Goal: Task Accomplishment & Management: Manage account settings

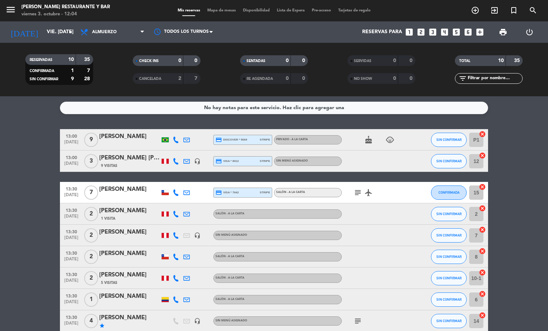
click at [222, 11] on span "Mapa de mesas" at bounding box center [222, 11] width 36 height 4
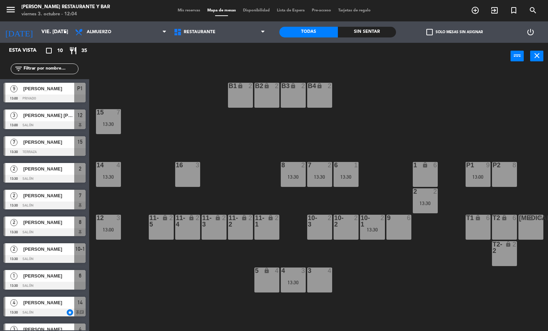
click at [196, 184] on div "16 3" at bounding box center [187, 174] width 25 height 25
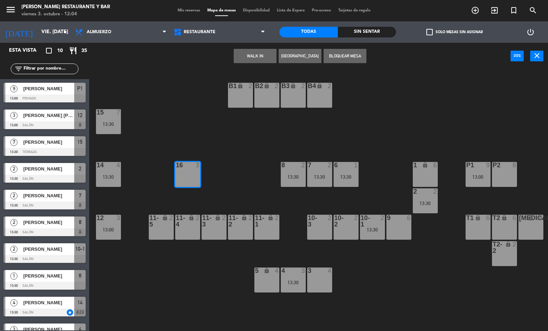
click at [296, 57] on button "[GEOGRAPHIC_DATA]" at bounding box center [300, 56] width 43 height 14
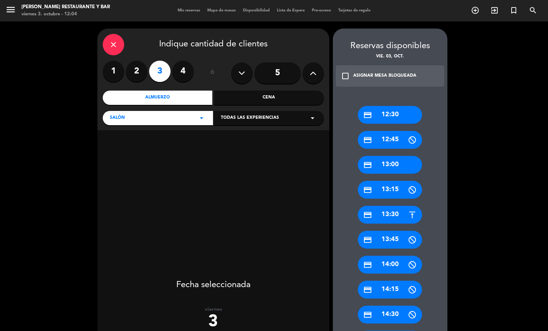
click at [387, 183] on div "credit_card 13:15" at bounding box center [390, 190] width 64 height 18
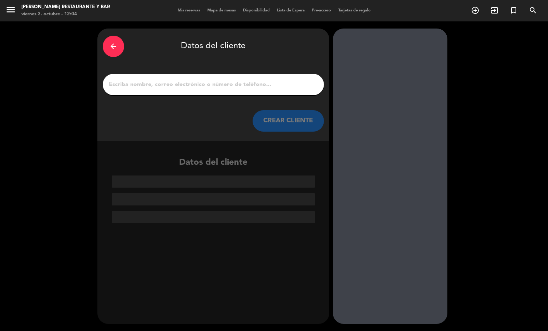
click at [256, 85] on input "1" at bounding box center [213, 85] width 211 height 10
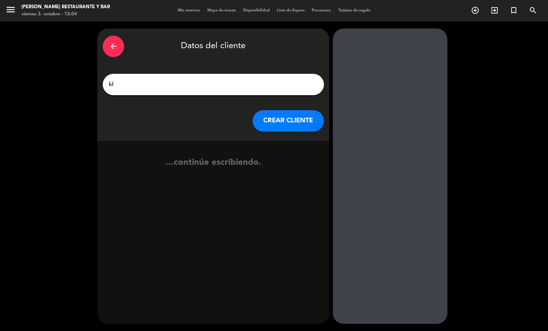
type input "k"
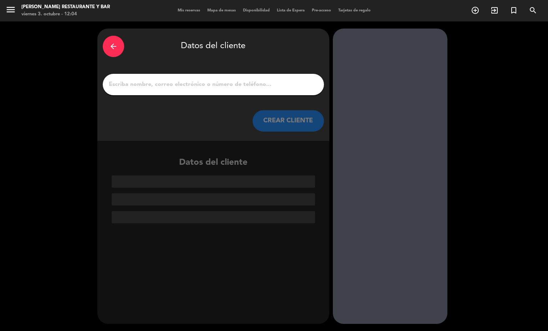
type input "L"
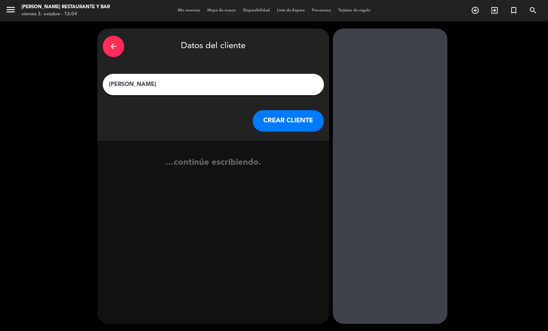
type input "[PERSON_NAME]"
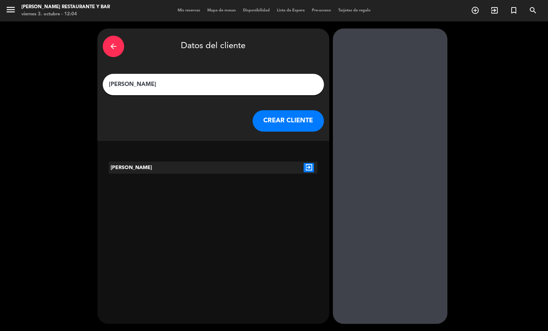
click at [304, 168] on icon "exit_to_app" at bounding box center [309, 167] width 10 height 9
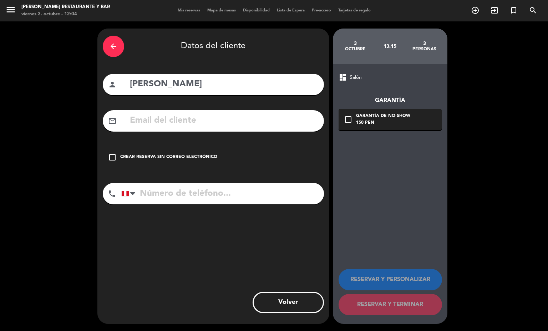
click at [200, 198] on input "tel" at bounding box center [222, 193] width 203 height 21
type input "966429745"
click at [206, 156] on div "Crear reserva sin correo electrónico" at bounding box center [168, 157] width 97 height 7
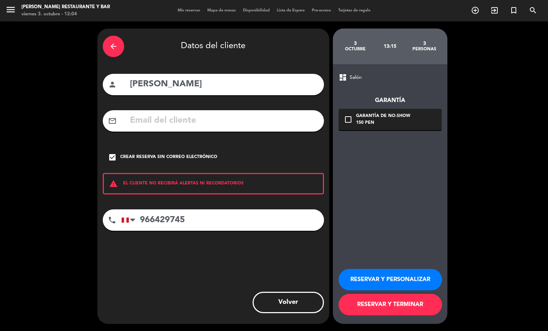
click at [402, 304] on button "RESERVAR Y TERMINAR" at bounding box center [391, 304] width 104 height 21
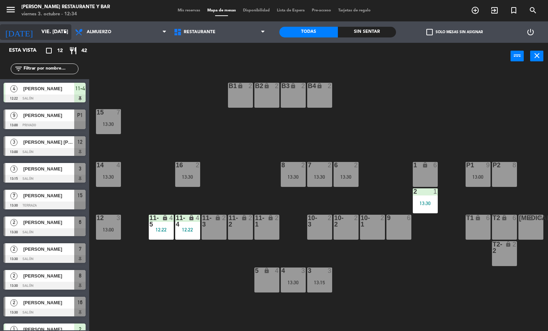
click at [51, 32] on input "vie. [DATE]" at bounding box center [72, 32] width 68 height 13
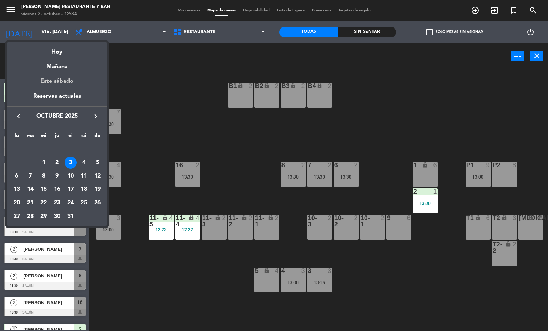
click at [69, 80] on div "Este sábado" at bounding box center [57, 81] width 100 height 20
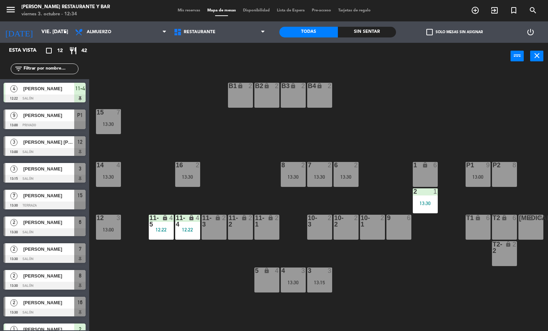
type input "sáb. [DATE]"
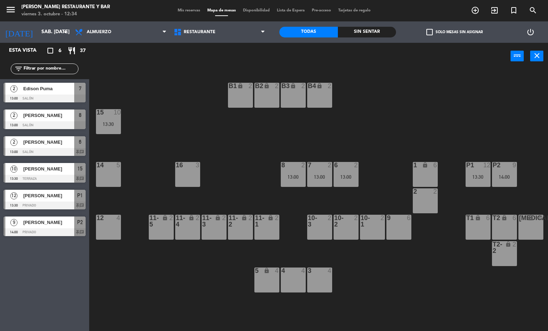
click at [320, 280] on div "3 4" at bounding box center [319, 280] width 25 height 25
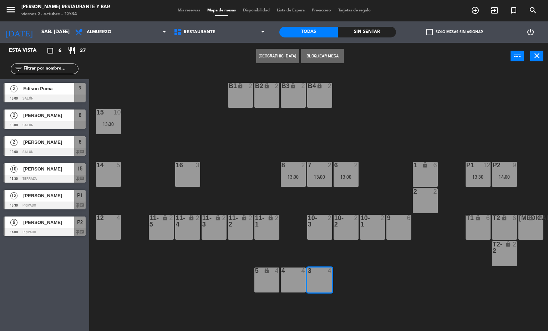
click at [278, 55] on button "[GEOGRAPHIC_DATA]" at bounding box center [277, 56] width 43 height 14
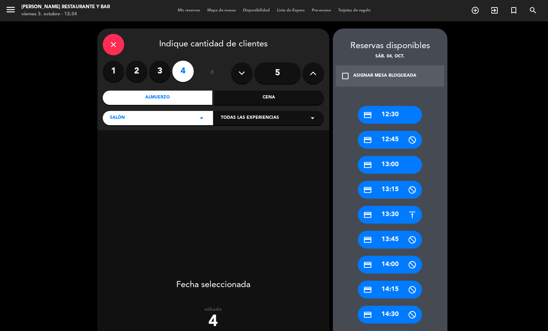
click at [161, 73] on label "3" at bounding box center [159, 71] width 21 height 21
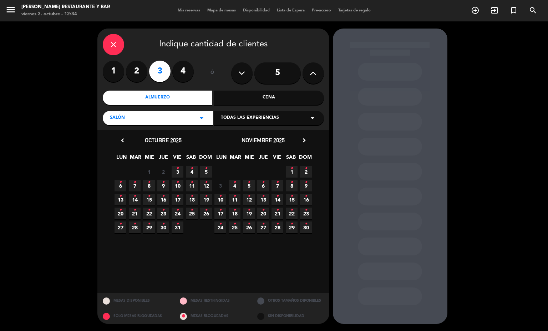
click at [192, 168] on icon "•" at bounding box center [192, 168] width 2 height 11
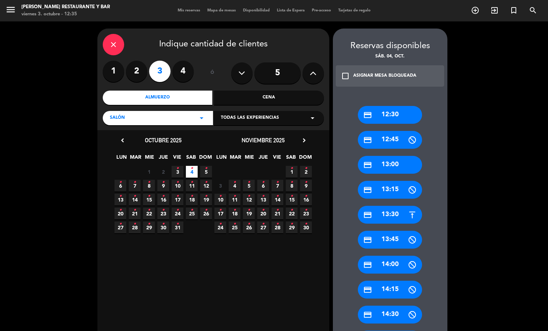
click at [375, 219] on div "credit_card 13:30" at bounding box center [390, 215] width 64 height 18
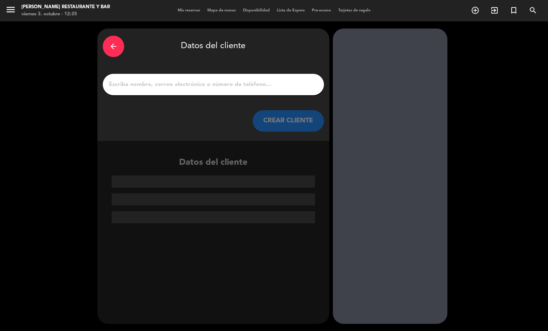
click at [189, 84] on input "1" at bounding box center [213, 85] width 211 height 10
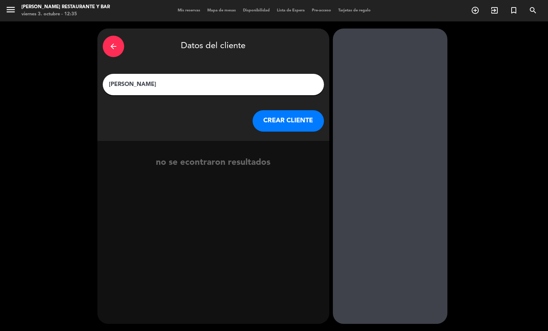
type input "[PERSON_NAME]"
click at [290, 124] on button "CREAR CLIENTE" at bounding box center [288, 120] width 71 height 21
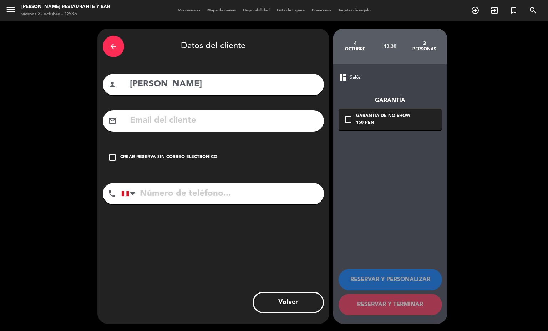
click at [222, 192] on input "tel" at bounding box center [222, 193] width 203 height 21
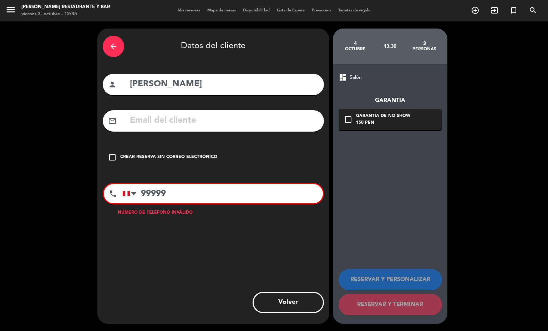
type input "99999"
click at [32, 165] on div "arrow_back Datos del cliente person [PERSON_NAME] mail_outline check_box_outlin…" at bounding box center [274, 176] width 548 height 310
click at [32, 166] on div "arrow_back Datos del cliente person [PERSON_NAME] mail_outline check_box_outlin…" at bounding box center [274, 176] width 548 height 310
click at [39, 166] on div "arrow_back Datos del cliente person [PERSON_NAME] mail_outline check_box_outlin…" at bounding box center [274, 176] width 548 height 310
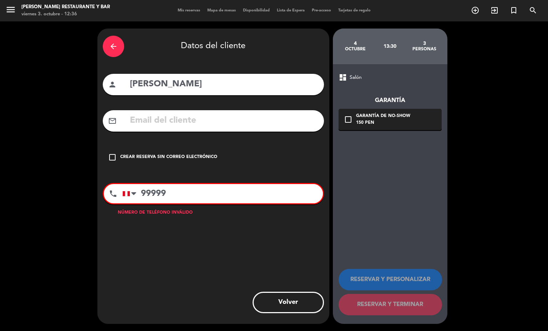
click at [39, 166] on div "arrow_back Datos del cliente person [PERSON_NAME] mail_outline check_box_outlin…" at bounding box center [274, 176] width 548 height 310
click at [34, 169] on div "arrow_back Datos del cliente person [PERSON_NAME] mail_outline check_box_outlin…" at bounding box center [274, 176] width 548 height 310
click at [35, 168] on div "arrow_back Datos del cliente person [PERSON_NAME] mail_outline check_box_outlin…" at bounding box center [274, 176] width 548 height 310
click at [124, 55] on div "arrow_back Datos del cliente" at bounding box center [213, 46] width 221 height 25
click at [112, 46] on icon "arrow_back" at bounding box center [113, 46] width 9 height 9
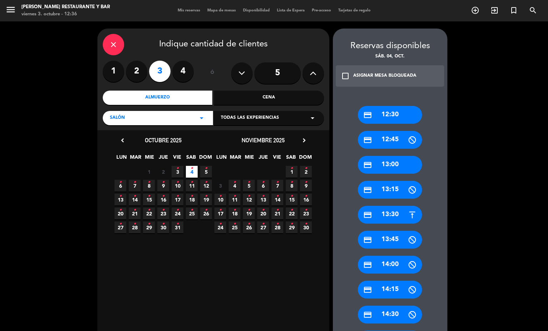
click at [386, 216] on div "credit_card 13:30" at bounding box center [390, 215] width 64 height 18
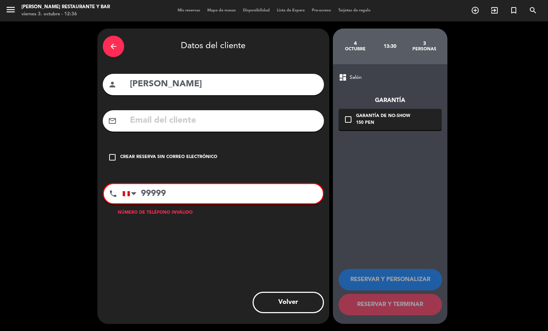
click at [245, 80] on input "[PERSON_NAME]" at bounding box center [224, 84] width 190 height 15
click at [120, 53] on div "arrow_back" at bounding box center [113, 46] width 21 height 21
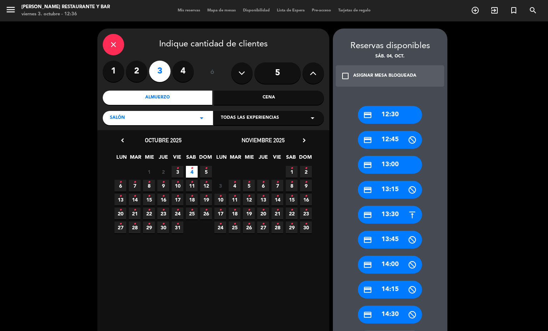
click at [119, 45] on div "close" at bounding box center [113, 44] width 21 height 21
click at [120, 44] on div "close" at bounding box center [113, 44] width 21 height 21
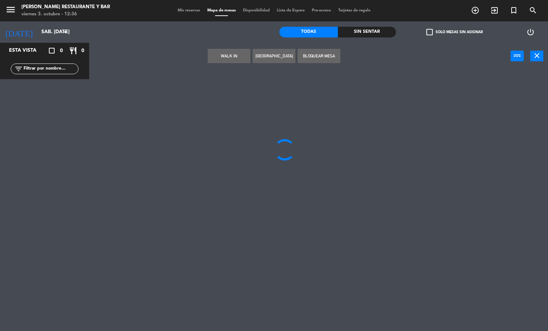
click at [116, 50] on header "WALK IN [GEOGRAPHIC_DATA] Bloquear Mesa power_input close" at bounding box center [274, 56] width 548 height 27
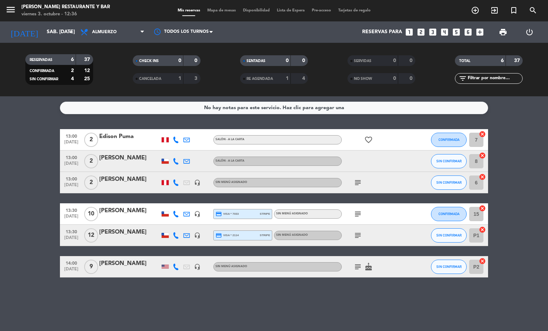
click at [234, 11] on span "Mapa de mesas" at bounding box center [222, 11] width 36 height 4
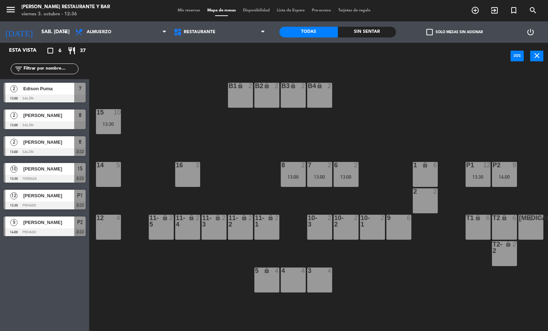
click at [317, 283] on div "3 4" at bounding box center [319, 280] width 25 height 25
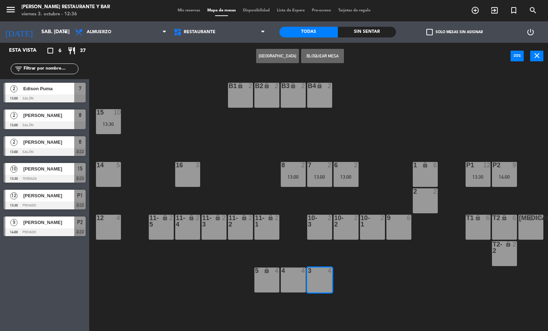
click at [268, 56] on button "[GEOGRAPHIC_DATA]" at bounding box center [277, 56] width 43 height 14
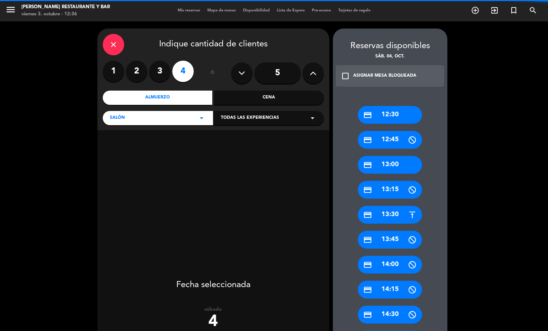
click at [159, 73] on label "3" at bounding box center [159, 71] width 21 height 21
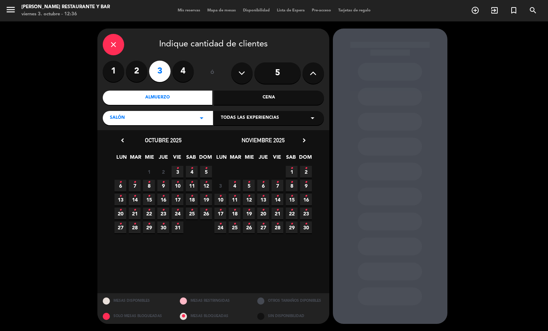
click at [190, 170] on span "4 •" at bounding box center [192, 172] width 12 height 12
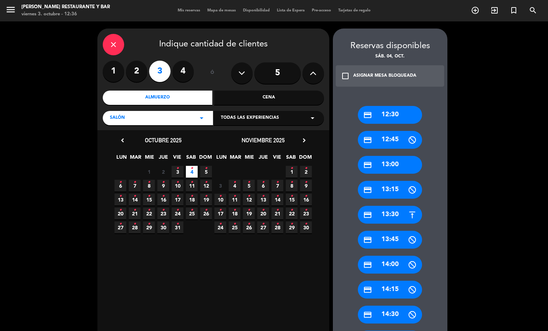
click at [385, 214] on div "credit_card 13:30" at bounding box center [390, 215] width 64 height 18
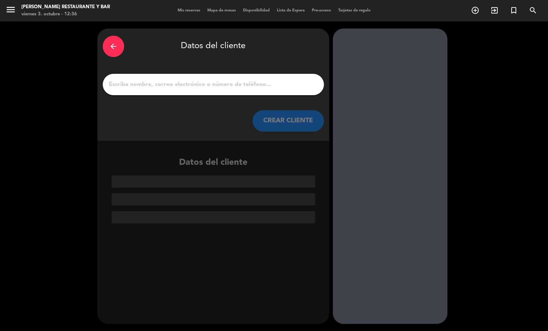
click at [229, 88] on input "1" at bounding box center [213, 85] width 211 height 10
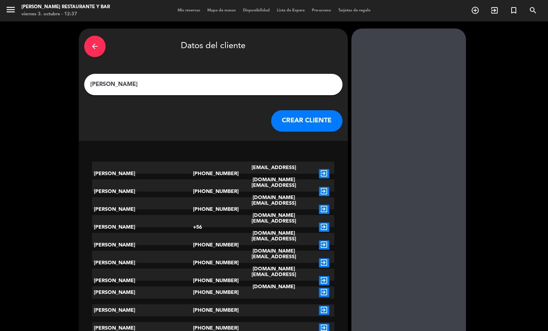
type input "[PERSON_NAME]"
click at [319, 259] on icon "exit_to_app" at bounding box center [324, 263] width 10 height 9
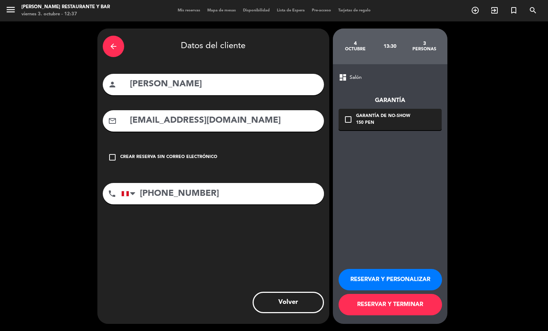
click at [357, 118] on div "Garantía de no-show" at bounding box center [383, 116] width 54 height 7
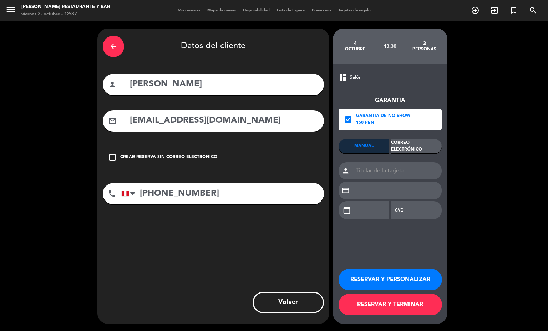
click at [417, 145] on div "Correo Electrónico" at bounding box center [416, 146] width 51 height 14
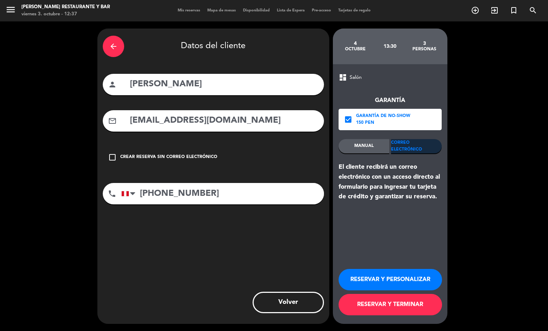
click at [415, 310] on button "RESERVAR Y TERMINAR" at bounding box center [391, 304] width 104 height 21
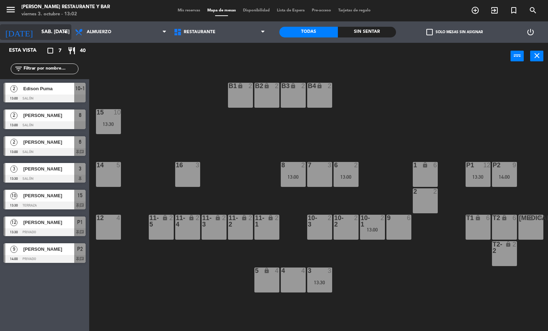
click at [48, 32] on input "sáb. [DATE]" at bounding box center [72, 32] width 68 height 13
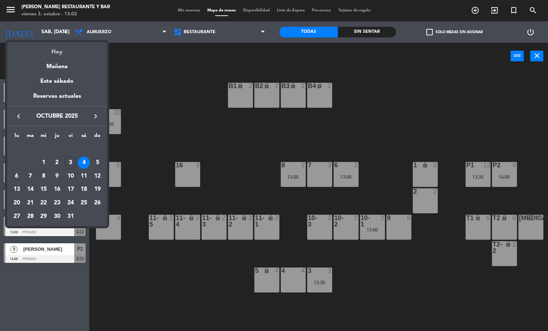
click at [59, 52] on div "Hoy" at bounding box center [57, 49] width 100 height 15
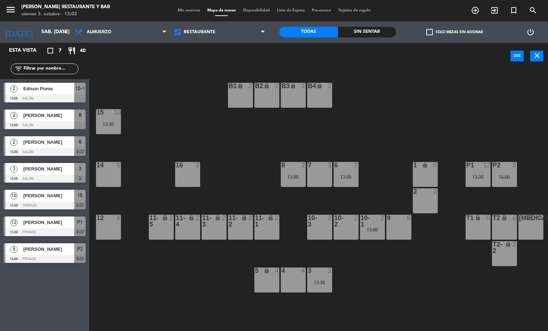
type input "vie. [DATE]"
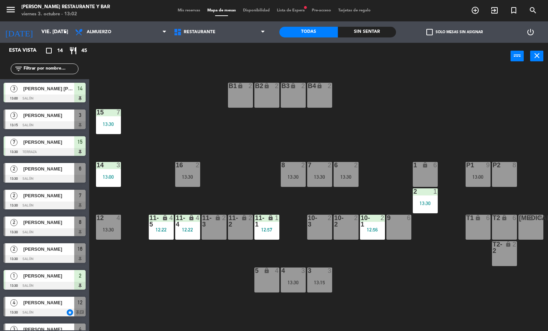
scroll to position [124, 0]
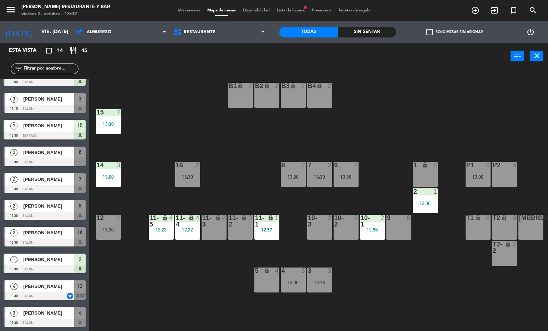
click at [54, 320] on div at bounding box center [45, 323] width 82 height 8
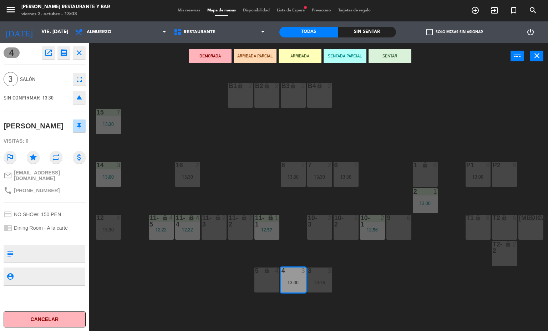
click at [45, 51] on icon "open_in_new" at bounding box center [48, 53] width 9 height 9
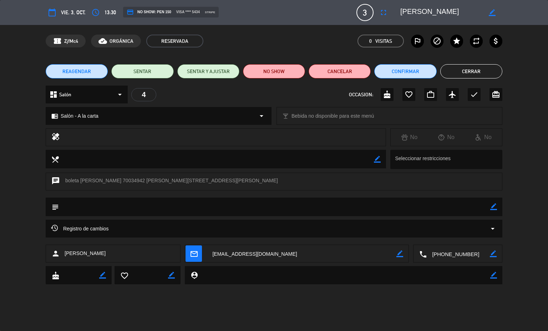
drag, startPoint x: 400, startPoint y: 9, endPoint x: 451, endPoint y: 6, distance: 51.8
click at [451, 6] on div "border_color" at bounding box center [449, 12] width 107 height 13
drag, startPoint x: 451, startPoint y: 6, endPoint x: 391, endPoint y: 10, distance: 60.4
click at [391, 10] on div "calendar_today vie. 3, oct. access_time 13:30 credit_card NO SHOW: PEN 150 visa…" at bounding box center [274, 12] width 457 height 17
click at [331, 71] on button "Cancelar" at bounding box center [340, 71] width 62 height 14
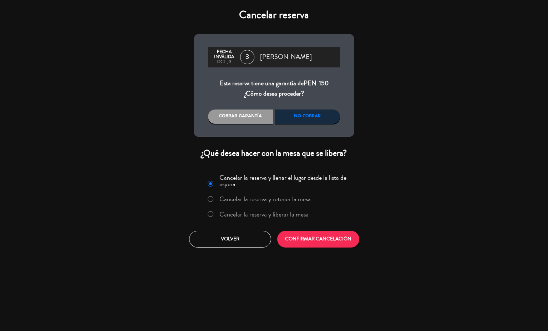
click at [239, 211] on label "Cancelar la reserva y liberar la mesa" at bounding box center [264, 214] width 89 height 6
click at [316, 238] on button "CONFIRMAR CANCELACIÓN" at bounding box center [318, 239] width 82 height 17
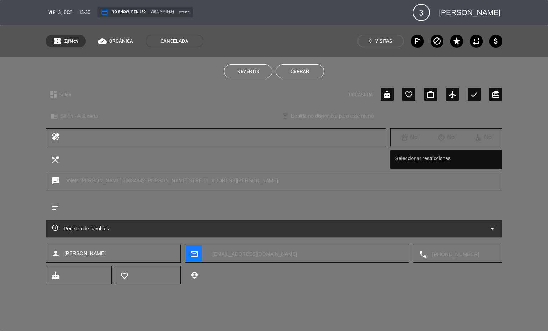
click at [297, 69] on button "Cerrar" at bounding box center [300, 71] width 48 height 14
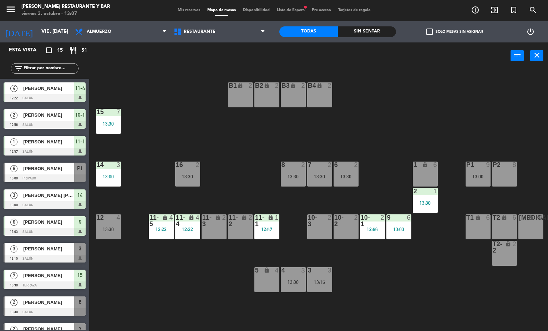
scroll to position [117, 0]
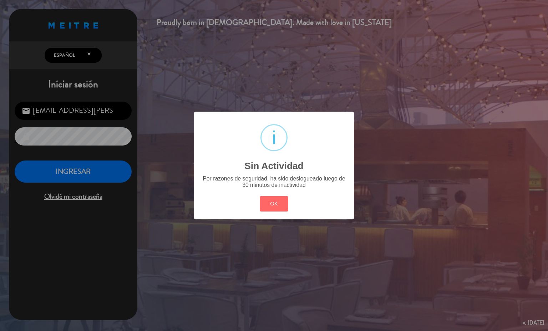
click at [102, 182] on div "? ! i Sin Actividad × Por razones de seguridad, ha sido deslogueado luego de 30…" at bounding box center [274, 165] width 548 height 331
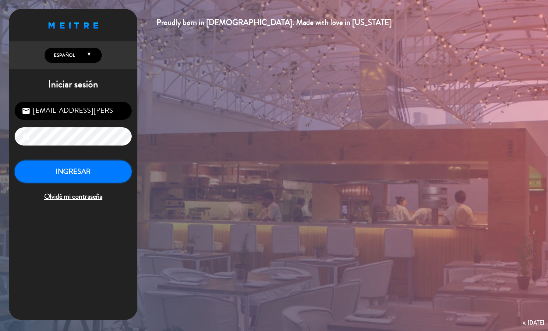
click at [90, 171] on button "INGRESAR" at bounding box center [73, 172] width 117 height 22
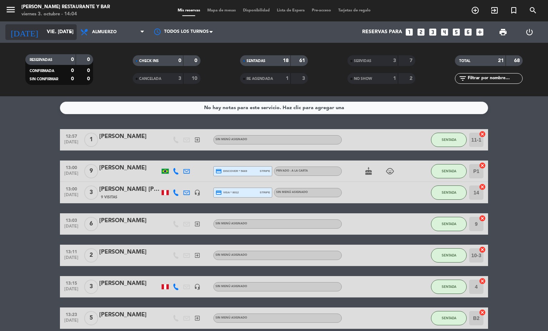
click at [68, 30] on icon "arrow_drop_down" at bounding box center [70, 32] width 9 height 9
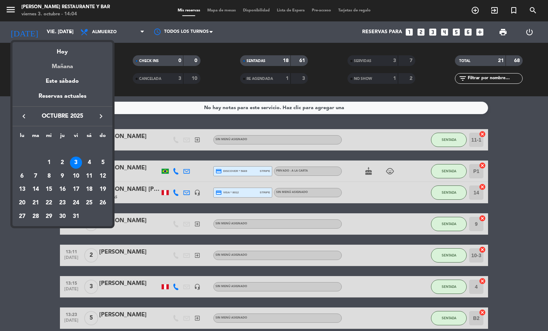
click at [70, 65] on div "Mañana" at bounding box center [62, 64] width 100 height 15
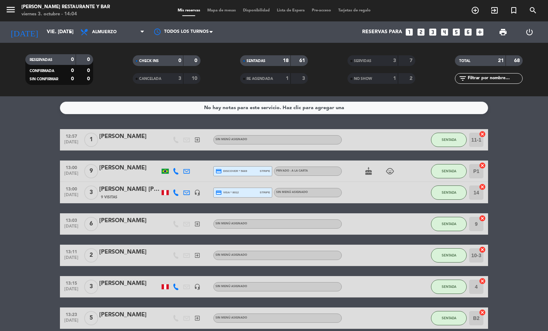
type input "sáb. [DATE]"
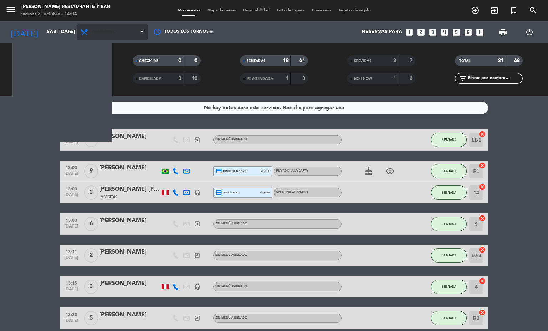
click at [136, 32] on span "Almuerzo" at bounding box center [112, 32] width 71 height 16
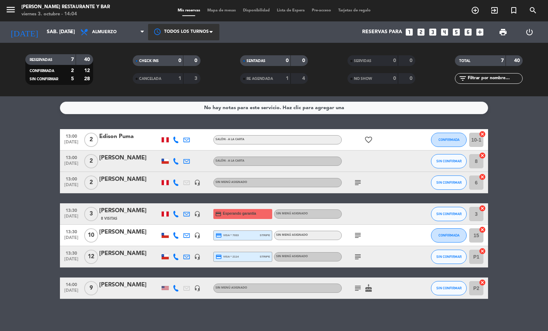
click at [216, 27] on div at bounding box center [183, 32] width 71 height 16
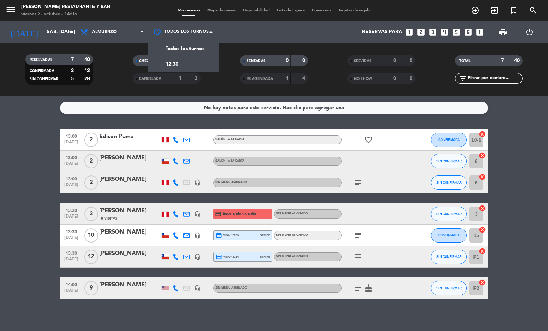
click at [224, 9] on span "Mapa de mesas" at bounding box center [222, 11] width 36 height 4
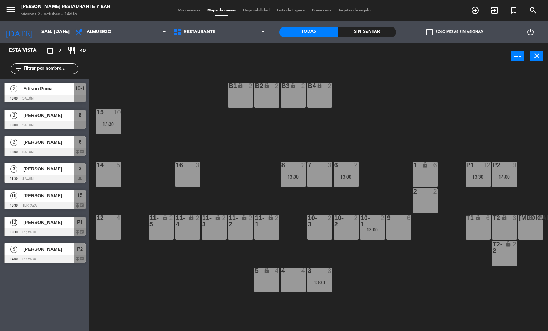
click at [294, 280] on div "4 4" at bounding box center [293, 280] width 25 height 25
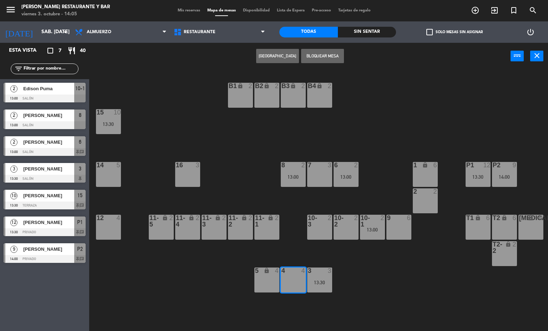
click at [398, 109] on div "B1 lock 2 B2 lock 2 B3 lock 2 B4 lock 2 15 10 13:30 14 5 8 2 13:00 7 3 6 2 13:0…" at bounding box center [322, 201] width 454 height 262
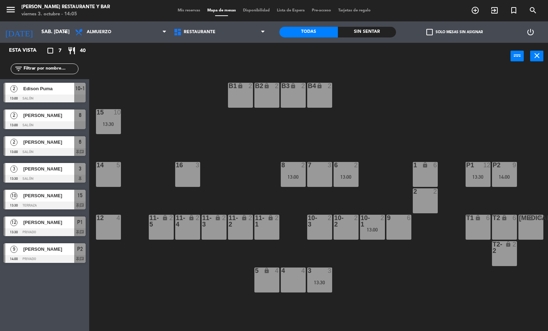
click at [292, 289] on div "4 4" at bounding box center [293, 280] width 25 height 25
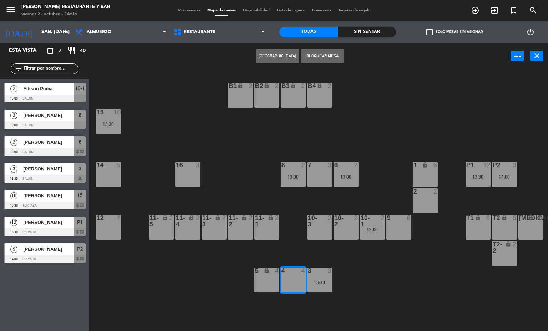
click at [282, 56] on button "[GEOGRAPHIC_DATA]" at bounding box center [277, 56] width 43 height 14
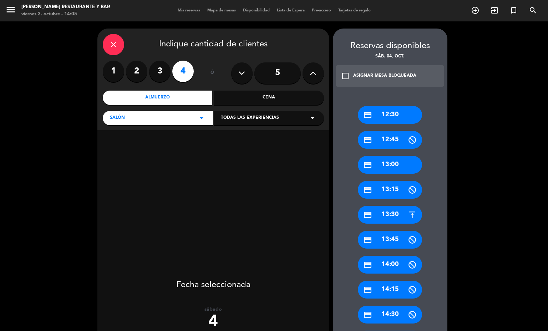
click at [388, 211] on div "credit_card 13:30" at bounding box center [390, 215] width 64 height 18
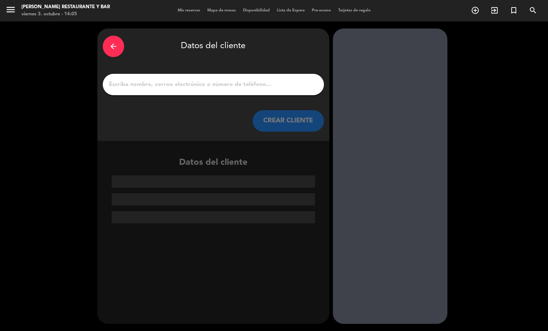
click at [219, 87] on input "1" at bounding box center [213, 85] width 211 height 10
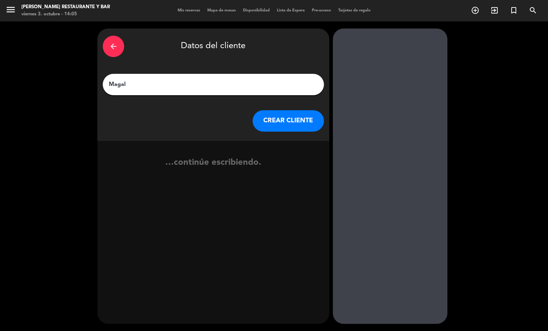
type input "Magal"
click at [122, 53] on div "arrow_back Datos del cliente" at bounding box center [213, 46] width 221 height 25
click at [114, 56] on div "arrow_back" at bounding box center [113, 46] width 21 height 21
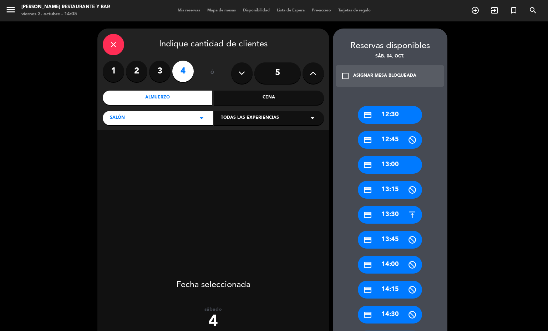
click at [385, 161] on div "credit_card 13:00" at bounding box center [390, 165] width 64 height 18
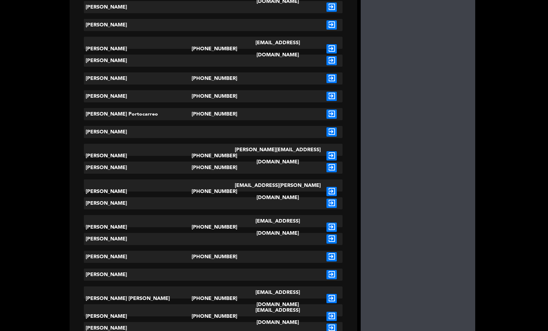
scroll to position [375, 0]
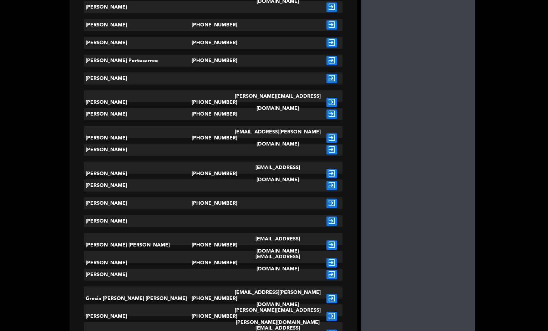
click at [327, 241] on icon "exit_to_app" at bounding box center [332, 245] width 10 height 9
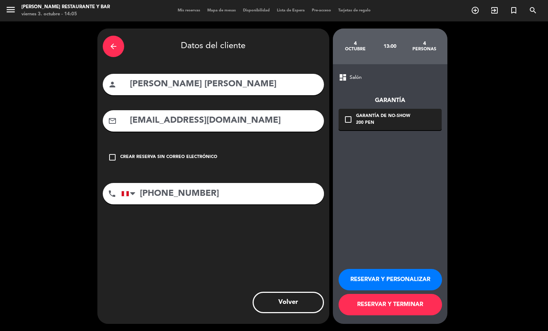
click at [164, 82] on input "[PERSON_NAME] [PERSON_NAME]" at bounding box center [224, 84] width 190 height 15
click at [199, 88] on input "[PERSON_NAME] [PERSON_NAME]" at bounding box center [224, 84] width 190 height 15
type input "[PERSON_NAME] [PERSON_NAME]"
click at [388, 111] on div "check_box_outline_blank Garantía de no-show 200 PEN" at bounding box center [390, 119] width 103 height 21
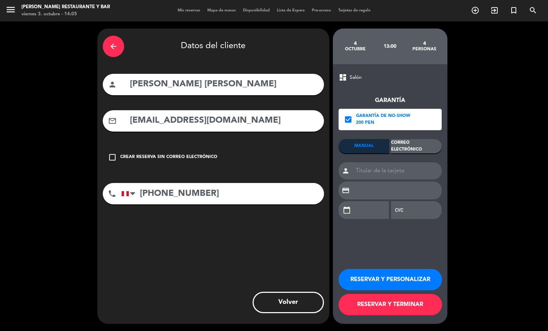
click at [427, 164] on input at bounding box center [397, 170] width 89 height 17
click at [423, 142] on div "Correo Electrónico" at bounding box center [416, 146] width 51 height 14
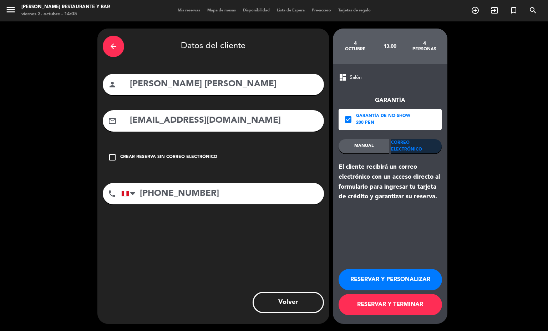
click at [400, 305] on button "RESERVAR Y TERMINAR" at bounding box center [391, 304] width 104 height 21
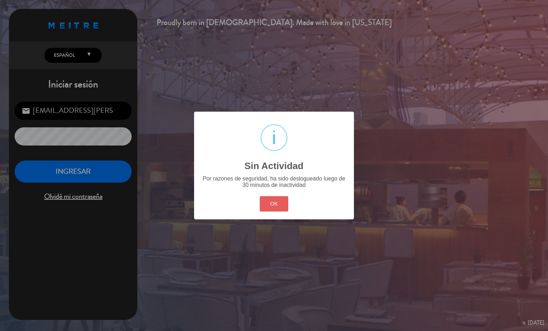
click at [269, 205] on button "OK" at bounding box center [274, 203] width 29 height 15
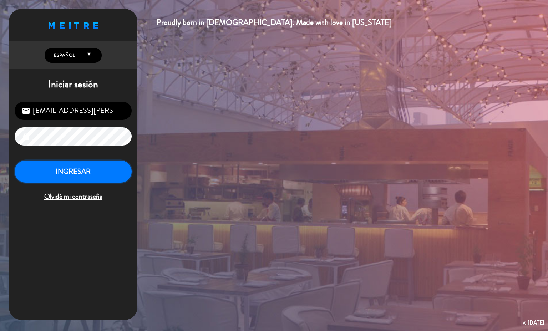
click at [86, 170] on button "INGRESAR" at bounding box center [73, 172] width 117 height 22
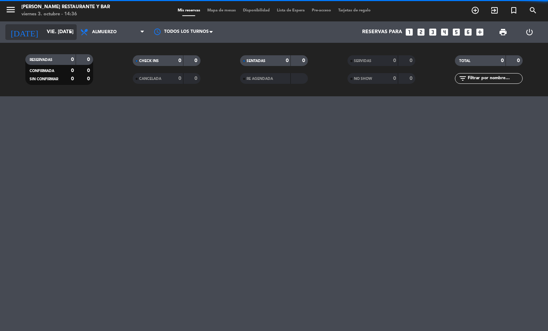
click at [52, 37] on input "vie. [DATE]" at bounding box center [77, 32] width 68 height 13
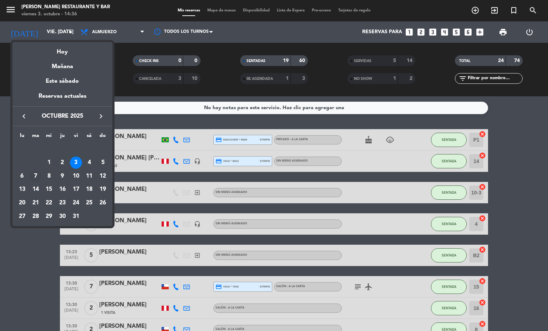
click at [38, 175] on div "7" at bounding box center [36, 176] width 12 height 12
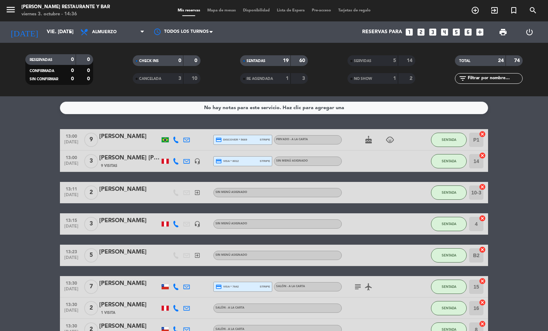
type input "[DATE] oct."
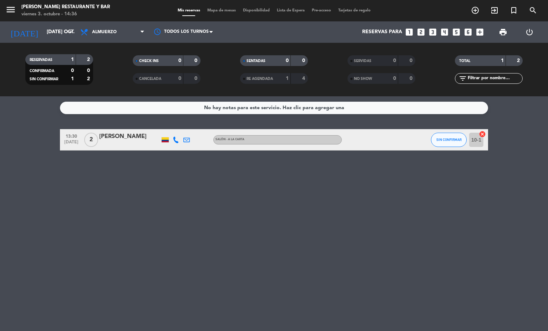
click at [221, 12] on span "Mapa de mesas" at bounding box center [222, 11] width 36 height 4
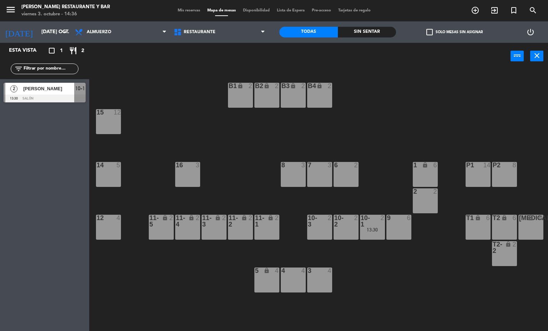
click at [289, 179] on div "8 3" at bounding box center [293, 174] width 25 height 25
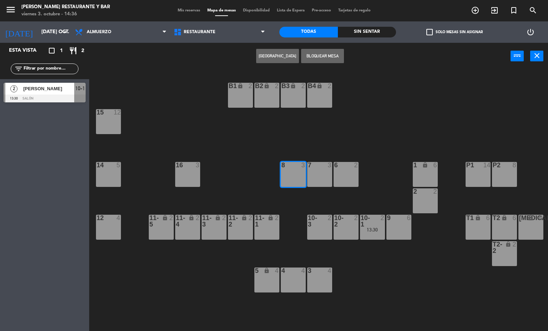
click at [271, 59] on button "[GEOGRAPHIC_DATA]" at bounding box center [277, 56] width 43 height 14
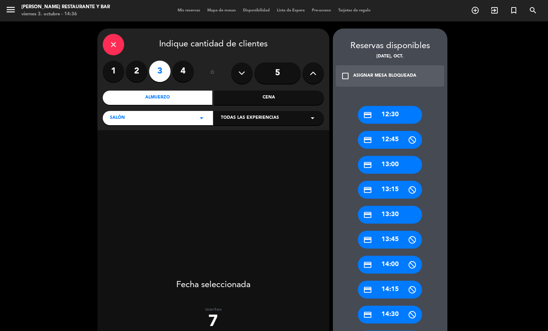
click at [391, 109] on div "credit_card 12:30" at bounding box center [390, 115] width 64 height 18
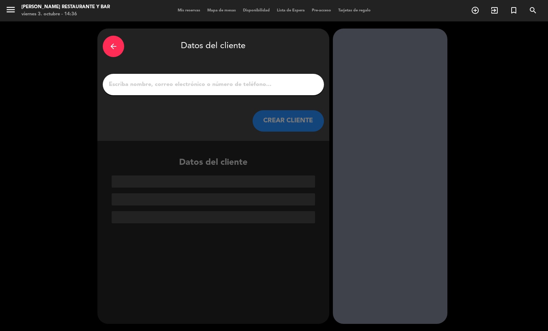
click at [215, 91] on div at bounding box center [213, 84] width 221 height 21
click at [215, 86] on input "1" at bounding box center [213, 85] width 211 height 10
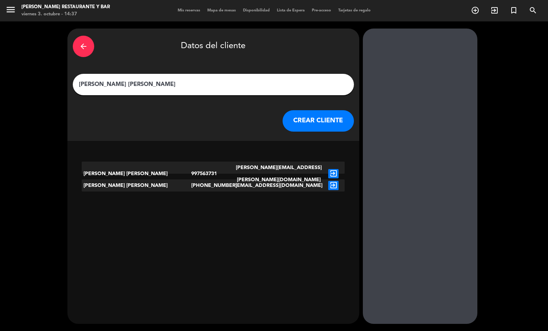
type input "[PERSON_NAME] [PERSON_NAME]"
click at [329, 169] on icon "exit_to_app" at bounding box center [334, 173] width 10 height 9
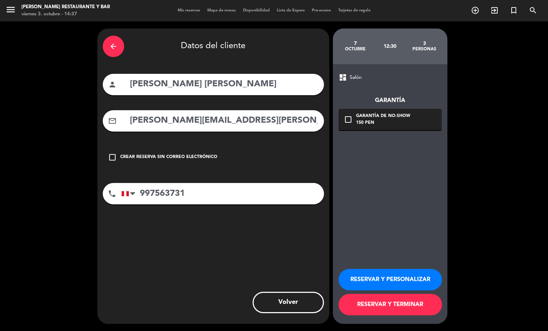
click at [103, 44] on div "arrow_back" at bounding box center [113, 46] width 21 height 21
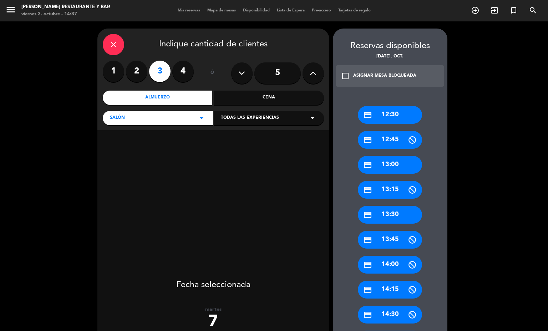
click at [140, 73] on label "2" at bounding box center [136, 71] width 21 height 21
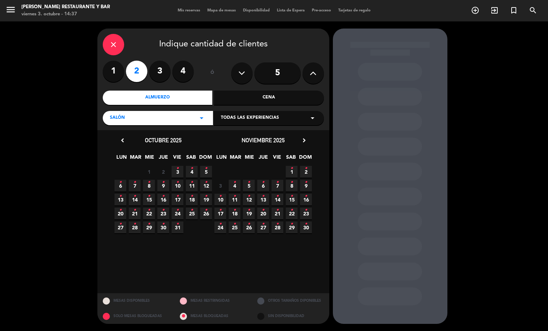
click at [136, 186] on icon "•" at bounding box center [135, 182] width 2 height 11
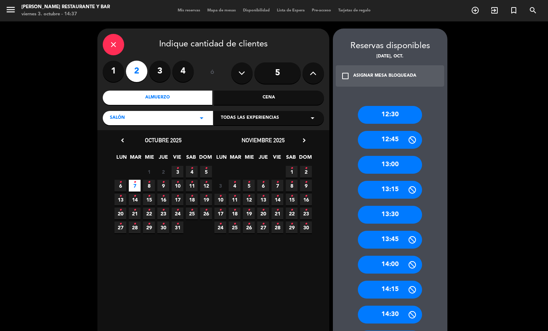
click at [398, 112] on div "12:30" at bounding box center [390, 115] width 64 height 18
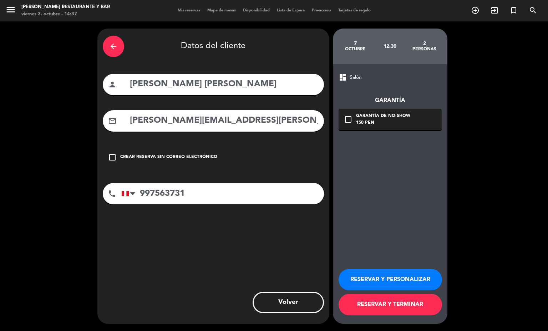
click at [391, 307] on button "RESERVAR Y TERMINAR" at bounding box center [391, 304] width 104 height 21
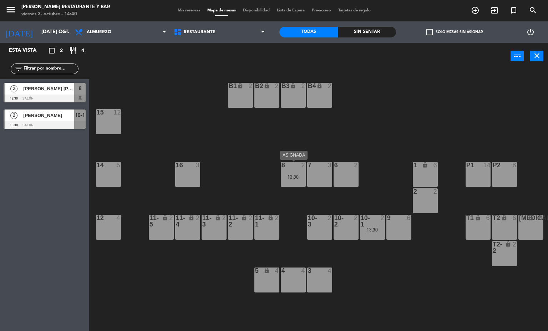
click at [298, 177] on div "12:30" at bounding box center [293, 177] width 25 height 5
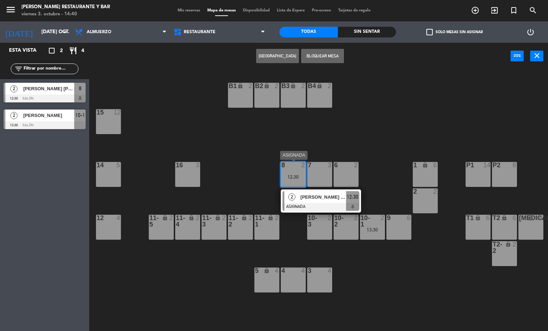
click at [314, 197] on span "[PERSON_NAME] [PERSON_NAME]" at bounding box center [324, 197] width 46 height 7
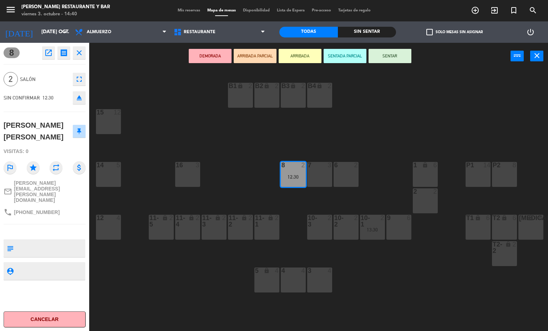
click at [44, 52] on icon "open_in_new" at bounding box center [48, 53] width 9 height 9
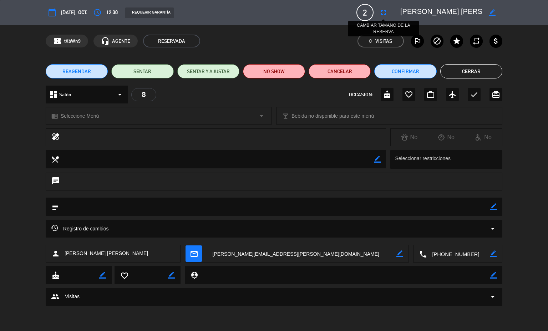
drag, startPoint x: 465, startPoint y: 12, endPoint x: 382, endPoint y: 12, distance: 82.5
click at [382, 12] on div "calendar_today [DATE], oct. access_time 12:30 REQUERIR GARANTÍA 2 [PERSON_NAME]…" at bounding box center [274, 12] width 457 height 17
click at [492, 74] on button "Cerrar" at bounding box center [472, 71] width 62 height 14
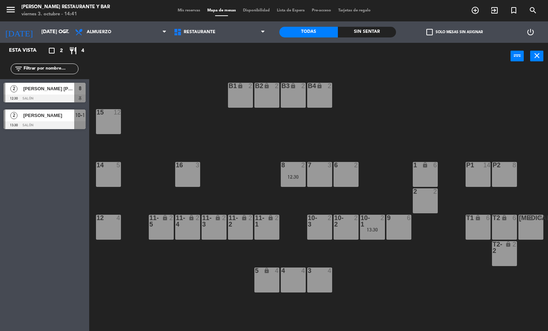
click at [323, 171] on div "7 3" at bounding box center [319, 174] width 25 height 25
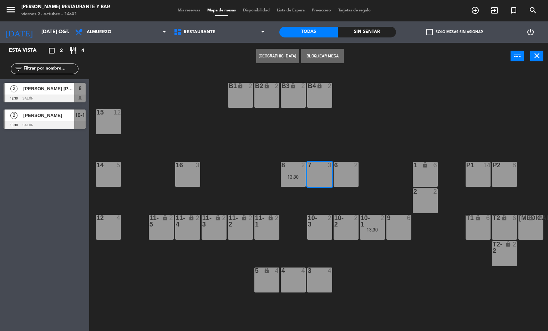
click at [280, 52] on button "[GEOGRAPHIC_DATA]" at bounding box center [277, 56] width 43 height 14
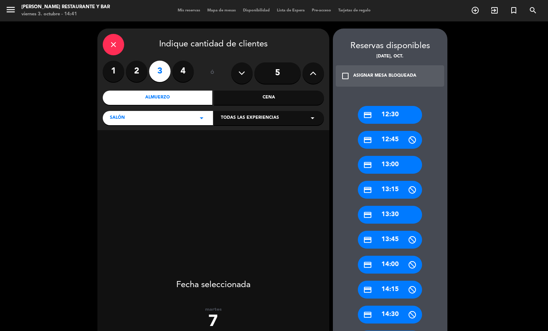
click at [385, 121] on div "credit_card 12:30" at bounding box center [390, 115] width 64 height 18
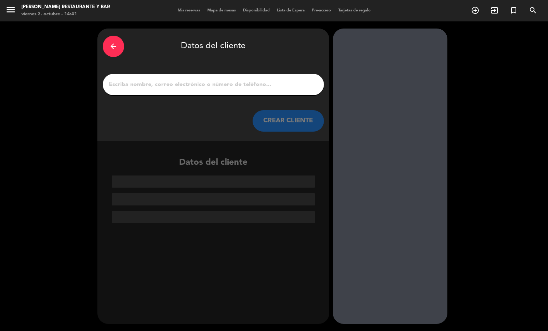
click at [140, 80] on input "1" at bounding box center [213, 85] width 211 height 10
paste input "[PERSON_NAME] [PERSON_NAME]"
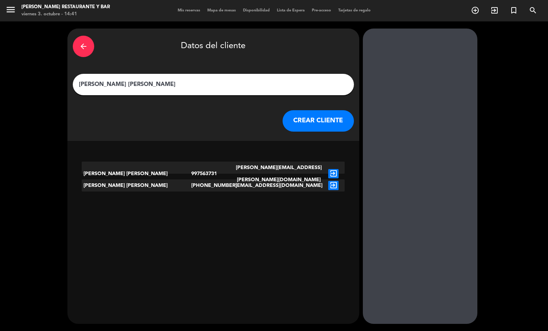
type input "[PERSON_NAME] [PERSON_NAME]"
click at [329, 185] on icon "exit_to_app" at bounding box center [334, 185] width 10 height 9
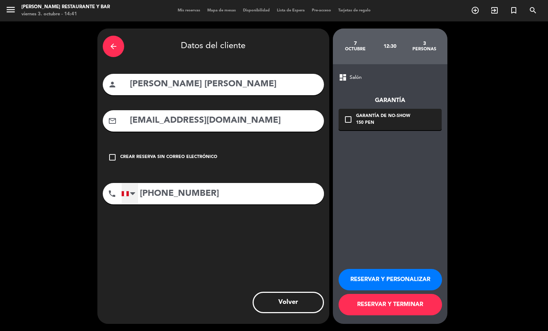
drag, startPoint x: 216, startPoint y: 195, endPoint x: 126, endPoint y: 195, distance: 89.3
click at [126, 195] on div "[GEOGRAPHIC_DATA] +1 [GEOGRAPHIC_DATA] +44 [GEOGRAPHIC_DATA] ([GEOGRAPHIC_DATA]…" at bounding box center [222, 193] width 203 height 21
click at [147, 201] on input "[PHONE_NUMBER]" at bounding box center [222, 193] width 203 height 21
drag, startPoint x: 228, startPoint y: 199, endPoint x: 111, endPoint y: 200, distance: 117.5
click at [111, 200] on div "phone [GEOGRAPHIC_DATA] +1 [GEOGRAPHIC_DATA] +44 [GEOGRAPHIC_DATA] ([GEOGRAPHIC…" at bounding box center [213, 193] width 221 height 21
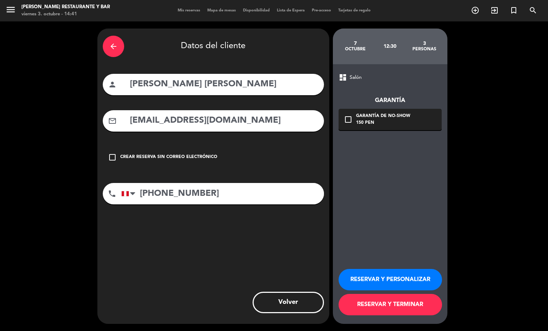
click at [259, 200] on input "[PHONE_NUMBER]" at bounding box center [222, 193] width 203 height 21
drag, startPoint x: 219, startPoint y: 187, endPoint x: 7, endPoint y: 173, distance: 211.5
click at [7, 173] on div "arrow_back Datos del cliente person [PERSON_NAME] [PERSON_NAME] mail_outline [E…" at bounding box center [274, 176] width 548 height 310
click at [280, 145] on div "arrow_back Datos del cliente person [PERSON_NAME] [PERSON_NAME] mail_outline [E…" at bounding box center [213, 177] width 232 height 296
click at [350, 118] on icon "check_box_outline_blank" at bounding box center [348, 119] width 9 height 9
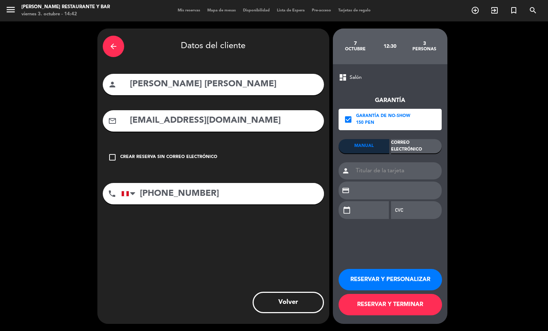
click at [400, 145] on div "Correo Electrónico" at bounding box center [416, 146] width 51 height 14
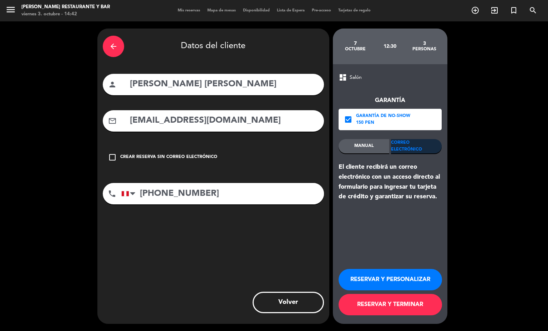
click at [399, 304] on button "RESERVAR Y TERMINAR" at bounding box center [391, 304] width 104 height 21
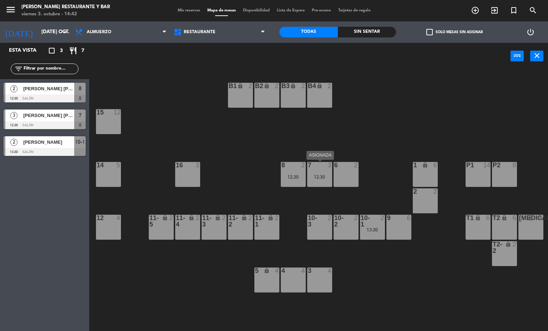
click at [321, 177] on div "12:30" at bounding box center [319, 177] width 25 height 5
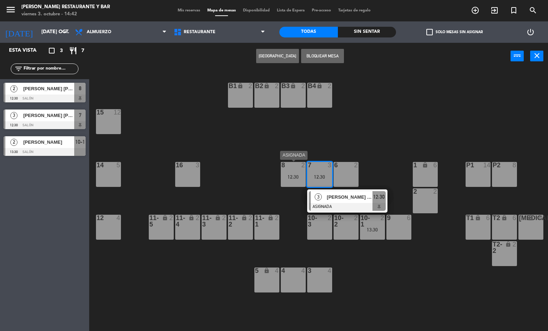
click at [282, 174] on div "12:30" at bounding box center [293, 176] width 25 height 5
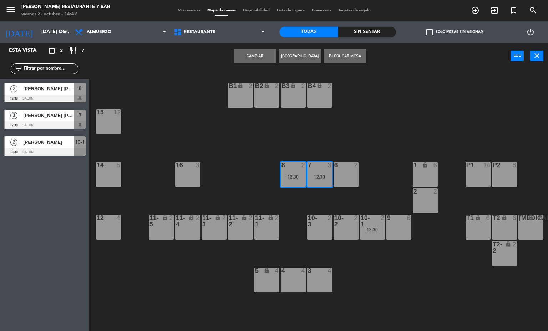
click at [293, 178] on div "12:30" at bounding box center [293, 177] width 25 height 5
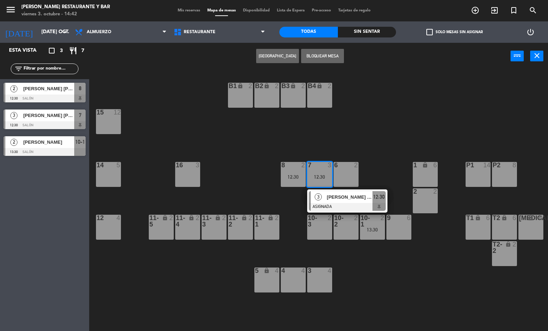
click at [293, 136] on div "B1 lock 2 B2 lock 2 B3 lock 2 B4 lock 2 15 12 14 5 8 2 12:30 7 3 12:30 3 [PERSO…" at bounding box center [322, 201] width 454 height 262
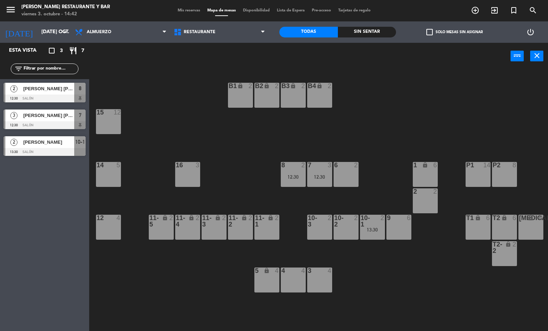
click at [296, 181] on div "8 2 12:30" at bounding box center [293, 174] width 25 height 25
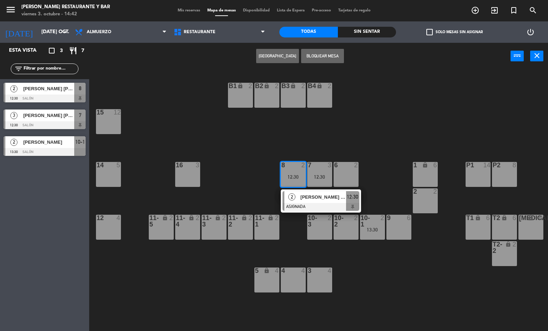
click at [307, 202] on div "[PERSON_NAME] [PERSON_NAME]" at bounding box center [323, 197] width 46 height 12
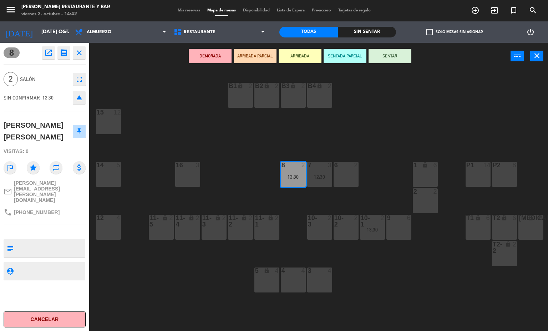
click at [49, 52] on icon "open_in_new" at bounding box center [48, 53] width 9 height 9
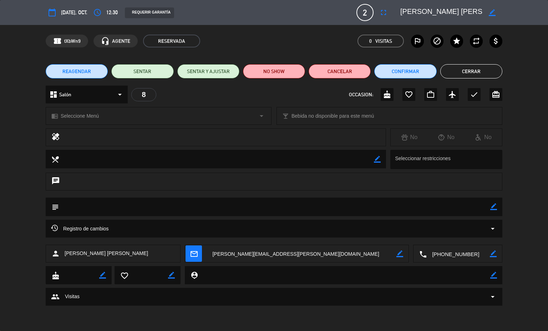
click at [399, 257] on icon "border_color" at bounding box center [400, 254] width 7 height 7
click at [266, 259] on textarea at bounding box center [301, 254] width 189 height 18
type textarea "[PERSON_NAME][EMAIL_ADDRESS][PERSON_NAME]"
click at [401, 252] on icon at bounding box center [400, 254] width 7 height 7
click at [340, 70] on button "Cancelar" at bounding box center [340, 71] width 62 height 14
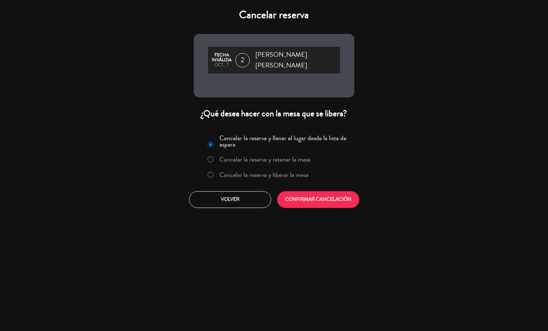
click at [259, 172] on label "Cancelar la reserva y liberar la mesa" at bounding box center [264, 175] width 89 height 6
click at [320, 191] on button "CONFIRMAR CANCELACIÓN" at bounding box center [318, 199] width 82 height 17
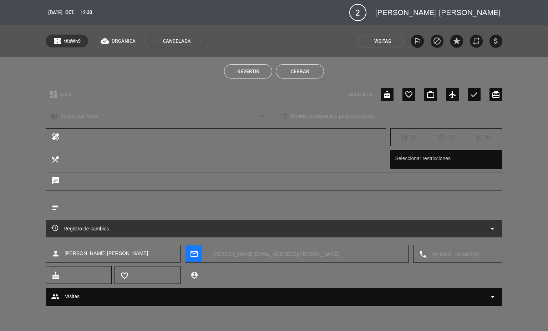
click at [295, 69] on button "Cerrar" at bounding box center [300, 71] width 48 height 14
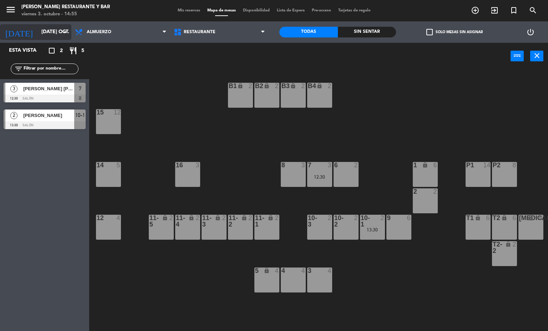
click at [42, 34] on input "[DATE] oct." at bounding box center [72, 32] width 68 height 13
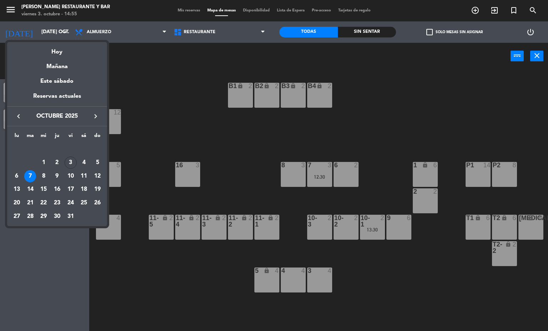
click at [186, 49] on div at bounding box center [274, 165] width 548 height 331
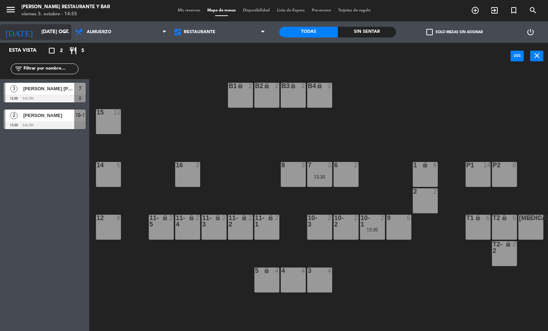
click at [47, 29] on input "[DATE] oct." at bounding box center [72, 32] width 68 height 13
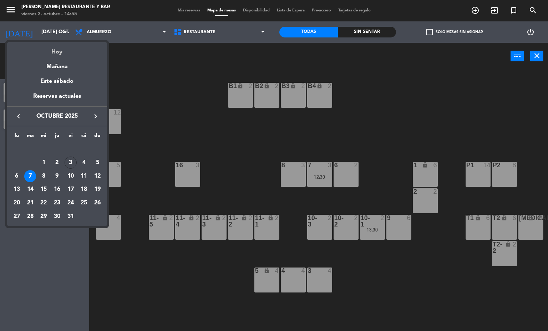
click at [47, 53] on div "Hoy" at bounding box center [57, 49] width 100 height 15
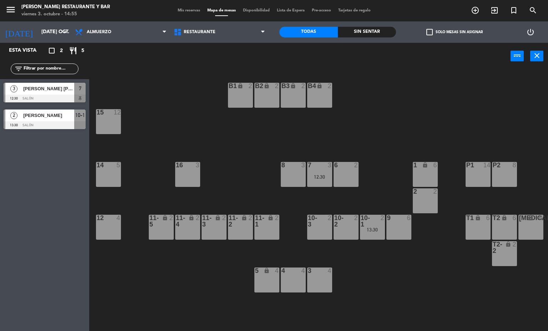
type input "vie. [DATE]"
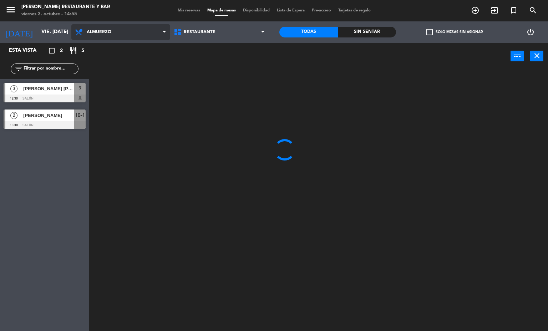
click at [115, 38] on span "Almuerzo" at bounding box center [120, 32] width 99 height 16
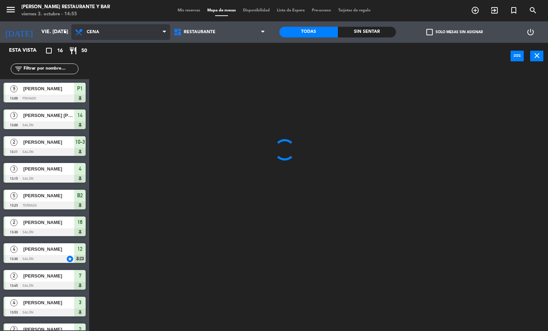
click at [101, 66] on ng-component "menu [PERSON_NAME] Restaurante y Bar viernes 3. octubre - 14:55 Mis reservas Ma…" at bounding box center [274, 166] width 548 height 332
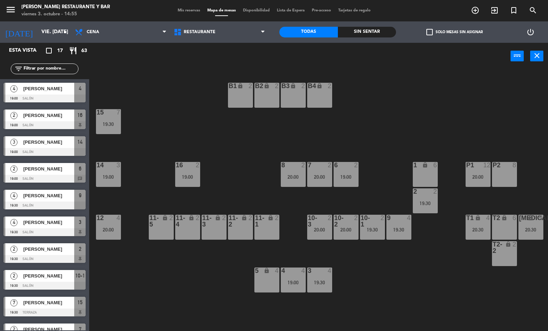
click at [190, 10] on span "Mis reservas" at bounding box center [189, 11] width 30 height 4
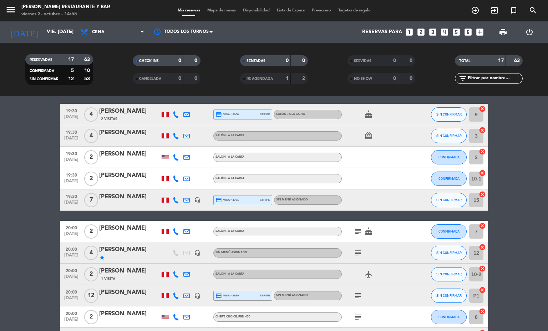
scroll to position [214, 0]
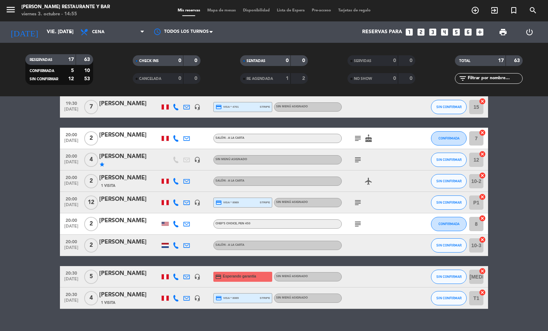
click at [126, 275] on div "[PERSON_NAME]" at bounding box center [129, 273] width 61 height 9
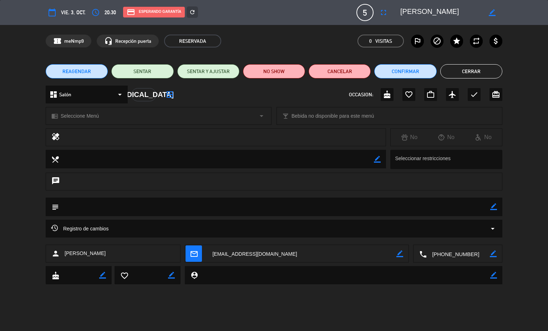
click at [159, 230] on div "Registro de cambios arrow_drop_down" at bounding box center [274, 229] width 446 height 9
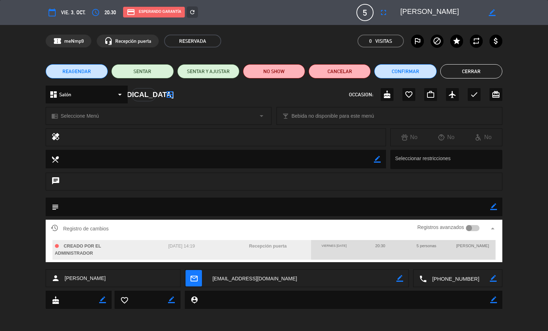
click at [527, 233] on div "Registro de cambios Registros avanzados arrow_drop_up CREADO POR EL ADMINISTRAD…" at bounding box center [274, 245] width 548 height 50
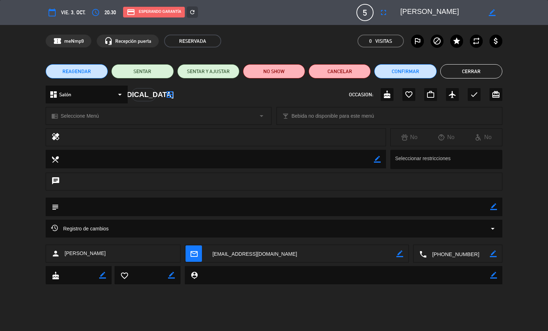
click at [231, 224] on div "Registro de cambios arrow_drop_down" at bounding box center [274, 229] width 457 height 18
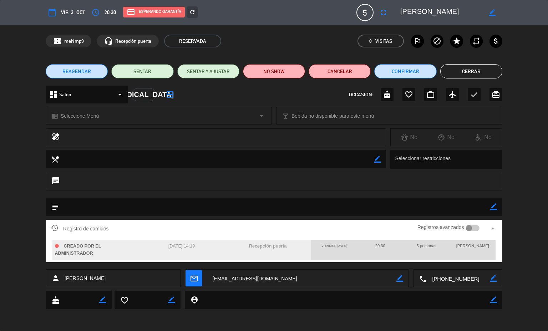
click at [469, 69] on button "Cerrar" at bounding box center [472, 71] width 62 height 14
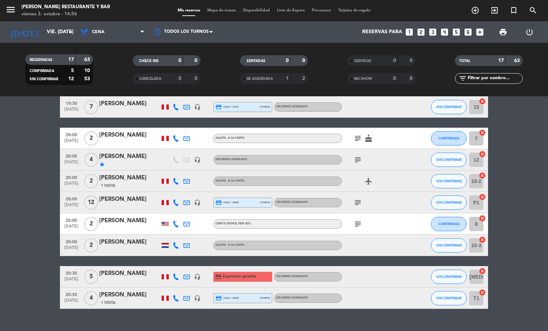
click at [115, 274] on div "[PERSON_NAME]" at bounding box center [129, 273] width 61 height 9
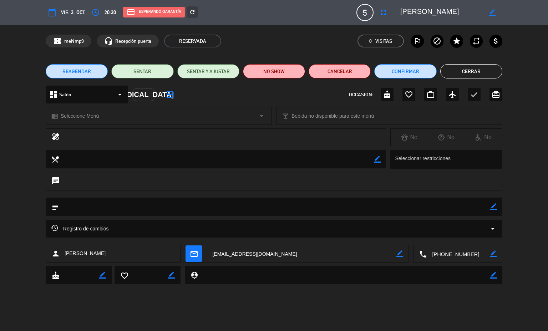
drag, startPoint x: 461, startPoint y: 16, endPoint x: 390, endPoint y: 20, distance: 70.4
click at [390, 20] on div "calendar_today vie. 3, oct. access_time 20:30 credit_card Esperando garantía re…" at bounding box center [274, 12] width 457 height 17
click at [464, 64] on button "Cerrar" at bounding box center [472, 71] width 62 height 14
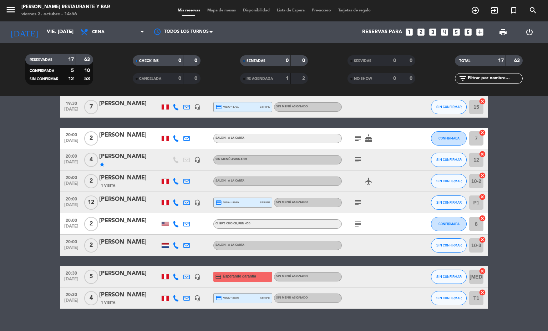
click at [209, 7] on div "Mis reservas Mapa de mesas Disponibilidad Lista de Espera Pre-acceso Tarjetas d…" at bounding box center [274, 10] width 200 height 6
click at [209, 9] on span "Mapa de mesas" at bounding box center [222, 11] width 36 height 4
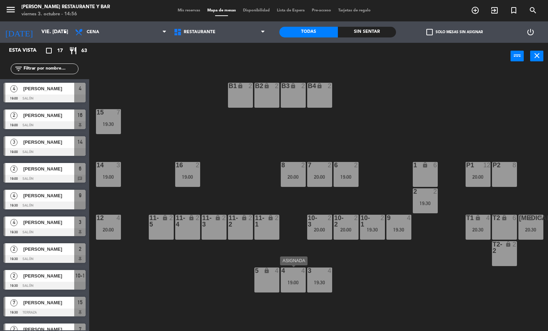
click at [291, 281] on div "19:00" at bounding box center [293, 282] width 25 height 5
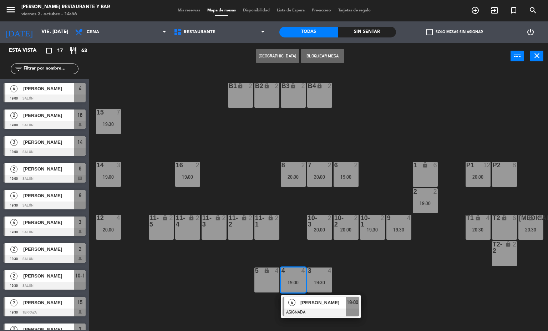
click at [387, 277] on div "B1 lock 2 B2 lock 2 B3 lock 2 B4 lock 2 15 7 19:30 14 3 19:00 8 2 20:00 7 2 20:…" at bounding box center [322, 201] width 454 height 262
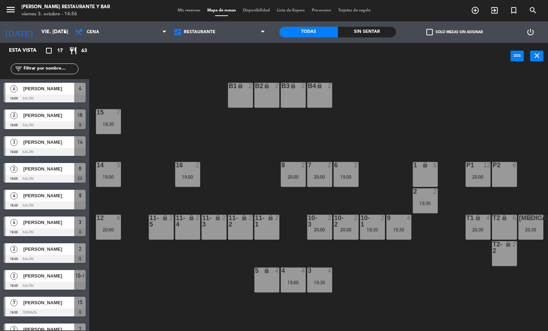
click at [334, 281] on div "B1 lock 2 B2 lock 2 B3 lock 2 B4 lock 2 15 7 19:30 14 3 19:00 8 2 20:00 7 2 20:…" at bounding box center [322, 201] width 454 height 262
click at [371, 281] on div "B1 lock 2 B2 lock 2 B3 lock 2 B4 lock 2 15 7 19:30 14 3 19:00 8 2 20:00 7 2 20:…" at bounding box center [322, 201] width 454 height 262
click at [478, 232] on div "20:30" at bounding box center [478, 229] width 25 height 5
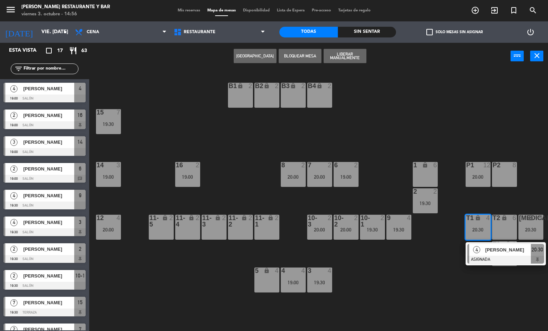
drag, startPoint x: 441, startPoint y: 262, endPoint x: 522, endPoint y: 245, distance: 82.4
click at [442, 262] on div "B1 lock 2 B2 lock 2 B3 lock 2 B4 lock 2 15 7 19:30 14 3 19:00 8 2 20:00 7 2 20:…" at bounding box center [322, 201] width 454 height 262
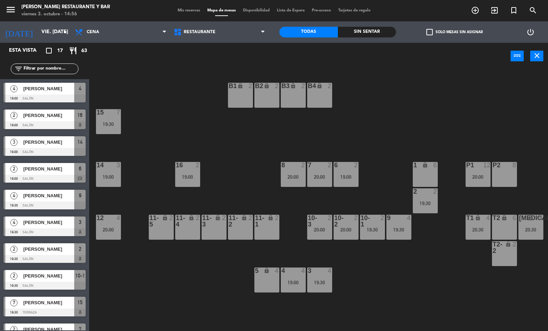
click at [531, 218] on icon "lock" at bounding box center [531, 218] width 6 height 6
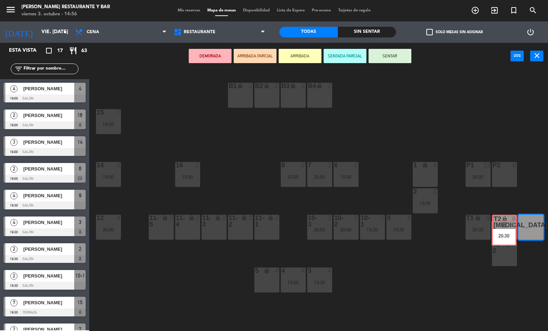
drag, startPoint x: 533, startPoint y: 220, endPoint x: 519, endPoint y: 211, distance: 17.0
click at [507, 225] on div "B1 lock 2 B2 lock 2 B3 lock 2 B4 lock 2 15 7 19:30 14 3 19:00 8 2 20:00 7 2 20:…" at bounding box center [322, 201] width 454 height 262
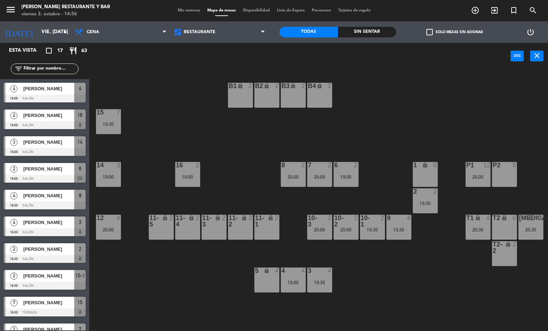
scroll to position [109, 0]
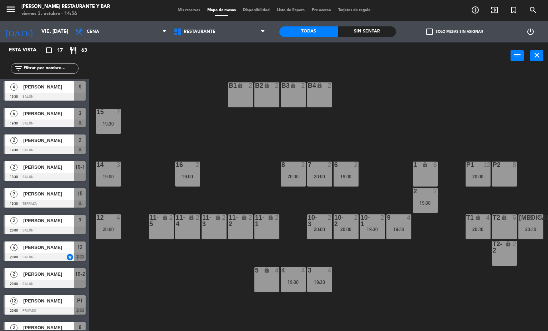
click at [525, 224] on div "[MEDICAL_DATA] lock 5 20:30" at bounding box center [531, 227] width 25 height 25
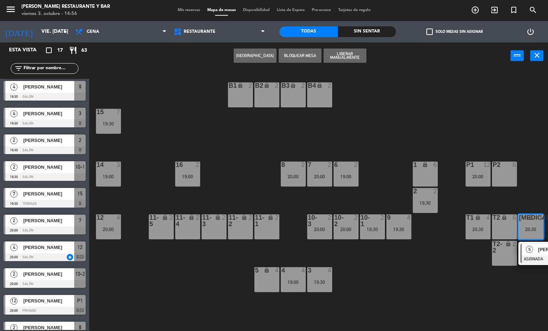
click at [512, 221] on div "6" at bounding box center [517, 218] width 12 height 7
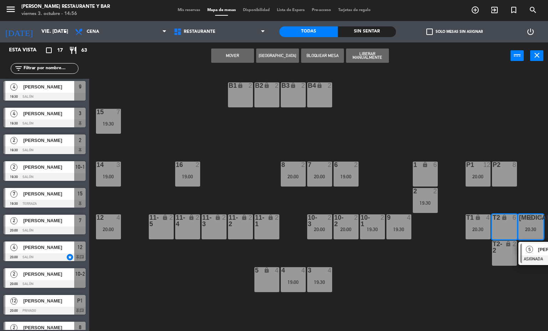
click at [231, 54] on button "Mover" at bounding box center [232, 56] width 43 height 14
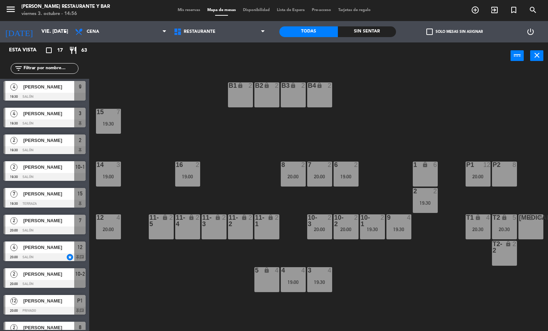
click at [531, 225] on div "[MEDICAL_DATA] lock 6" at bounding box center [531, 227] width 25 height 25
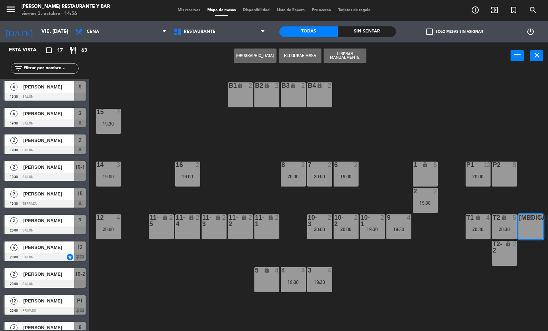
click at [264, 52] on button "[GEOGRAPHIC_DATA]" at bounding box center [255, 56] width 43 height 14
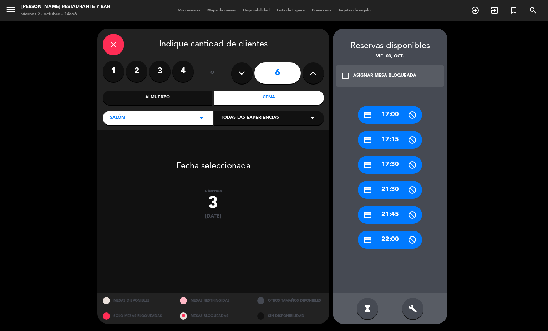
click at [236, 74] on button at bounding box center [241, 72] width 21 height 21
type input "5"
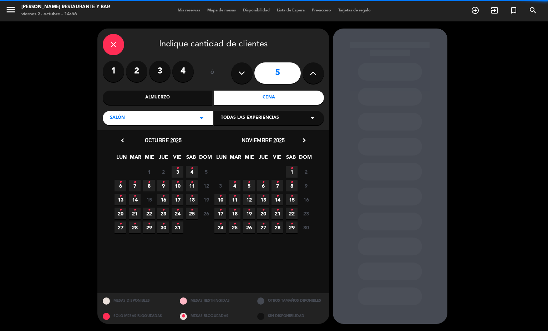
drag, startPoint x: 50, startPoint y: 267, endPoint x: 62, endPoint y: 249, distance: 21.7
click at [51, 267] on div "close Indique cantidad de clientes 1 2 3 4 ó 5 Almuerzo Cena Salón arrow_drop_d…" at bounding box center [274, 176] width 548 height 310
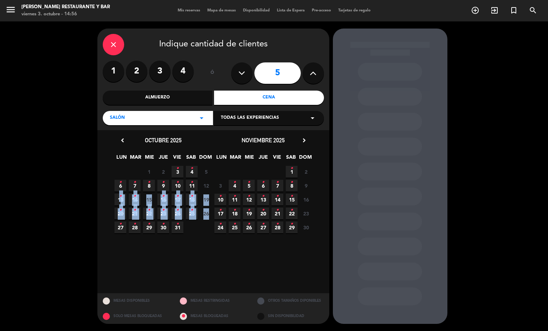
click at [174, 171] on span "3 •" at bounding box center [178, 172] width 12 height 12
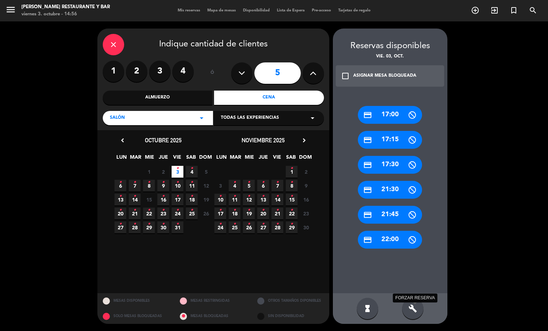
click at [416, 310] on icon "build" at bounding box center [413, 309] width 9 height 9
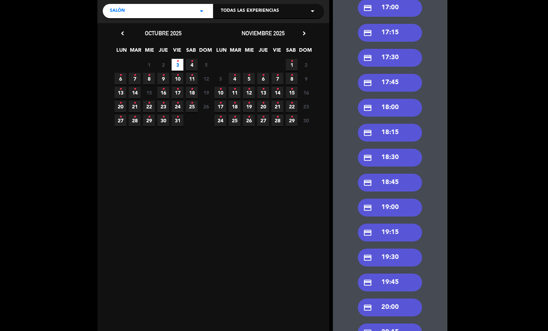
scroll to position [161, 0]
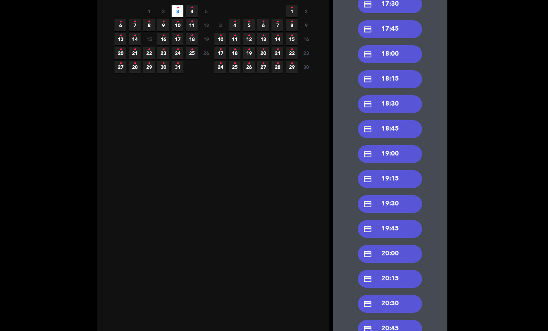
click at [388, 302] on div "credit_card 20:30" at bounding box center [390, 304] width 64 height 18
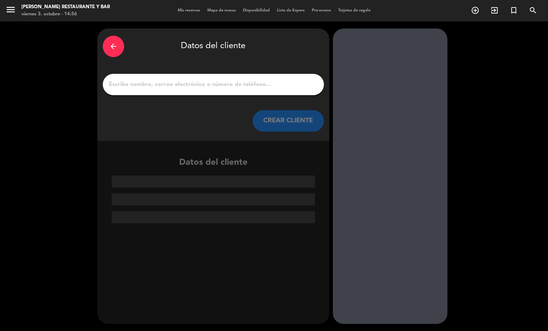
scroll to position [0, 0]
click at [125, 82] on input "1" at bounding box center [213, 85] width 211 height 10
paste input "[PERSON_NAME]"
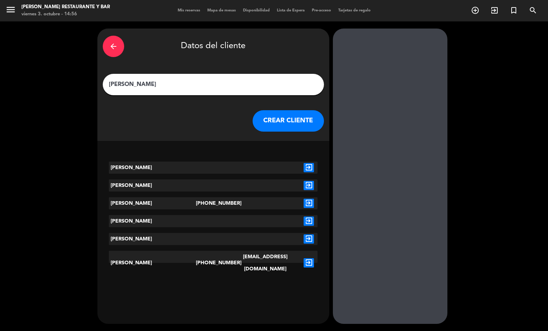
type input "[PERSON_NAME]"
click at [304, 259] on icon "exit_to_app" at bounding box center [309, 263] width 10 height 9
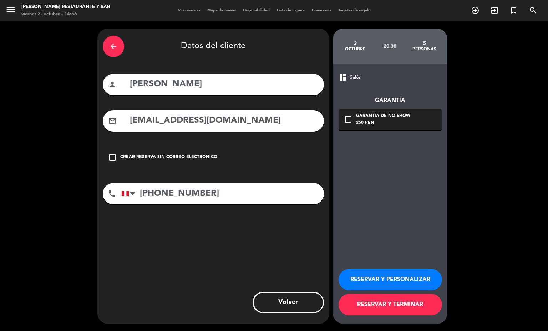
click at [192, 126] on input "[EMAIL_ADDRESS][DOMAIN_NAME]" at bounding box center [224, 121] width 190 height 15
type input "[EMAIL_ADDRESS][DOMAIN_NAME]"
click at [355, 114] on div "check_box_outline_blank Garantía de no-show 250 PEN" at bounding box center [390, 119] width 103 height 21
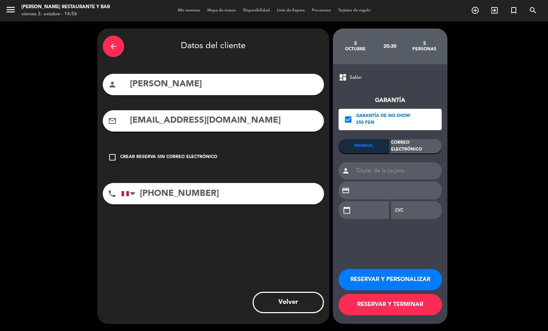
click at [410, 146] on div "Correo Electrónico" at bounding box center [416, 146] width 51 height 14
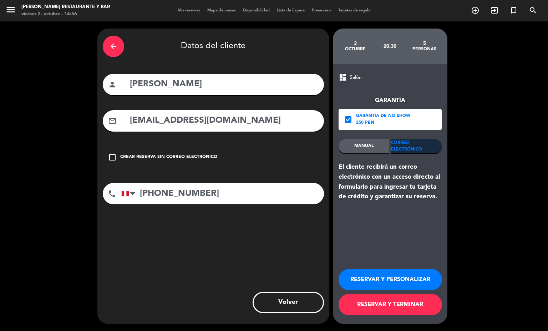
click at [370, 310] on button "RESERVAR Y TERMINAR" at bounding box center [391, 304] width 104 height 21
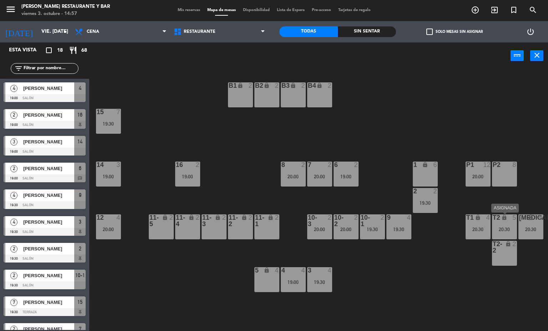
click at [499, 230] on div "20:30" at bounding box center [504, 229] width 25 height 5
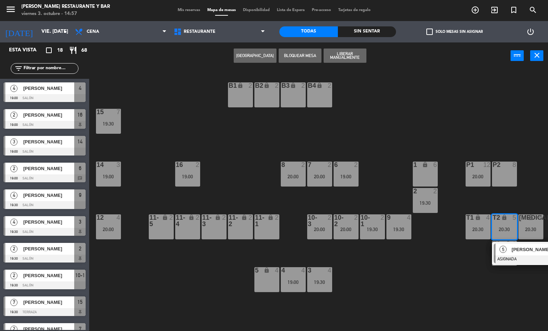
click at [510, 259] on div at bounding box center [532, 260] width 77 height 8
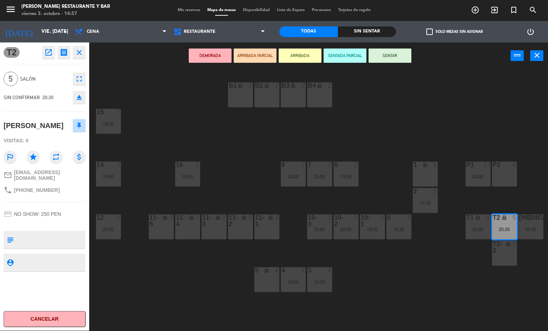
click at [51, 50] on icon "open_in_new" at bounding box center [48, 52] width 9 height 9
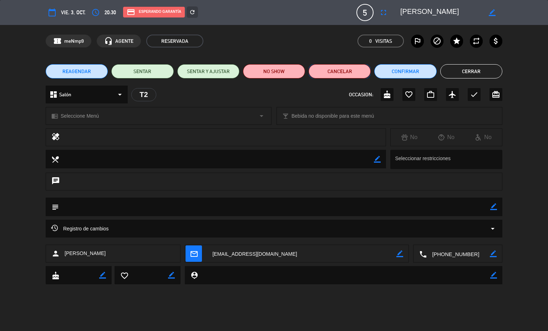
click at [329, 73] on button "Cancelar" at bounding box center [340, 71] width 62 height 14
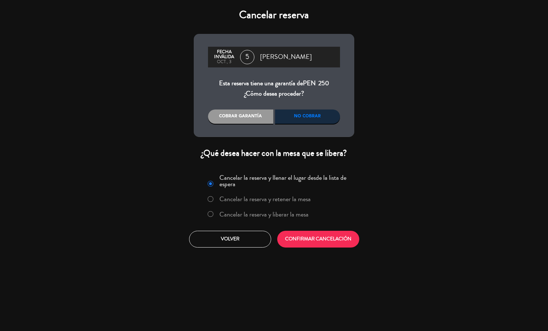
click at [244, 214] on label "Cancelar la reserva y liberar la mesa" at bounding box center [264, 214] width 89 height 6
click at [335, 244] on button "CONFIRMAR CANCELACIÓN" at bounding box center [318, 239] width 82 height 17
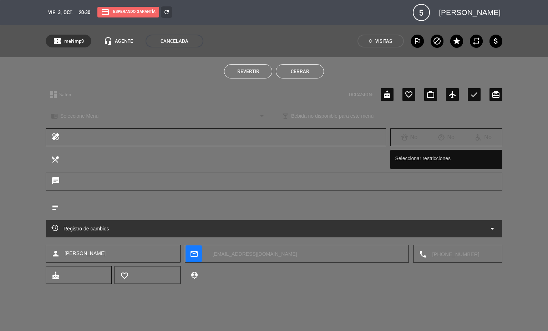
click at [305, 71] on button "Cerrar" at bounding box center [300, 71] width 48 height 14
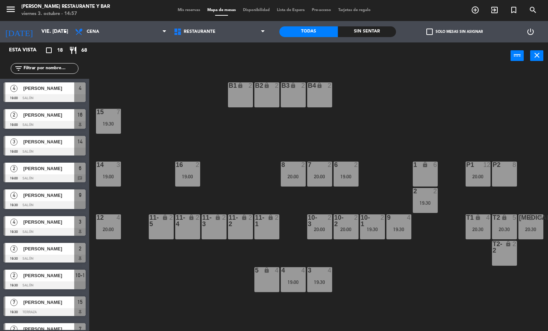
scroll to position [91, 0]
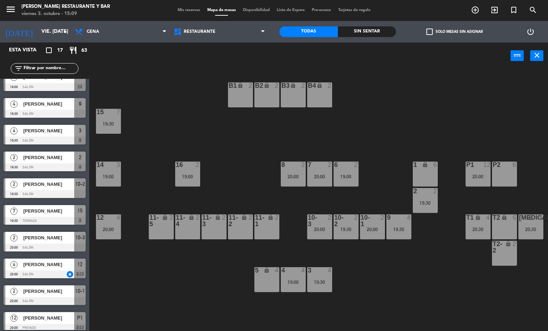
click at [98, 21] on div "Almuerzo Cena Cena Almuerzo Cena" at bounding box center [120, 31] width 99 height 21
click at [102, 30] on span "Cena" at bounding box center [120, 32] width 99 height 16
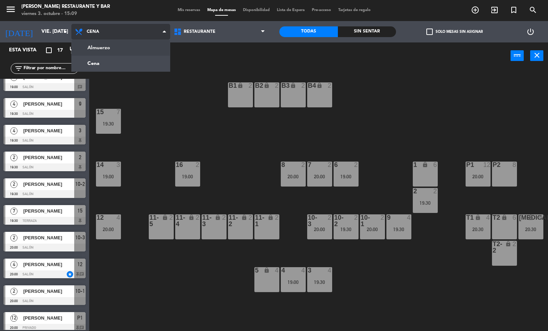
click at [107, 48] on ng-component "menu [PERSON_NAME] Restaurante y Bar viernes 3. octubre - 15:09 Mis reservas Ma…" at bounding box center [274, 166] width 548 height 332
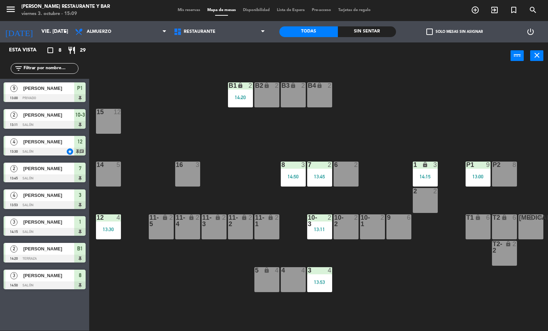
scroll to position [0, 0]
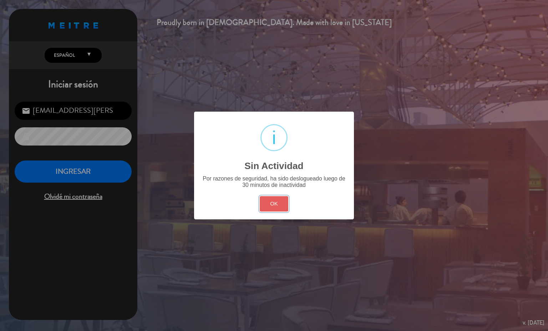
click at [276, 203] on button "OK" at bounding box center [274, 203] width 29 height 15
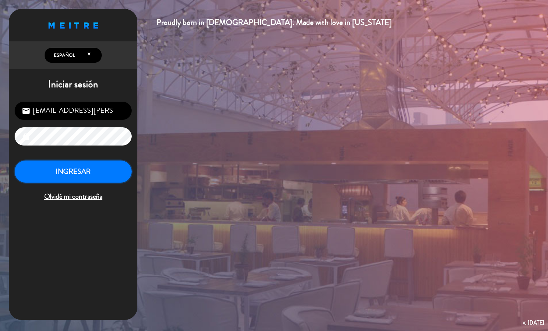
click at [112, 172] on button "INGRESAR" at bounding box center [73, 172] width 117 height 22
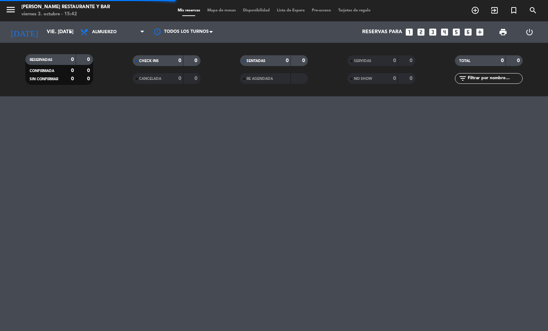
click at [224, 11] on span "Mapa de mesas" at bounding box center [222, 11] width 36 height 4
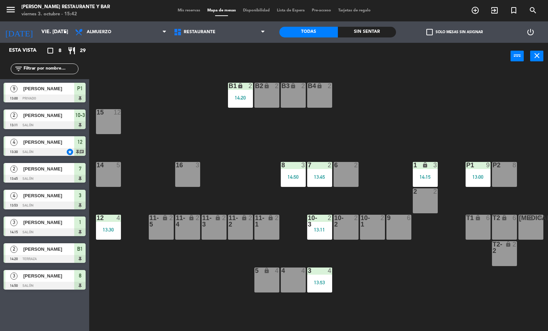
click at [113, 230] on div "13:30" at bounding box center [108, 229] width 25 height 5
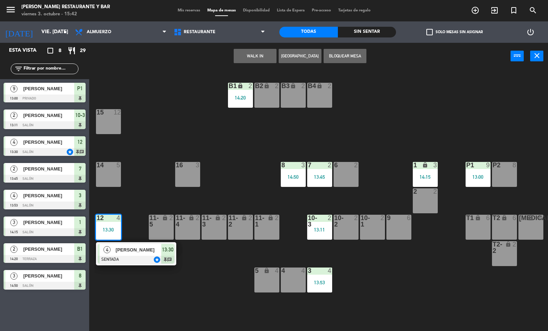
click at [147, 245] on div "[PERSON_NAME]" at bounding box center [138, 250] width 46 height 12
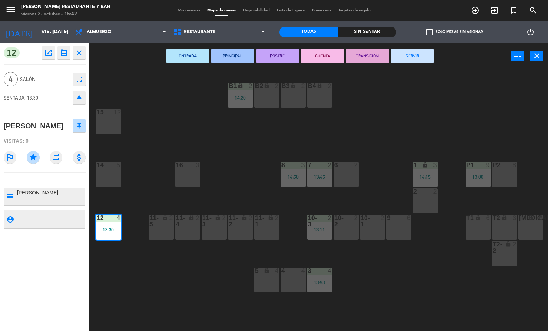
click at [407, 53] on button "SERVIR" at bounding box center [412, 56] width 43 height 14
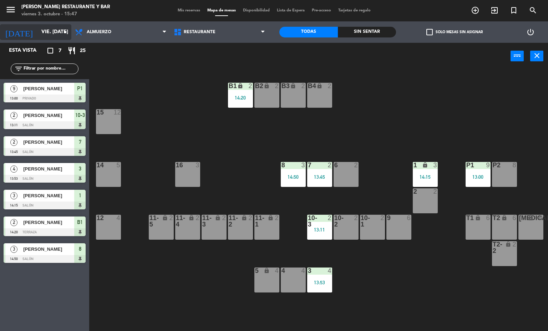
click at [49, 29] on input "vie. [DATE]" at bounding box center [72, 32] width 68 height 13
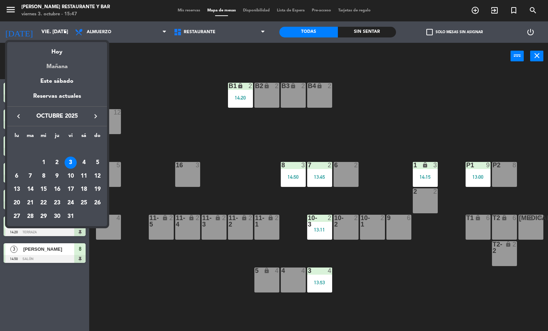
click at [52, 66] on div "Mañana" at bounding box center [57, 64] width 100 height 15
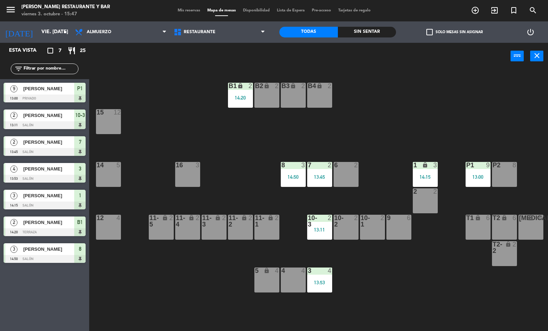
type input "sáb. [DATE]"
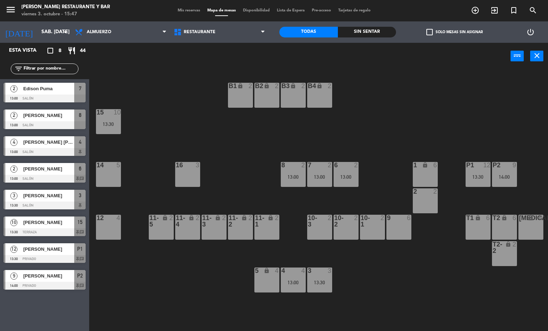
click at [190, 171] on div "16 3" at bounding box center [187, 174] width 25 height 25
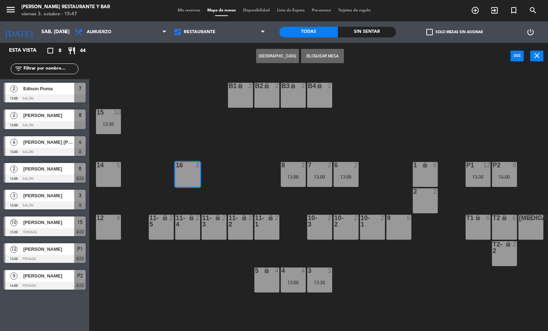
click at [279, 56] on button "[GEOGRAPHIC_DATA]" at bounding box center [277, 56] width 43 height 14
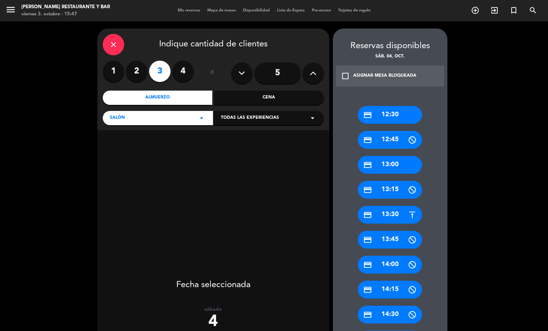
click at [122, 43] on div "close" at bounding box center [113, 44] width 21 height 21
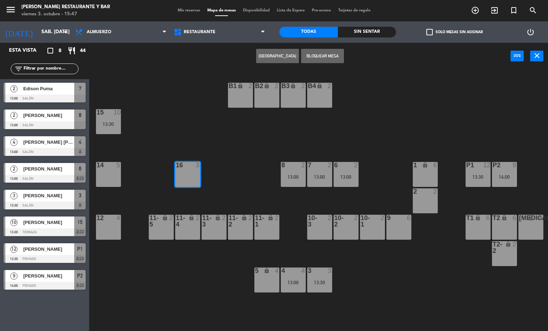
click at [109, 221] on div at bounding box center [108, 218] width 12 height 6
click at [176, 265] on div "B1 lock 2 B2 lock 2 B3 lock 2 B4 lock 2 15 10 13:30 14 5 8 2 13:00 7 2 13:00 6 …" at bounding box center [322, 201] width 454 height 262
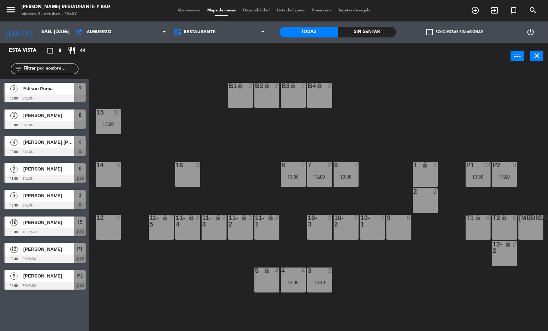
click at [111, 223] on div "12 4" at bounding box center [108, 227] width 25 height 25
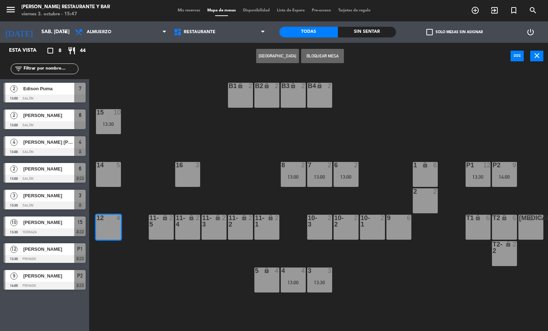
click at [287, 54] on button "[GEOGRAPHIC_DATA]" at bounding box center [277, 56] width 43 height 14
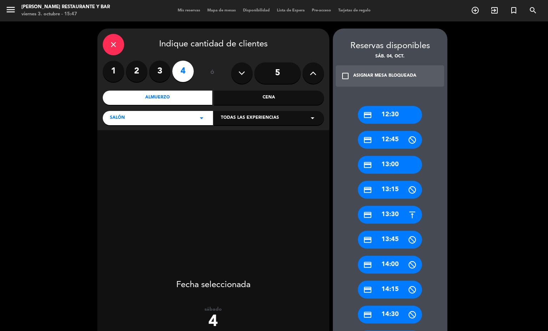
click at [387, 211] on div "credit_card 13:30" at bounding box center [390, 215] width 64 height 18
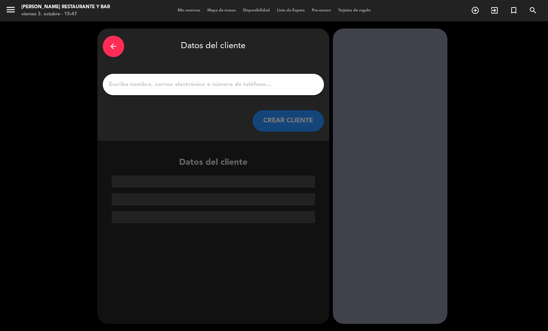
click at [195, 83] on input "1" at bounding box center [213, 85] width 211 height 10
type input "s"
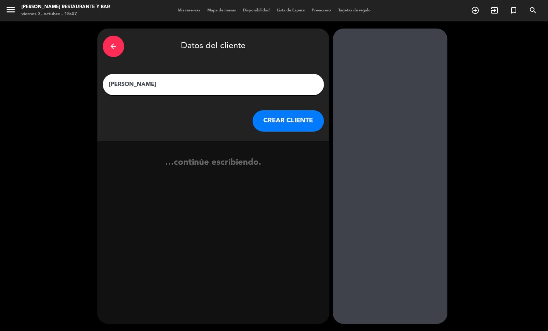
type input "[PERSON_NAME]"
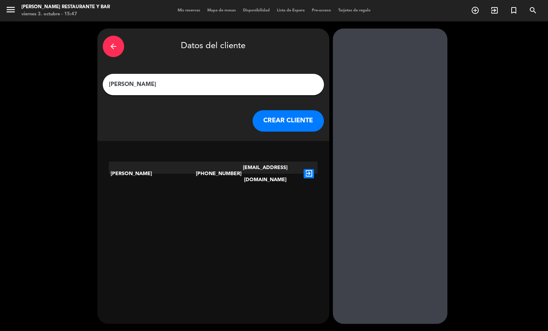
click at [304, 169] on icon "exit_to_app" at bounding box center [309, 173] width 10 height 9
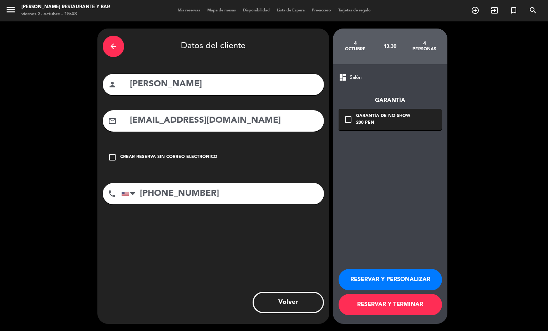
click at [359, 175] on div "dashboard Salón Garantía check_box_outline_blank Garantía de no-show 200 PEN RE…" at bounding box center [390, 194] width 115 height 260
click at [342, 122] on div "check_box_outline_blank Garantía de no-show 200 PEN" at bounding box center [390, 119] width 103 height 21
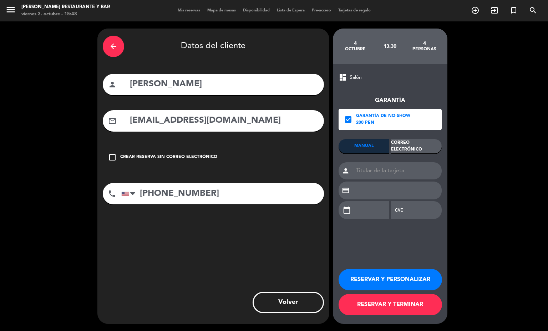
click at [419, 144] on div "Correo Electrónico" at bounding box center [416, 146] width 51 height 14
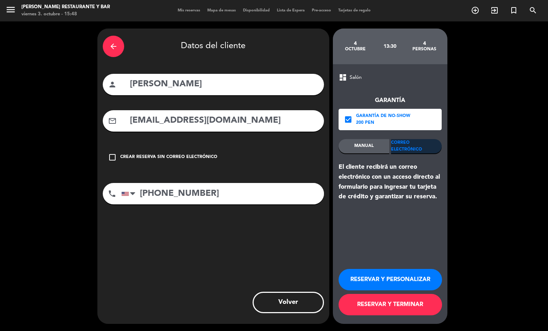
click at [395, 306] on button "RESERVAR Y TERMINAR" at bounding box center [391, 304] width 104 height 21
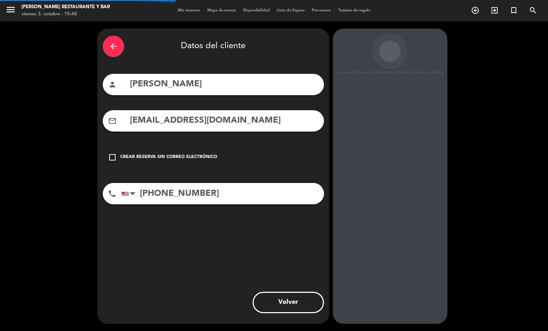
click at [148, 331] on div "arrow_back Datos del cliente person [PERSON_NAME] mail_outline [EMAIL_ADDRESS][…" at bounding box center [274, 176] width 548 height 310
click at [219, 273] on div "arrow_back Datos del cliente person [PERSON_NAME] mail_outline [EMAIL_ADDRESS][…" at bounding box center [213, 177] width 232 height 296
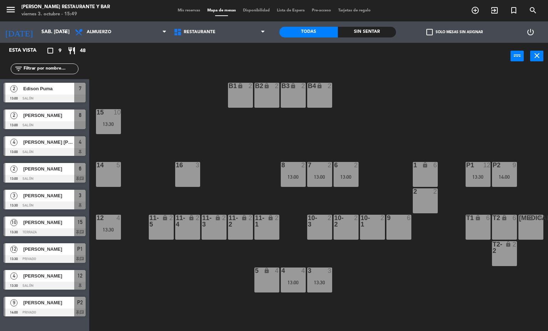
click at [114, 230] on div "13:30" at bounding box center [108, 229] width 25 height 5
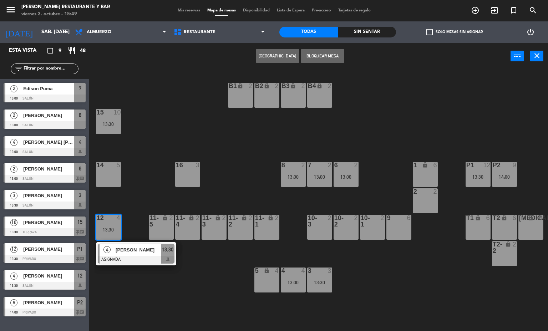
click at [139, 261] on div at bounding box center [136, 260] width 77 height 8
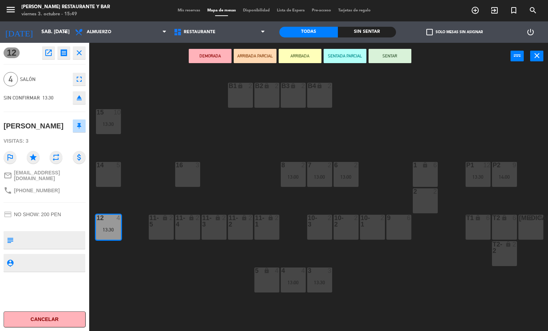
click at [50, 50] on icon "open_in_new" at bounding box center [48, 53] width 9 height 9
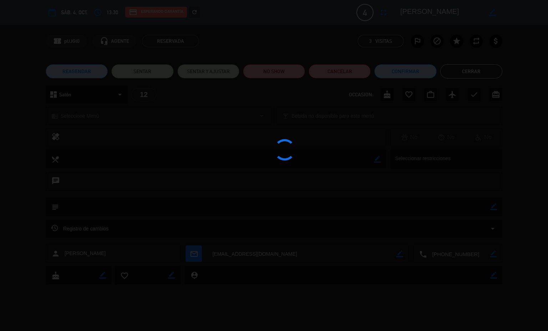
click at [491, 208] on div at bounding box center [274, 165] width 548 height 331
click at [374, 205] on div at bounding box center [274, 165] width 548 height 331
click at [490, 209] on div at bounding box center [274, 165] width 548 height 331
click at [493, 207] on div at bounding box center [274, 165] width 548 height 331
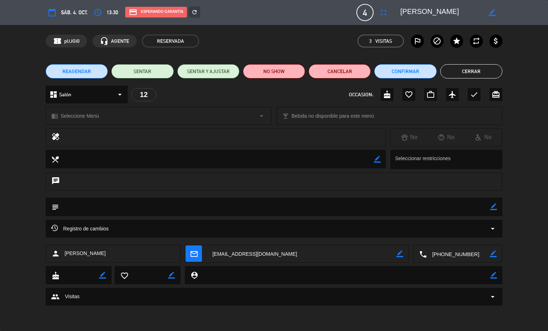
click at [110, 205] on textarea at bounding box center [275, 207] width 432 height 18
click at [493, 205] on icon "border_color" at bounding box center [494, 207] width 7 height 7
click at [88, 204] on textarea at bounding box center [275, 207] width 432 height 18
click at [483, 209] on textarea at bounding box center [275, 207] width 432 height 18
type textarea "no mover 12"
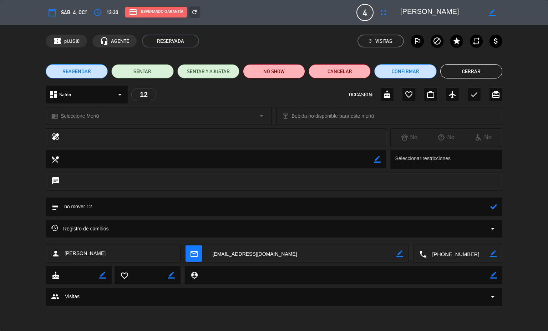
click at [494, 209] on icon at bounding box center [494, 207] width 7 height 7
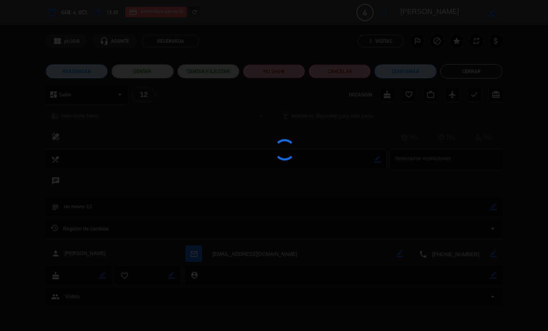
type textarea "no mover 12"
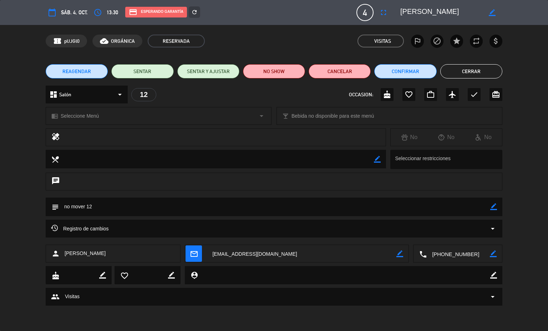
click at [478, 71] on button "Cerrar" at bounding box center [472, 71] width 62 height 14
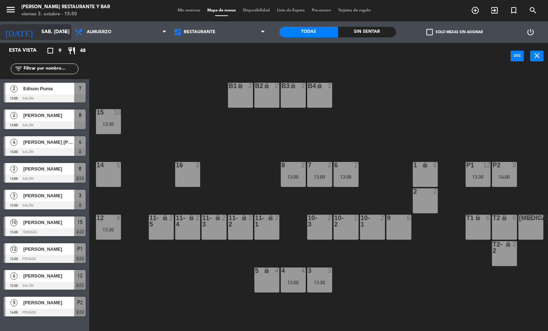
click at [45, 31] on input "sáb. [DATE]" at bounding box center [72, 32] width 68 height 13
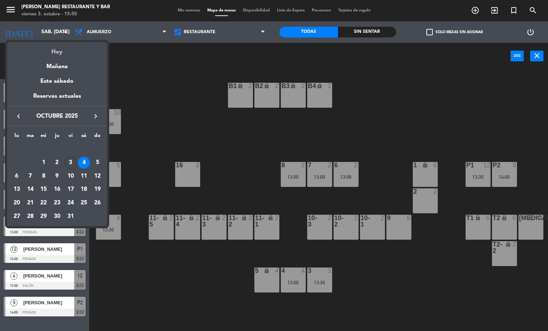
click at [55, 51] on div "Hoy" at bounding box center [57, 49] width 100 height 15
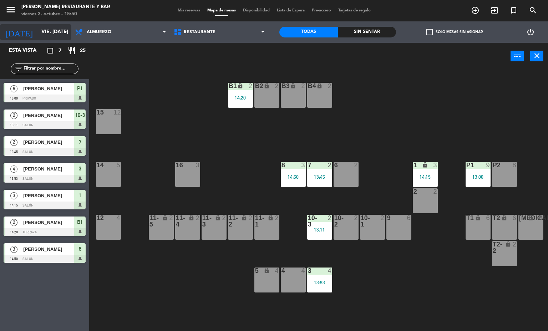
click at [50, 31] on input "vie. [DATE]" at bounding box center [72, 32] width 68 height 13
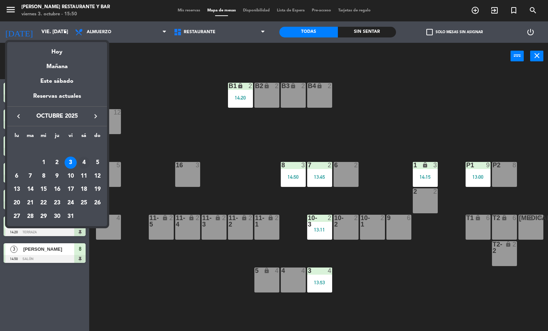
click at [82, 159] on div "4" at bounding box center [84, 163] width 12 height 12
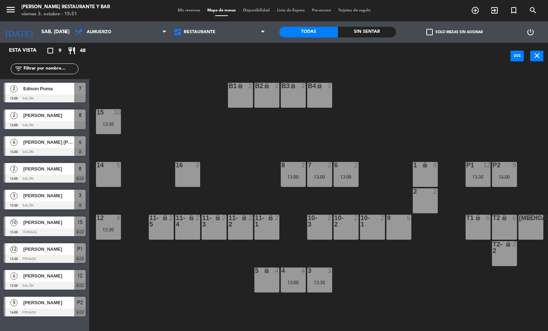
drag, startPoint x: 381, startPoint y: 327, endPoint x: 434, endPoint y: 327, distance: 52.5
click at [434, 327] on div "B1 lock 2 B2 lock 2 B3 lock 2 B4 lock 2 15 10 13:30 14 5 8 2 13:00 7 2 13:00 6 …" at bounding box center [322, 201] width 454 height 262
click at [124, 34] on span "Almuerzo" at bounding box center [120, 32] width 99 height 16
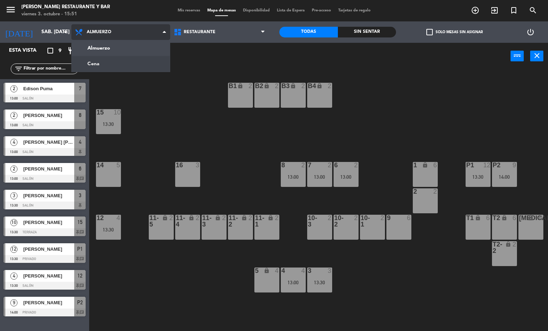
click at [116, 67] on ng-component "menu [PERSON_NAME] Restaurante y Bar viernes 3. octubre - 15:51 Mis reservas Ma…" at bounding box center [274, 166] width 548 height 332
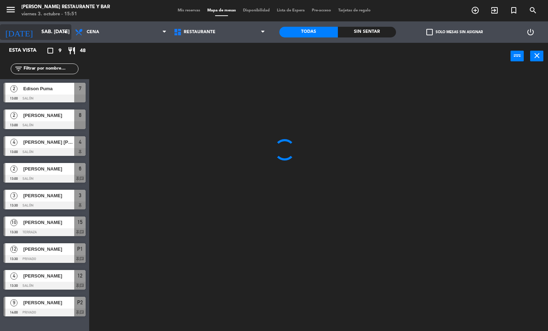
click at [56, 26] on input "sáb. [DATE]" at bounding box center [72, 32] width 68 height 13
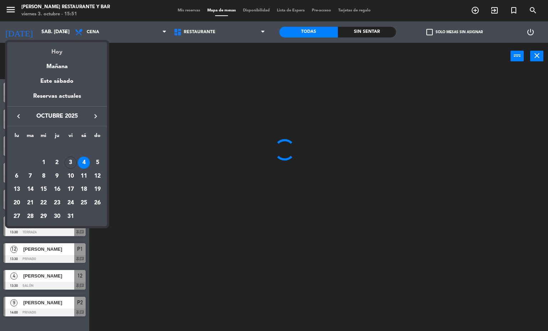
click at [57, 50] on div "Hoy" at bounding box center [57, 49] width 100 height 15
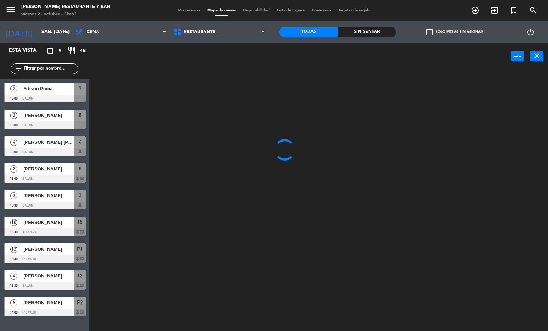
type input "vie. [DATE]"
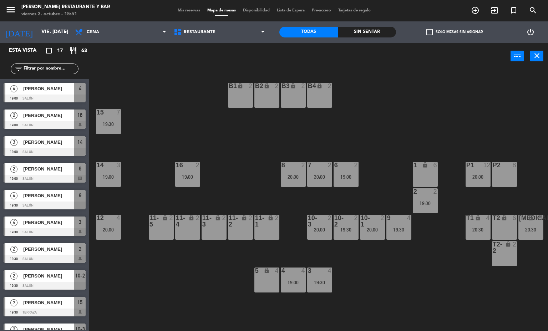
click at [533, 229] on div "20:30" at bounding box center [531, 229] width 25 height 5
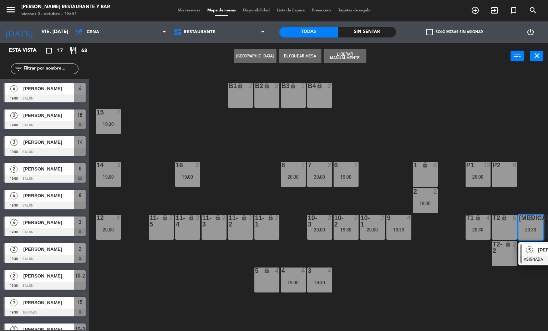
click at [531, 251] on span "5" at bounding box center [529, 249] width 7 height 7
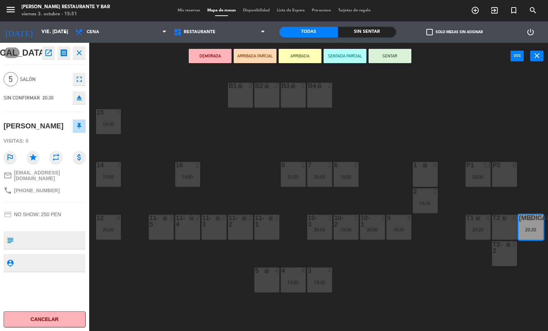
click at [47, 46] on button "open_in_new" at bounding box center [48, 52] width 13 height 13
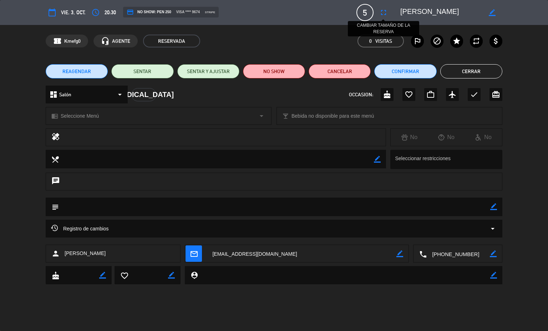
click at [384, 14] on icon "fullscreen" at bounding box center [384, 12] width 9 height 9
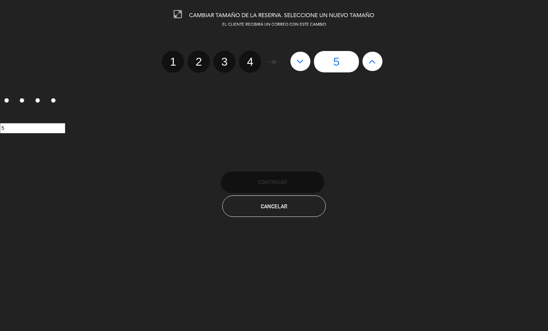
click at [373, 58] on icon at bounding box center [372, 61] width 7 height 11
type input "6"
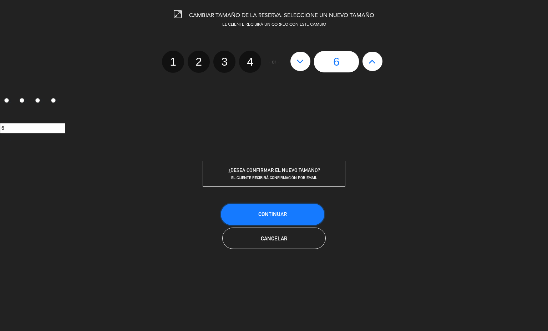
click at [280, 213] on span "Continuar" at bounding box center [273, 214] width 29 height 6
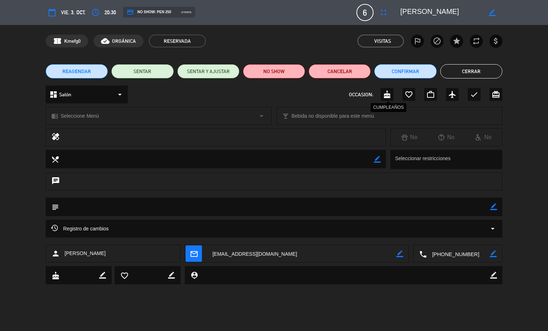
click at [388, 91] on icon "cake" at bounding box center [387, 94] width 9 height 9
click at [433, 71] on button "Confirmar" at bounding box center [406, 71] width 62 height 14
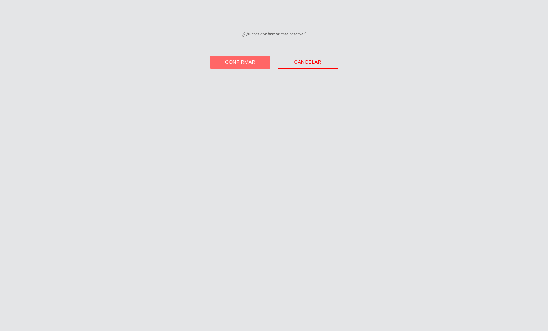
click at [251, 67] on button "Confirmar" at bounding box center [241, 62] width 60 height 13
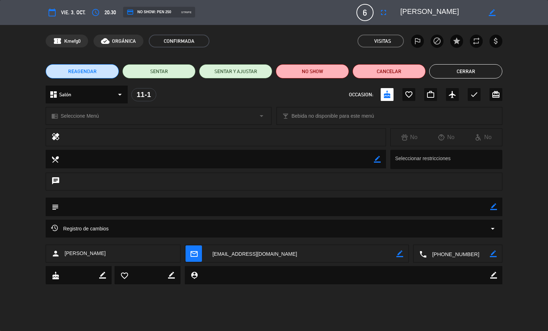
click at [461, 69] on button "Cerrar" at bounding box center [466, 71] width 73 height 14
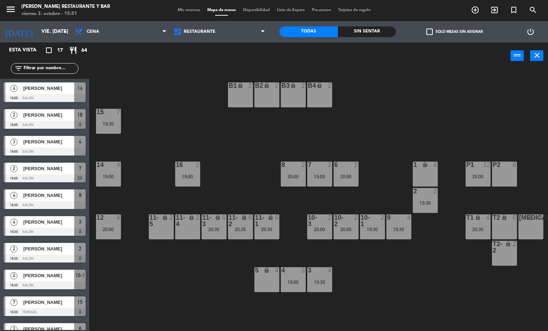
scroll to position [109, 0]
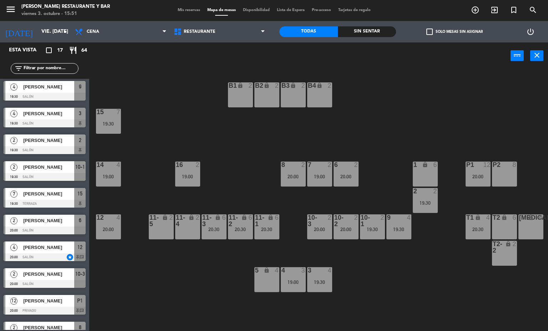
click at [252, 229] on div "20:30" at bounding box center [240, 229] width 25 height 5
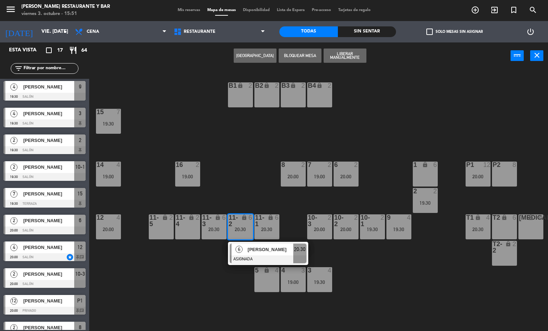
click at [528, 223] on div "[MEDICAL_DATA] lock 6" at bounding box center [531, 227] width 25 height 25
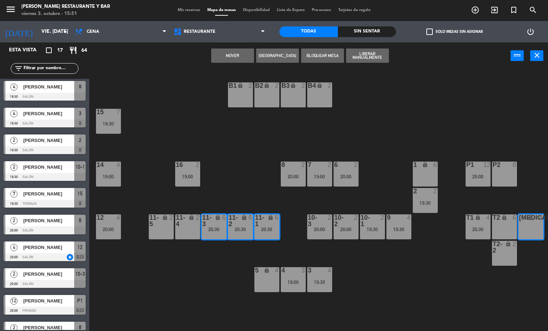
click at [236, 47] on div "Mover Crear Reserva Bloquear Mesa Liberar Manualmente power_input close" at bounding box center [300, 55] width 422 height 27
click at [236, 51] on button "Mover" at bounding box center [232, 56] width 43 height 14
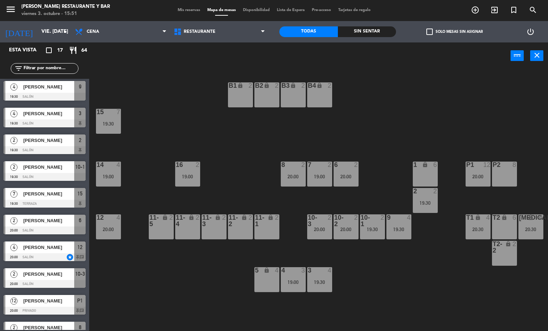
drag, startPoint x: 483, startPoint y: 291, endPoint x: 404, endPoint y: 285, distance: 79.5
click at [417, 322] on div "B1 lock 2 B2 lock 2 B3 lock 2 B4 lock 2 15 7 19:30 14 4 19:00 8 2 20:00 7 2 19:…" at bounding box center [322, 201] width 454 height 262
click at [396, 235] on div "9 4 19:30" at bounding box center [399, 227] width 25 height 25
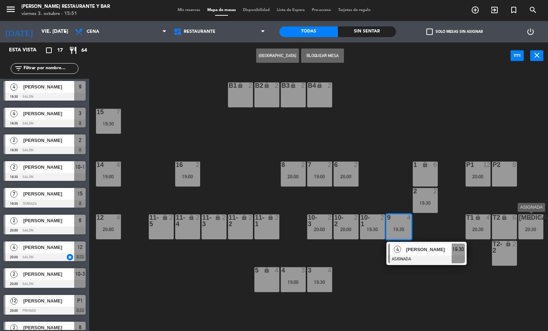
click at [527, 227] on div "20:30" at bounding box center [531, 229] width 25 height 5
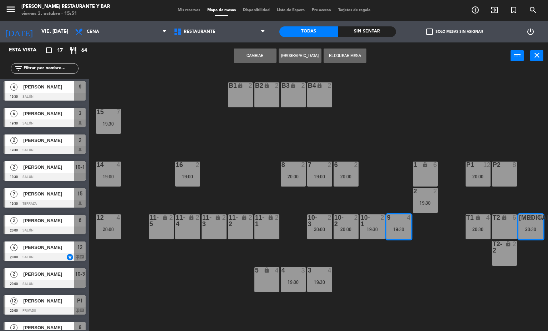
click at [242, 54] on button "Cambiar" at bounding box center [255, 56] width 43 height 14
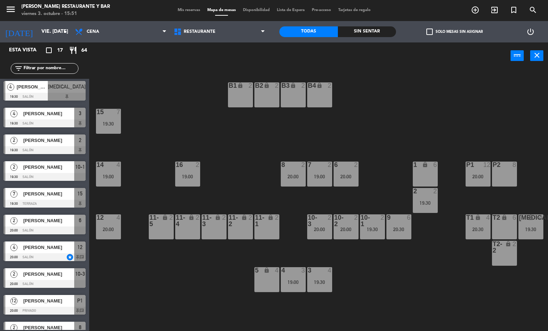
click at [396, 237] on div "9 6 20:30" at bounding box center [399, 227] width 25 height 25
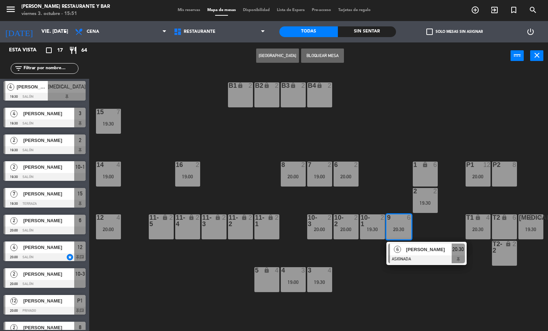
click at [394, 229] on div "20:30" at bounding box center [399, 229] width 25 height 5
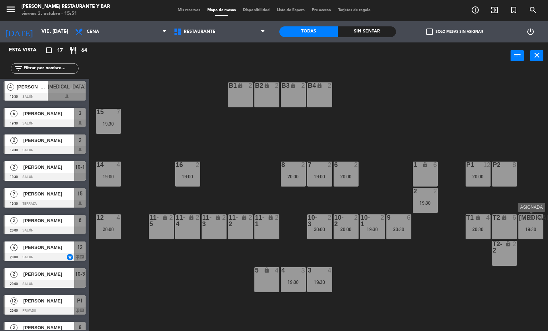
click at [524, 227] on div "19:30" at bounding box center [531, 229] width 25 height 5
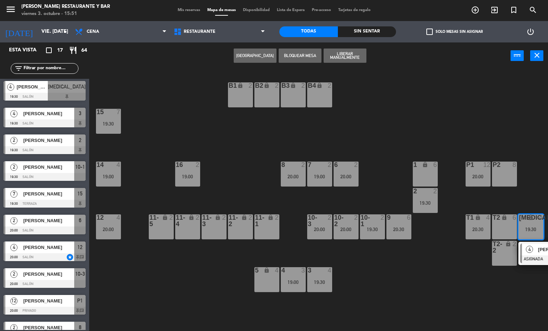
click at [533, 247] on div "4" at bounding box center [529, 250] width 15 height 12
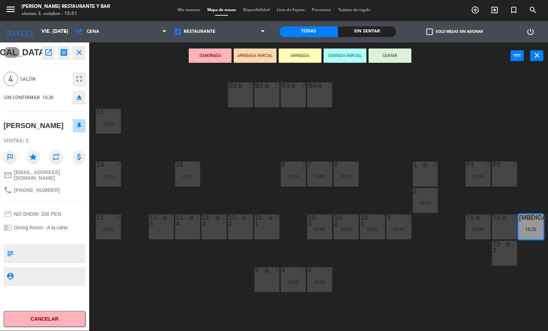
click at [255, 176] on div "B1 lock 2 B2 lock 2 B3 lock 2 B4 lock 2 15 7 19:30 14 4 19:00 8 2 20:00 7 2 19:…" at bounding box center [322, 201] width 454 height 262
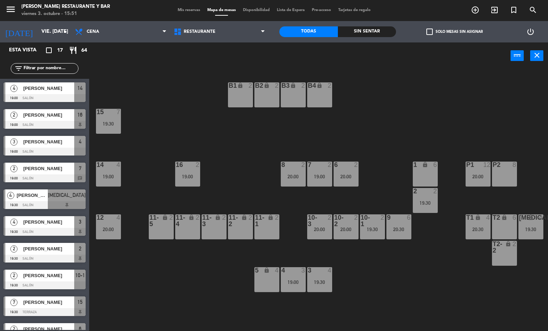
click at [406, 217] on div "6" at bounding box center [411, 218] width 12 height 6
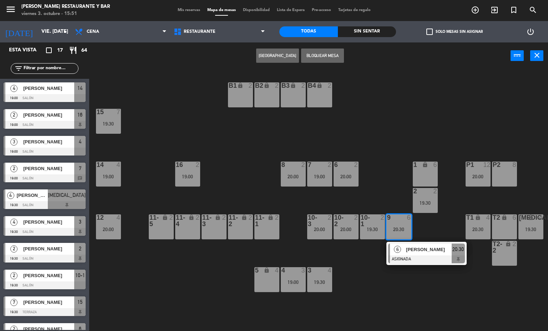
click at [420, 252] on span "[PERSON_NAME]" at bounding box center [429, 249] width 46 height 7
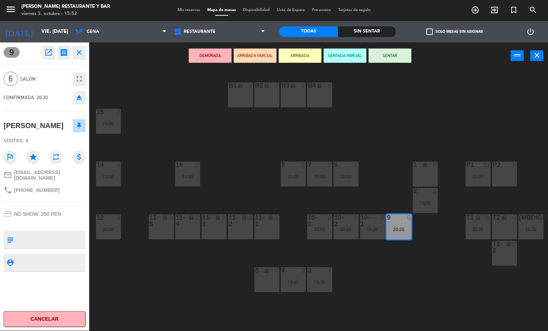
click at [49, 54] on icon "open_in_new" at bounding box center [48, 52] width 9 height 9
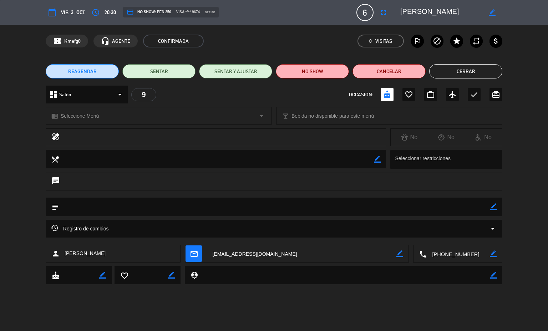
click at [494, 204] on icon "border_color" at bounding box center [494, 207] width 7 height 7
click at [421, 214] on textarea at bounding box center [275, 207] width 432 height 18
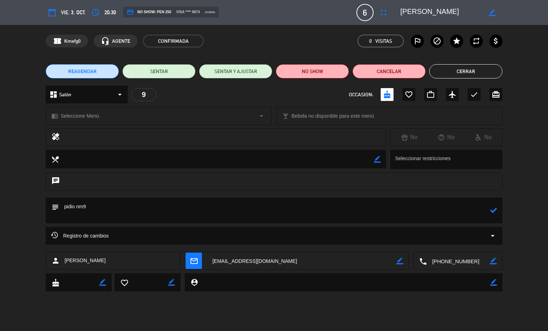
click at [483, 216] on textarea at bounding box center [275, 211] width 432 height 26
click at [487, 212] on textarea at bounding box center [275, 211] width 432 height 26
type textarea "pidio nm9"
click at [496, 212] on icon at bounding box center [494, 210] width 7 height 7
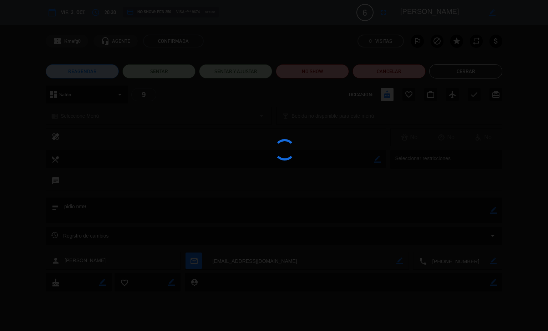
type textarea "pidio nm9"
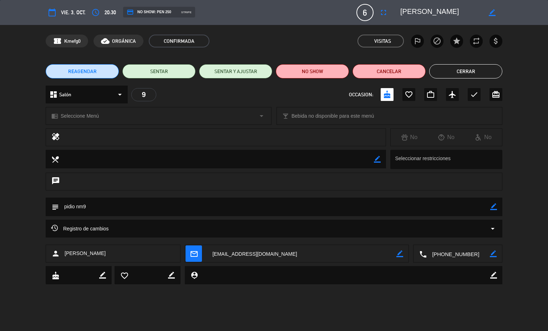
click at [485, 74] on button "Cerrar" at bounding box center [466, 71] width 73 height 14
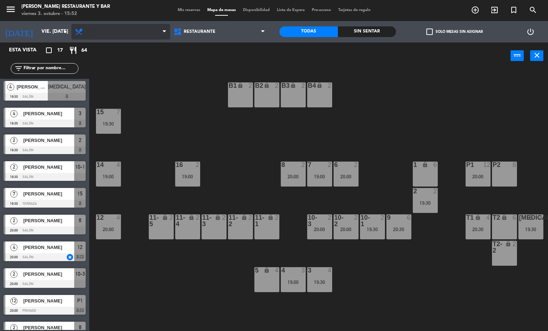
click at [131, 35] on span "Cena" at bounding box center [120, 32] width 99 height 16
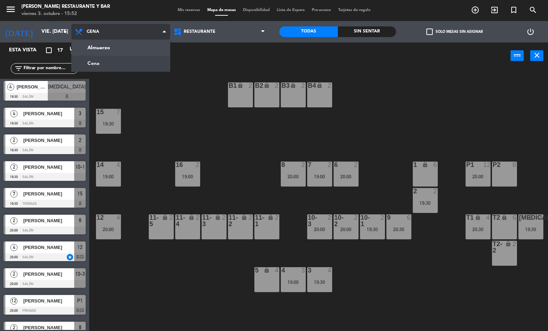
click at [139, 52] on ng-component "menu [PERSON_NAME] Restaurante y Bar viernes 3. octubre - 15:52 Mis reservas Ma…" at bounding box center [274, 166] width 548 height 332
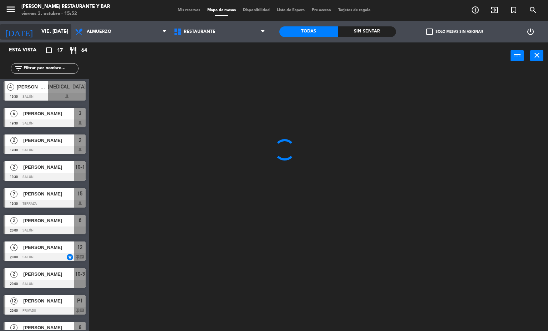
click at [63, 30] on icon "arrow_drop_down" at bounding box center [65, 31] width 9 height 9
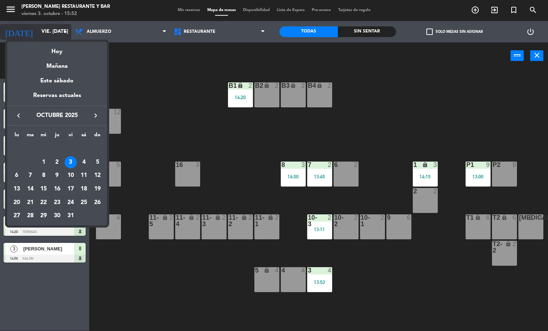
scroll to position [0, 0]
click at [62, 67] on div "Mañana" at bounding box center [57, 63] width 100 height 15
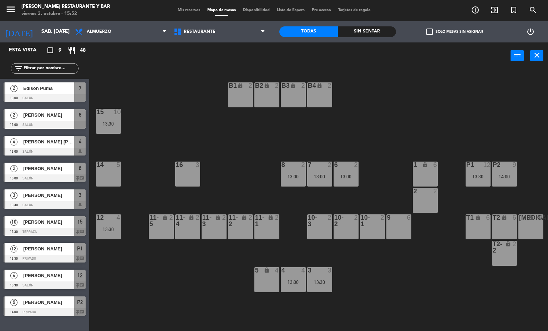
click at [114, 224] on div "12 4 13:30" at bounding box center [108, 227] width 25 height 25
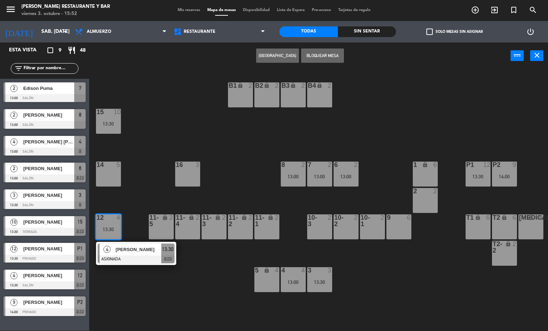
click at [137, 252] on span "[PERSON_NAME]" at bounding box center [139, 249] width 46 height 7
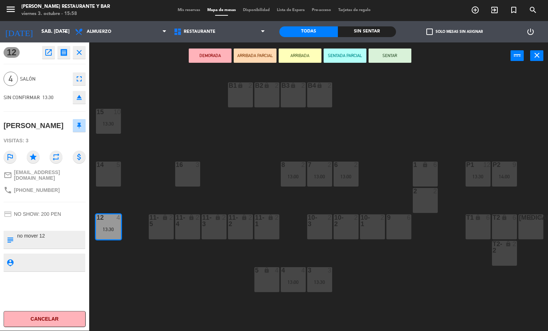
drag, startPoint x: 190, startPoint y: 145, endPoint x: 186, endPoint y: 140, distance: 6.6
click at [186, 140] on div "B1 lock 2 B2 lock 2 B3 lock 2 B4 lock 2 15 10 13:30 14 5 8 2 13:00 7 2 13:00 6 …" at bounding box center [322, 201] width 454 height 262
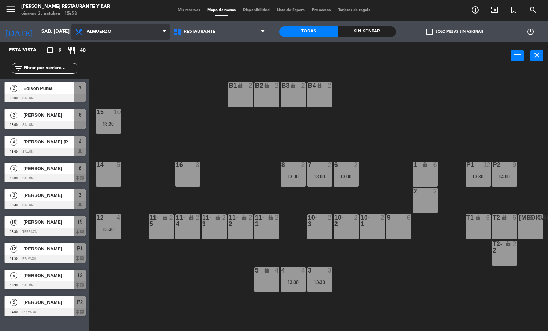
click at [140, 29] on span "Almuerzo" at bounding box center [120, 32] width 99 height 16
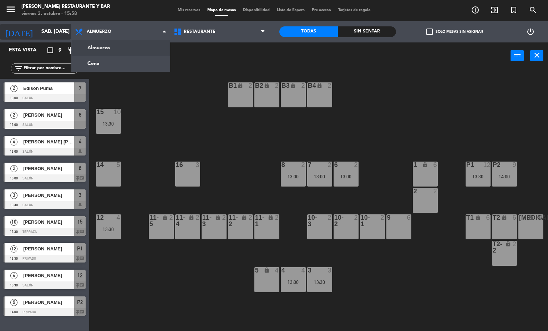
click at [38, 34] on input "sáb. [DATE]" at bounding box center [72, 31] width 68 height 13
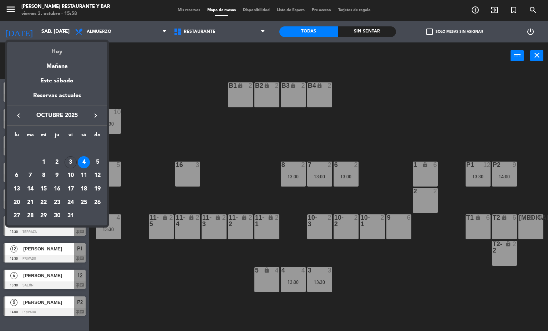
click at [58, 51] on div "Hoy" at bounding box center [57, 49] width 100 height 15
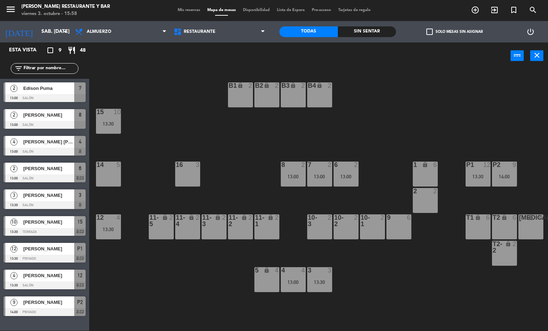
type input "vie. [DATE]"
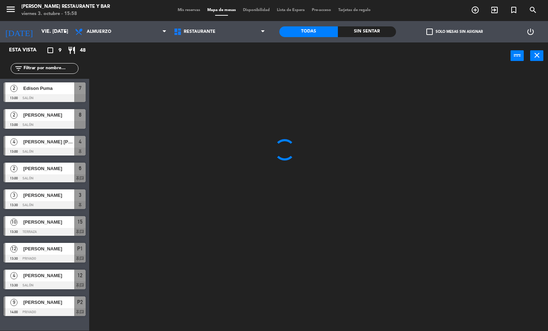
click at [165, 10] on div "Mis reservas Mapa de mesas Disponibilidad Lista de Espera Pre-acceso Tarjetas d…" at bounding box center [274, 10] width 274 height 6
click at [132, 32] on span "Almuerzo" at bounding box center [120, 32] width 99 height 16
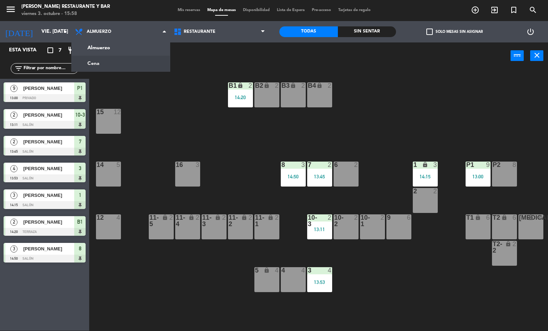
click at [263, 165] on div "B1 lock 2 14:20 B2 lock 2 B3 lock 2 B4 lock 2 15 12 14 5 8 3 14:50 7 2 13:45 6 …" at bounding box center [322, 201] width 454 height 262
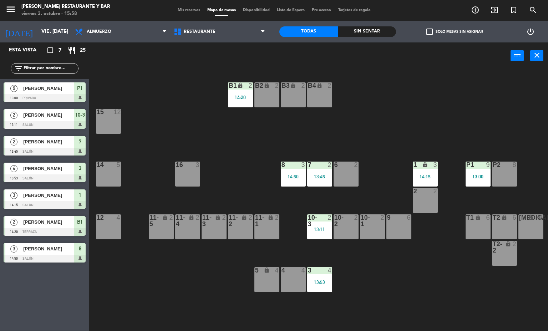
click at [424, 177] on div "14:15" at bounding box center [425, 176] width 25 height 5
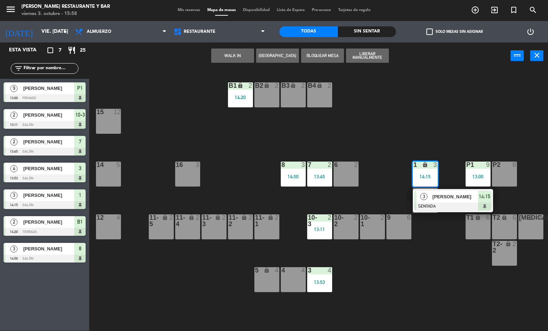
click at [434, 199] on span "[PERSON_NAME]" at bounding box center [456, 196] width 46 height 7
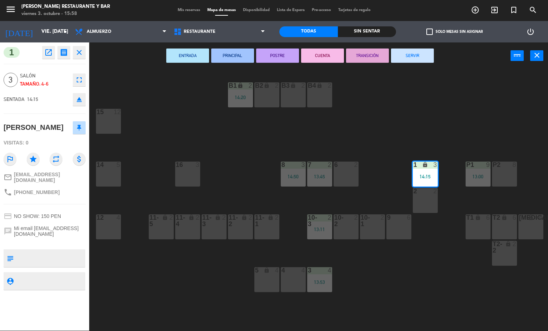
click at [406, 49] on button "SERVIR" at bounding box center [412, 56] width 43 height 14
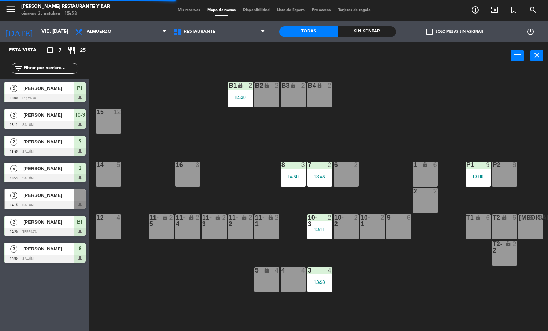
click at [485, 183] on div "P1 9 13:00" at bounding box center [478, 174] width 25 height 25
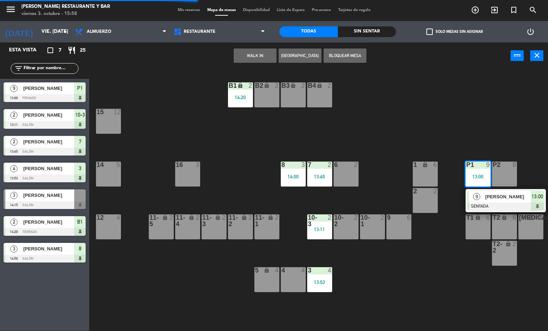
click at [488, 196] on span "[PERSON_NAME]" at bounding box center [509, 196] width 46 height 7
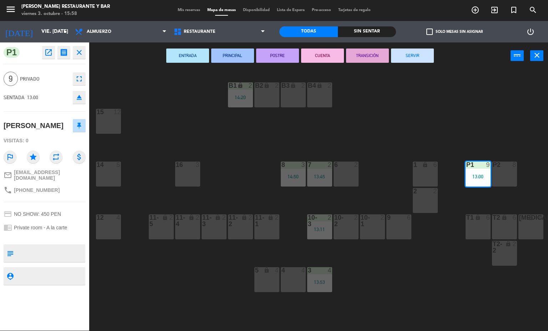
click at [415, 56] on button "SERVIR" at bounding box center [412, 56] width 43 height 14
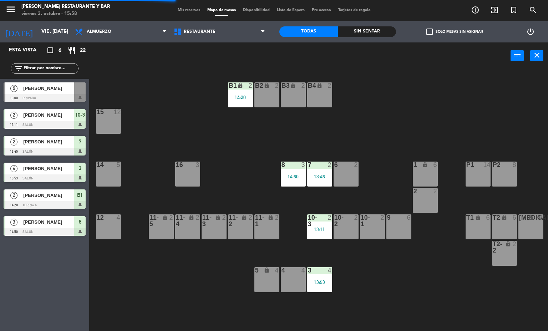
click at [325, 284] on div "13:53" at bounding box center [319, 282] width 25 height 5
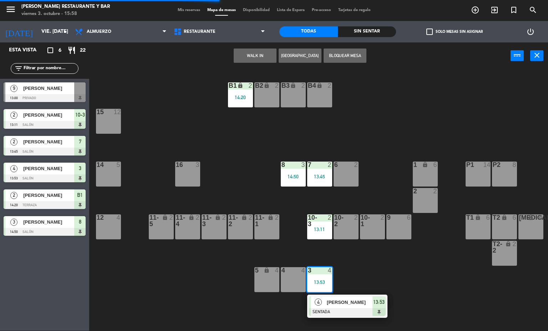
click at [342, 297] on div "[PERSON_NAME]" at bounding box center [349, 303] width 46 height 12
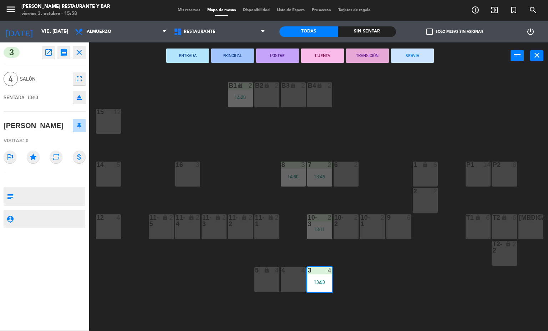
click at [416, 55] on button "SERVIR" at bounding box center [412, 56] width 43 height 14
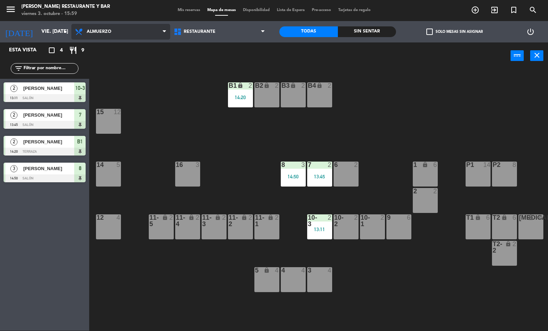
click at [109, 33] on span "Almuerzo" at bounding box center [99, 31] width 25 height 5
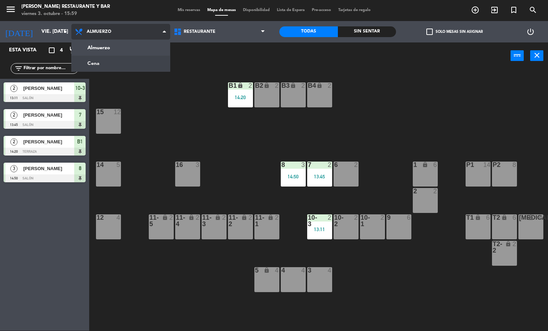
click at [117, 69] on ng-component "menu [PERSON_NAME] Restaurante y Bar viernes 3. octubre - 15:59 Mis reservas Ma…" at bounding box center [274, 166] width 548 height 332
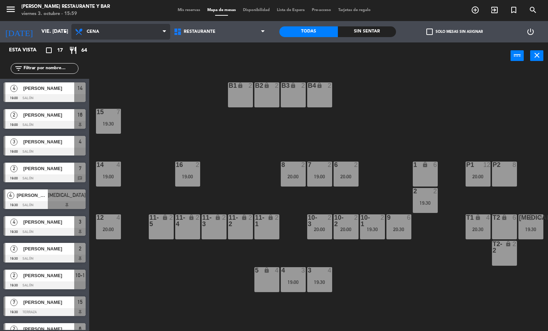
scroll to position [0, 0]
click at [503, 224] on div "T2 lock 6" at bounding box center [504, 227] width 25 height 25
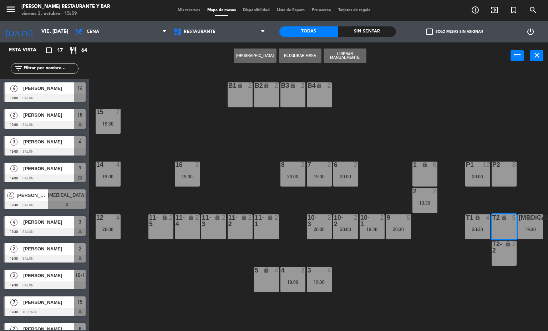
click at [258, 55] on button "[GEOGRAPHIC_DATA]" at bounding box center [255, 56] width 43 height 14
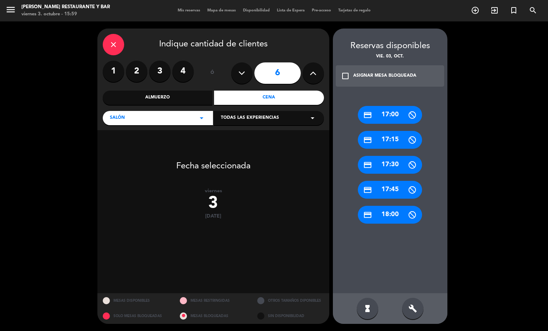
click at [142, 65] on label "2" at bounding box center [136, 71] width 21 height 21
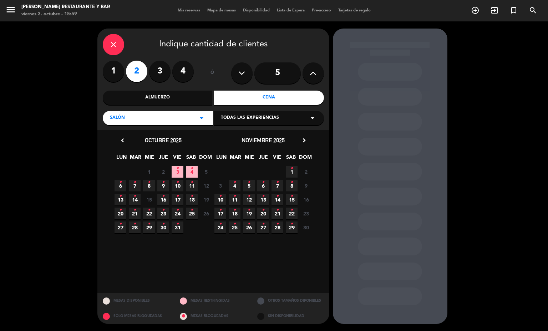
click at [179, 170] on icon "•" at bounding box center [177, 168] width 2 height 11
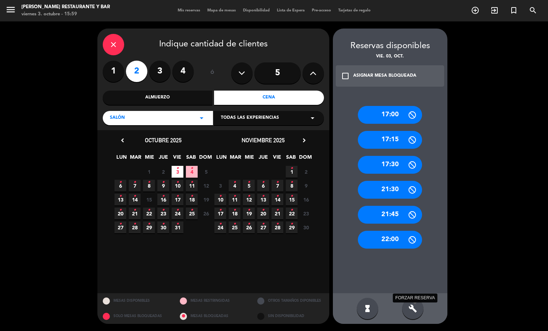
click at [411, 312] on icon "build" at bounding box center [413, 309] width 9 height 9
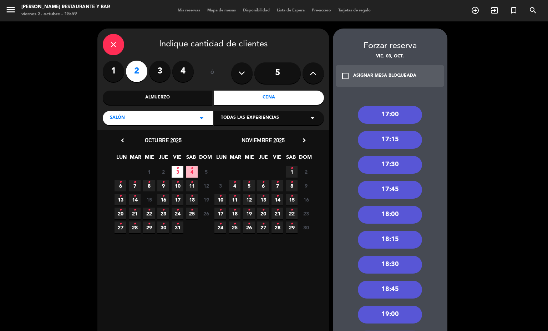
click at [114, 46] on icon "close" at bounding box center [113, 44] width 9 height 9
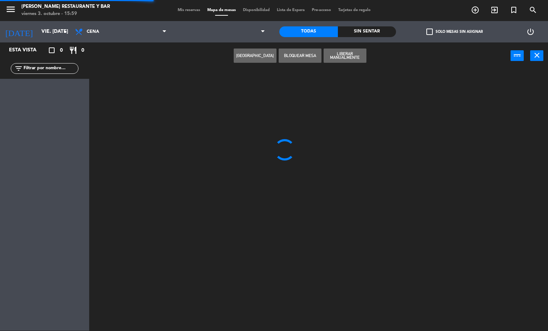
click at [182, 8] on span "Mis reservas" at bounding box center [189, 10] width 30 height 4
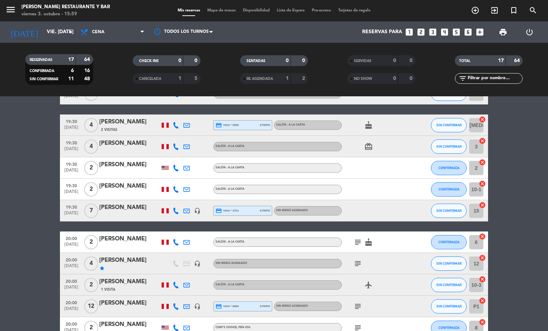
scroll to position [107, 0]
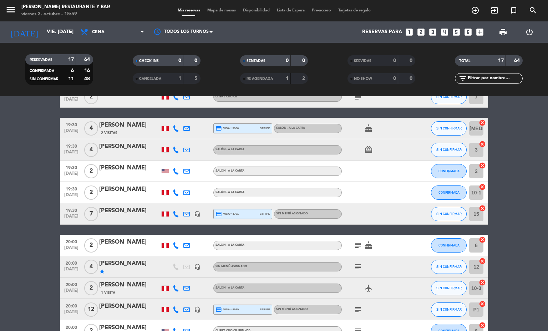
click at [205, 11] on span "Mapa de mesas" at bounding box center [222, 11] width 36 height 4
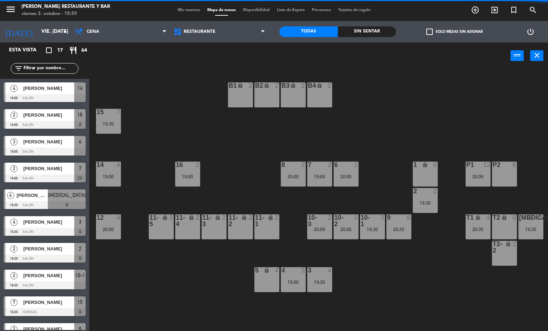
click at [509, 221] on div "lock" at bounding box center [505, 218] width 12 height 7
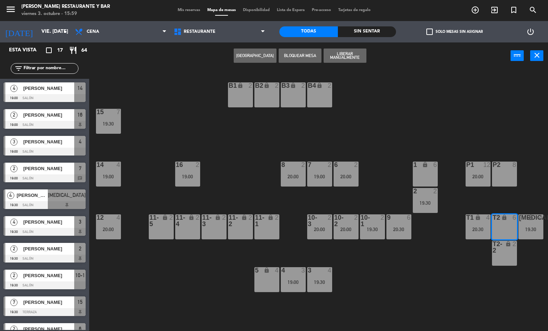
click at [266, 59] on button "[GEOGRAPHIC_DATA]" at bounding box center [255, 56] width 43 height 14
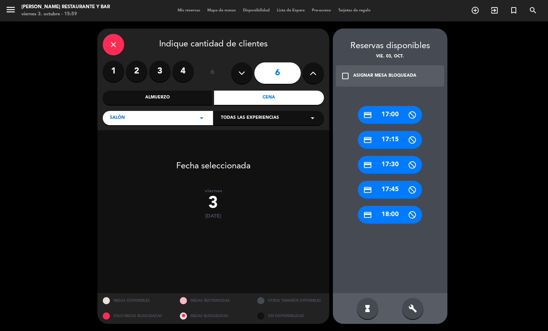
click at [135, 69] on label "2" at bounding box center [136, 71] width 21 height 21
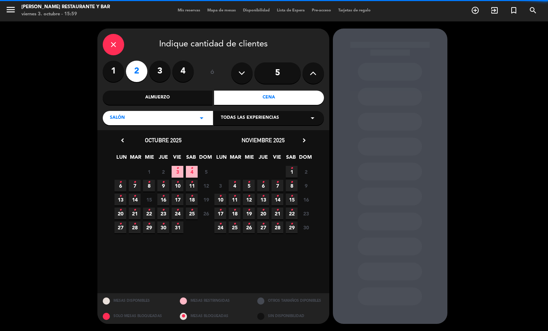
click at [172, 172] on span "3 •" at bounding box center [178, 172] width 12 height 12
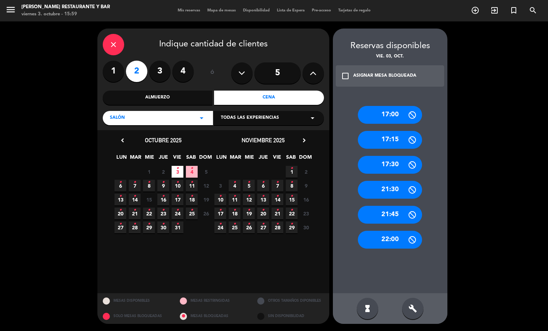
click at [413, 301] on div "build" at bounding box center [412, 308] width 21 height 21
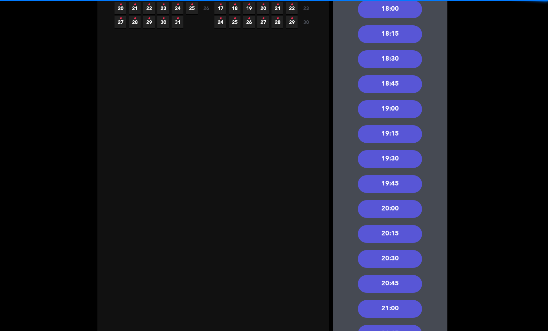
scroll to position [214, 0]
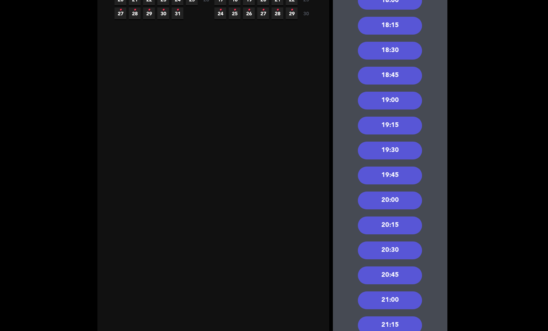
click at [388, 256] on div "20:30" at bounding box center [390, 251] width 64 height 18
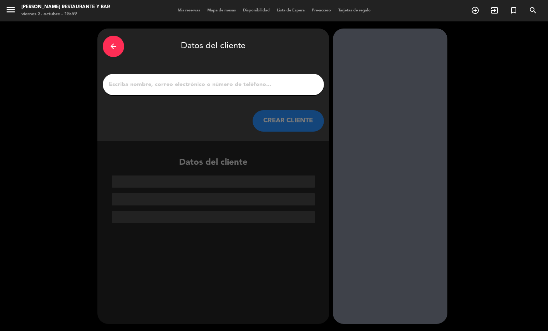
scroll to position [0, 0]
click at [180, 86] on input "1" at bounding box center [213, 85] width 211 height 10
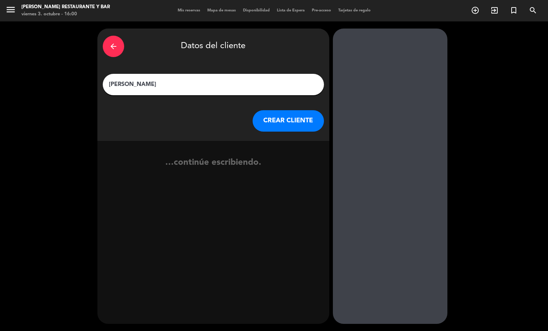
type input "[PERSON_NAME]"
click at [296, 124] on button "CREAR CLIENTE" at bounding box center [288, 120] width 71 height 21
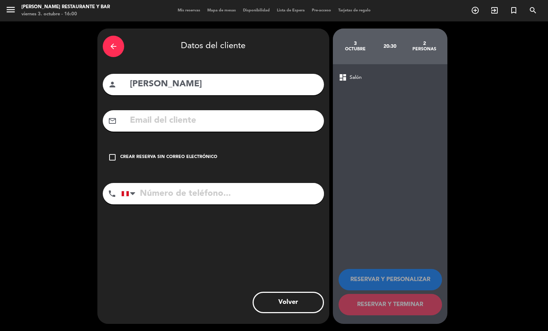
click at [204, 191] on input "tel" at bounding box center [222, 193] width 203 height 21
type input "[PHONE_NUMBER]"
click at [195, 157] on div "Crear reserva sin correo electrónico" at bounding box center [168, 157] width 97 height 7
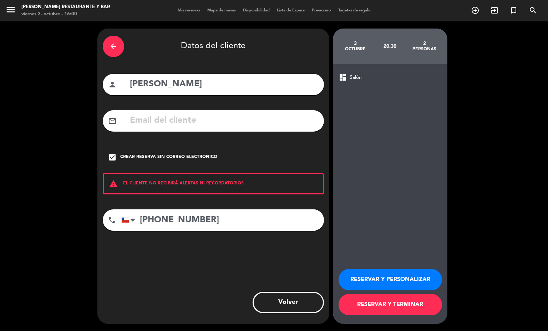
click at [394, 315] on button "RESERVAR Y TERMINAR" at bounding box center [391, 304] width 104 height 21
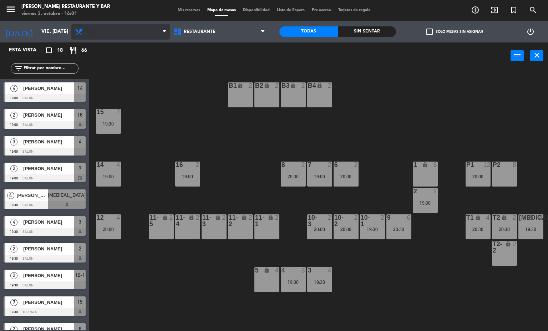
click at [126, 32] on span "Cena" at bounding box center [120, 32] width 99 height 16
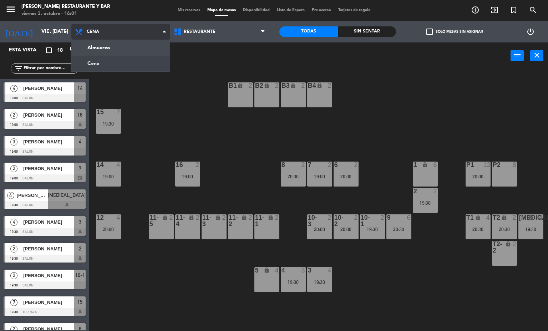
click at [131, 63] on ng-component "menu [PERSON_NAME] Restaurante y Bar viernes 3. octubre - 16:01 Mis reservas Ma…" at bounding box center [274, 166] width 548 height 332
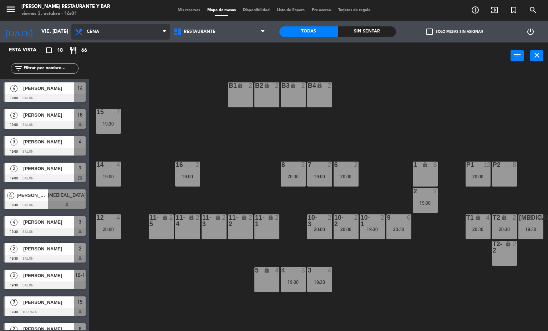
click at [151, 39] on span "Cena" at bounding box center [120, 32] width 99 height 16
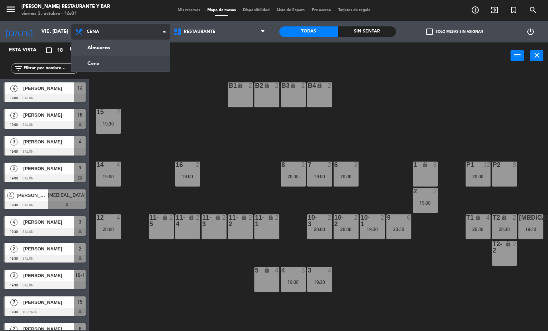
click at [137, 49] on ng-component "menu [PERSON_NAME] Restaurante y Bar viernes 3. octubre - 16:01 Mis reservas Ma…" at bounding box center [274, 166] width 548 height 332
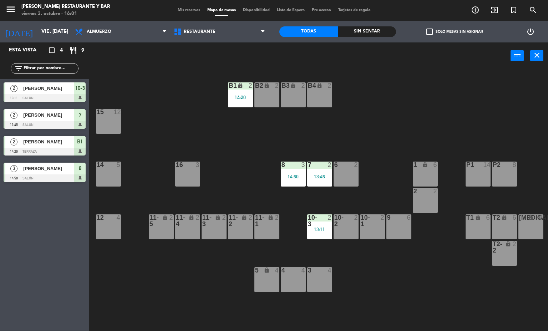
click at [315, 176] on div "13:45" at bounding box center [319, 176] width 25 height 5
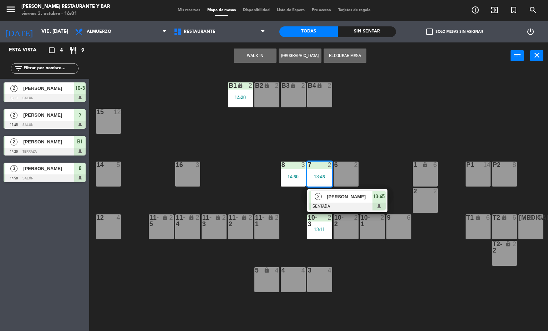
click at [340, 200] on span "[PERSON_NAME]" at bounding box center [350, 196] width 46 height 7
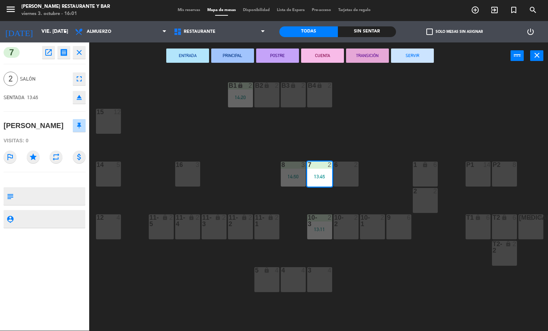
click at [417, 56] on button "SERVIR" at bounding box center [412, 56] width 43 height 14
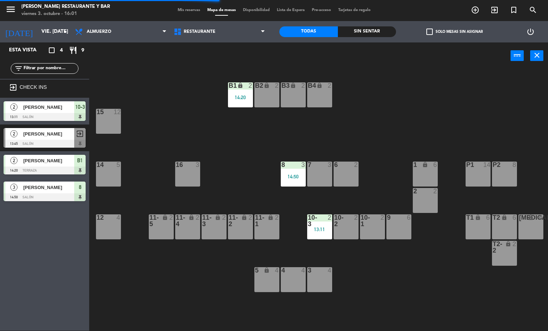
click at [313, 230] on div "13:11" at bounding box center [319, 229] width 25 height 5
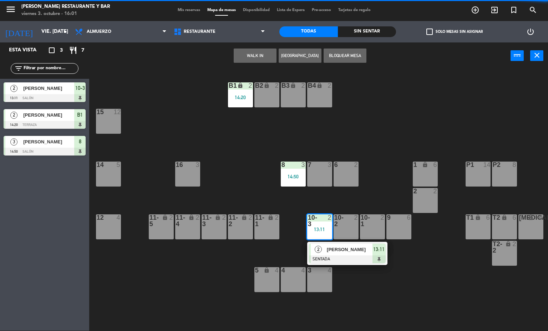
click at [347, 253] on span "[PERSON_NAME]" at bounding box center [350, 249] width 46 height 7
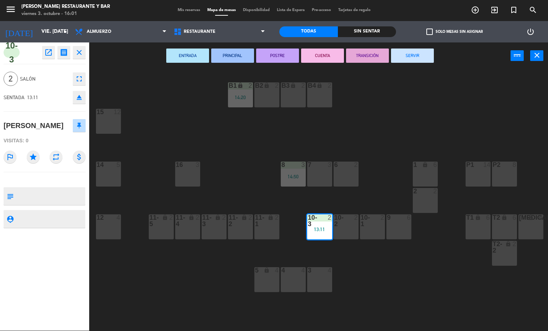
click at [417, 56] on button "SERVIR" at bounding box center [412, 56] width 43 height 14
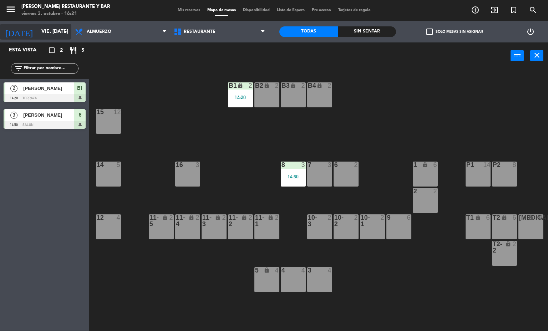
click at [59, 28] on input "vie. [DATE]" at bounding box center [72, 31] width 68 height 13
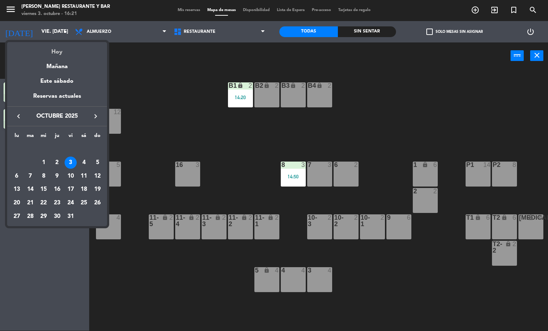
click at [65, 49] on div "Hoy" at bounding box center [57, 49] width 100 height 15
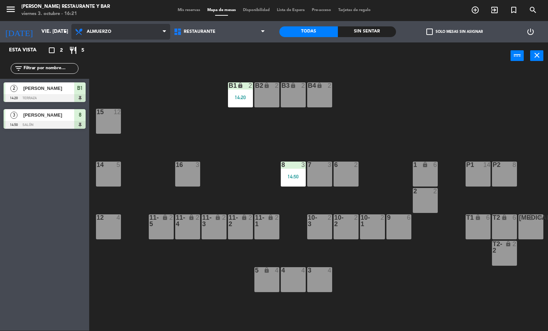
click at [124, 35] on span "Almuerzo" at bounding box center [120, 32] width 99 height 16
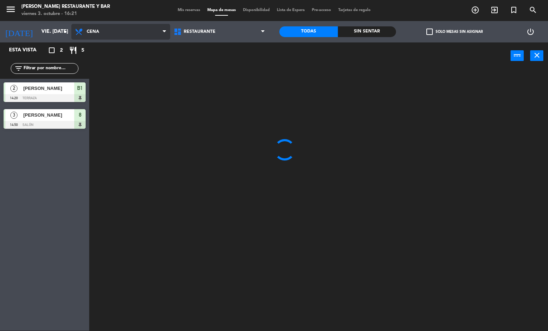
click at [115, 59] on ng-component "menu [PERSON_NAME] Restaurante y Bar viernes 3. octubre - 16:21 Mis reservas Ma…" at bounding box center [274, 166] width 548 height 332
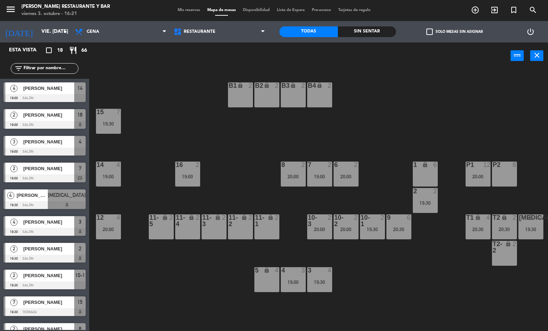
click at [178, 6] on div "menu [PERSON_NAME] Restaurante y Bar viernes 3. octubre - 16:21 Mis reservas Ma…" at bounding box center [274, 10] width 548 height 21
click at [176, 12] on span "Mis reservas" at bounding box center [189, 10] width 30 height 4
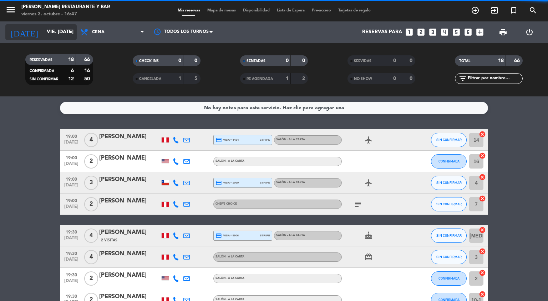
click at [60, 30] on input "vie. [DATE]" at bounding box center [77, 32] width 68 height 13
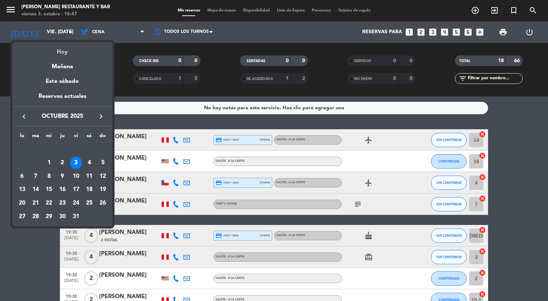
click at [81, 46] on div "Hoy" at bounding box center [62, 49] width 100 height 15
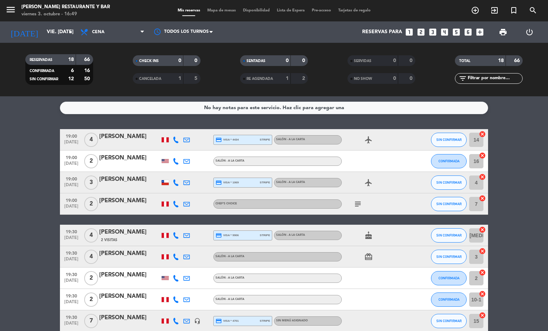
scroll to position [214, 0]
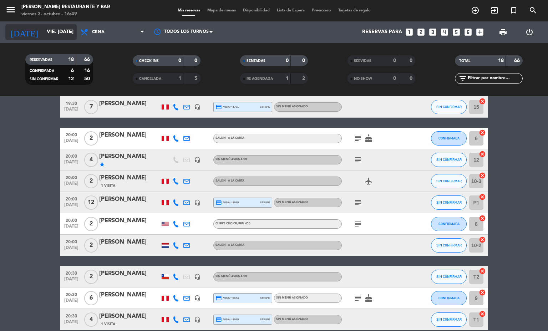
click at [43, 35] on input "vie. [DATE]" at bounding box center [77, 32] width 68 height 13
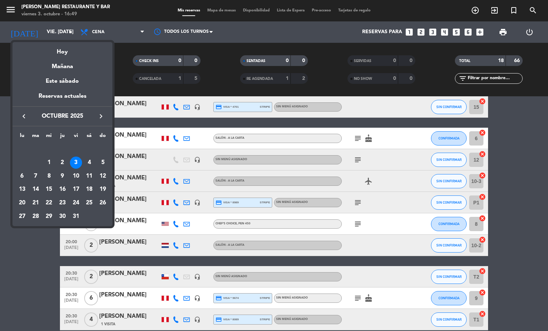
click at [110, 28] on div at bounding box center [274, 165] width 548 height 331
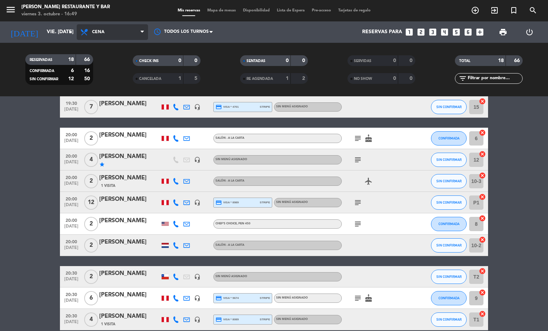
click at [117, 25] on span "Cena" at bounding box center [112, 32] width 71 height 16
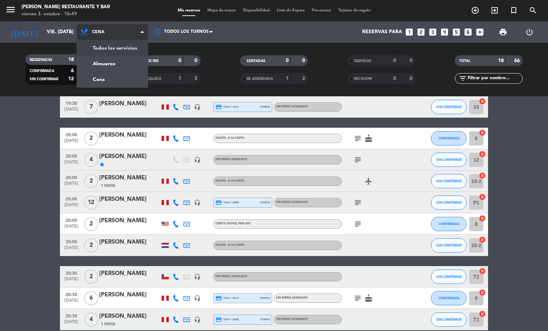
click at [118, 56] on div "menu [PERSON_NAME] Restaurante y Bar viernes 3. octubre - 16:49 Mis reservas Ma…" at bounding box center [274, 48] width 548 height 96
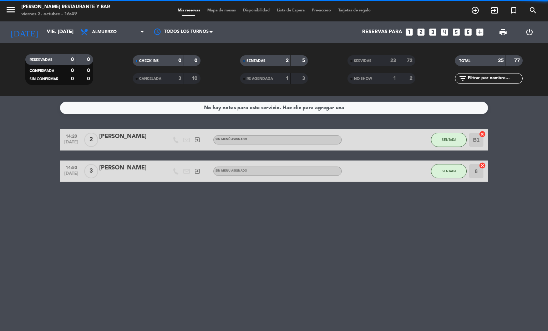
scroll to position [0, 0]
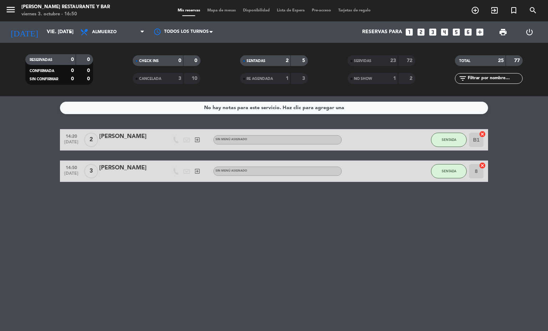
click at [234, 9] on span "Mapa de mesas" at bounding box center [222, 11] width 36 height 4
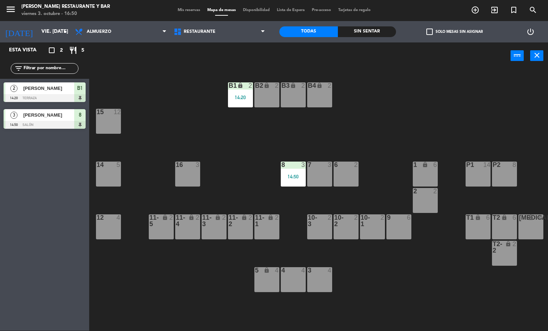
click at [245, 93] on div "B1 lock 2 14:20" at bounding box center [240, 94] width 25 height 25
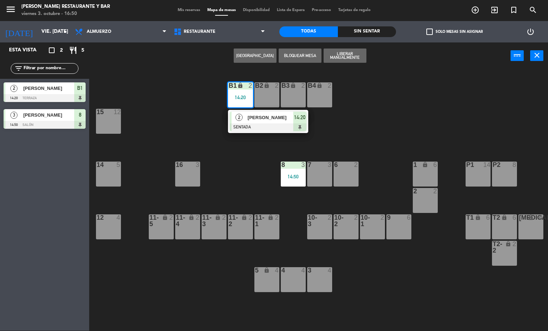
click at [270, 131] on div at bounding box center [268, 128] width 77 height 8
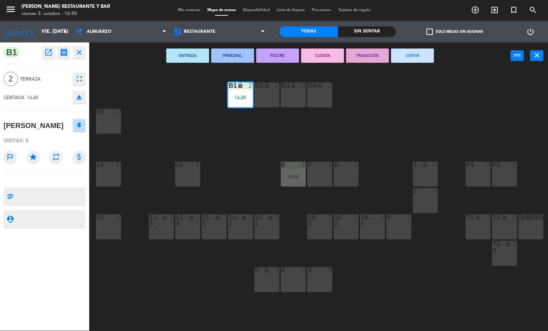
click at [413, 56] on button "SERVIR" at bounding box center [412, 56] width 43 height 14
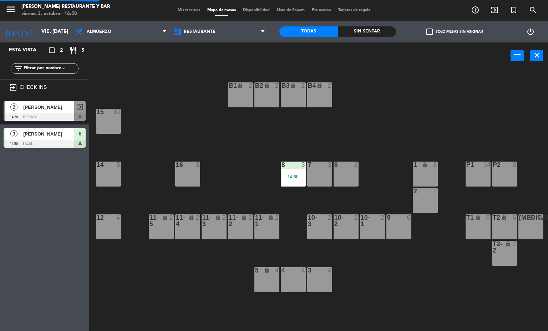
click at [287, 165] on div at bounding box center [293, 165] width 12 height 6
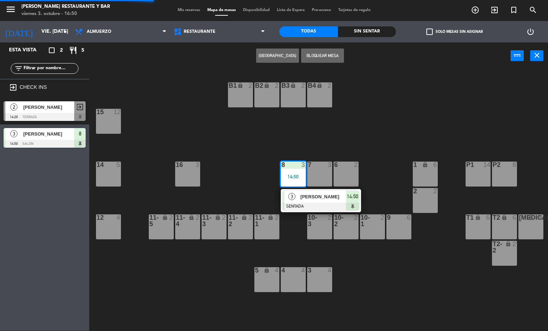
click at [316, 208] on div at bounding box center [321, 207] width 77 height 8
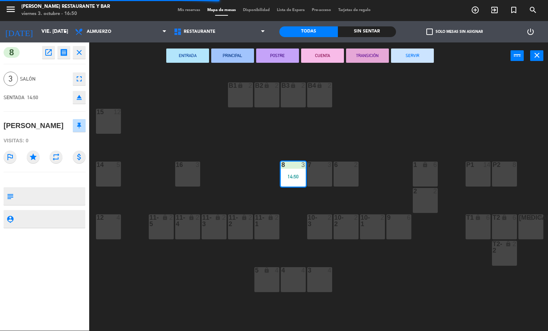
click at [415, 53] on button "SERVIR" at bounding box center [412, 56] width 43 height 14
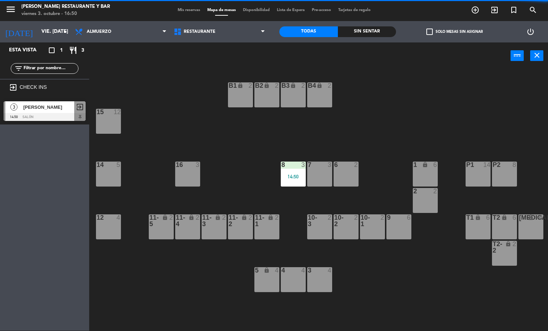
click at [239, 172] on div "B1 lock 2 B2 lock 2 B3 lock 2 B4 lock 2 15 12 14 5 8 3 14:50 7 3 6 2 1 lock 6 1…" at bounding box center [322, 201] width 454 height 262
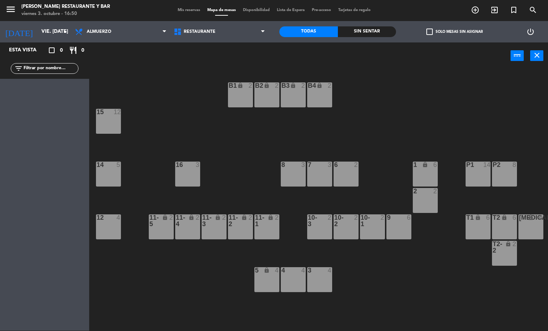
click at [178, 10] on span "Mis reservas" at bounding box center [189, 10] width 30 height 4
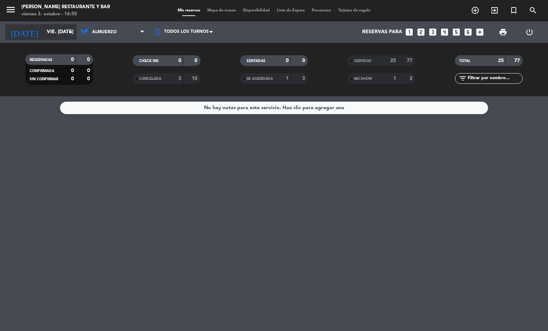
click at [43, 32] on input "vie. [DATE]" at bounding box center [77, 32] width 68 height 13
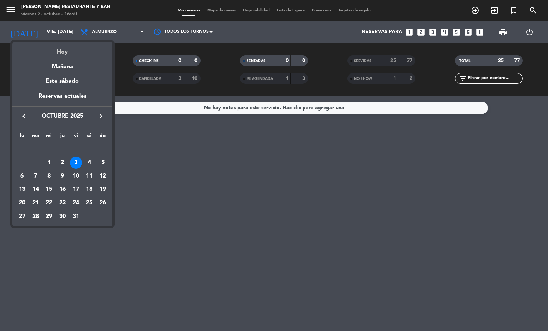
click at [60, 53] on div "Hoy" at bounding box center [62, 49] width 100 height 15
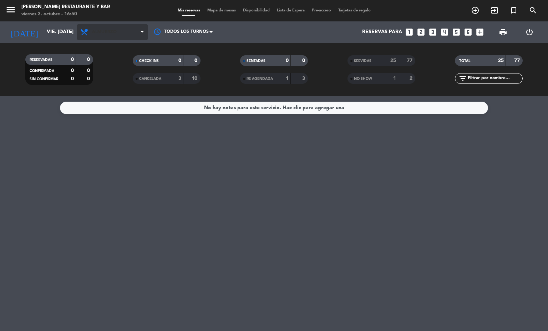
click at [117, 34] on span "Almuerzo" at bounding box center [112, 32] width 71 height 16
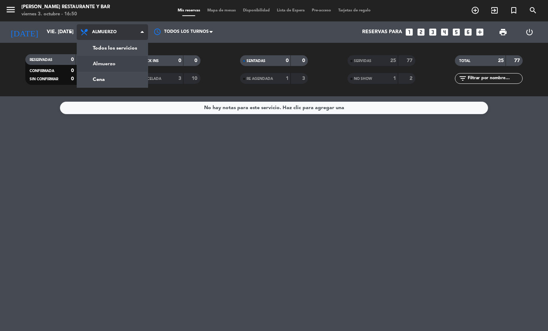
click at [118, 74] on div "menu [PERSON_NAME] Restaurante y Bar viernes 3. octubre - 16:50 Mis reservas Ma…" at bounding box center [274, 48] width 548 height 96
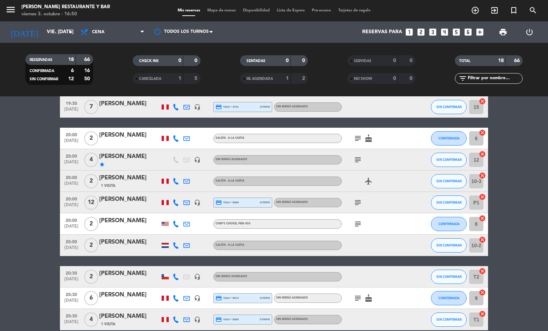
scroll to position [249, 0]
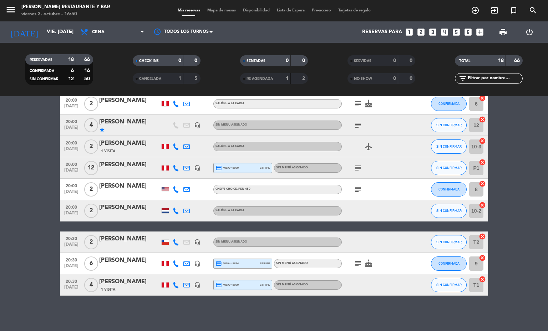
click at [354, 260] on icon "subject" at bounding box center [358, 264] width 9 height 9
click at [356, 259] on div at bounding box center [358, 258] width 5 height 2
click at [194, 242] on icon "headset_mic" at bounding box center [197, 242] width 6 height 6
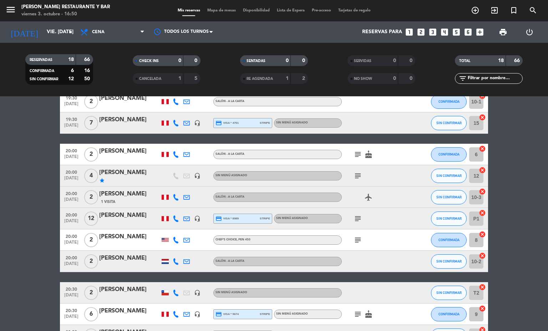
scroll to position [195, 0]
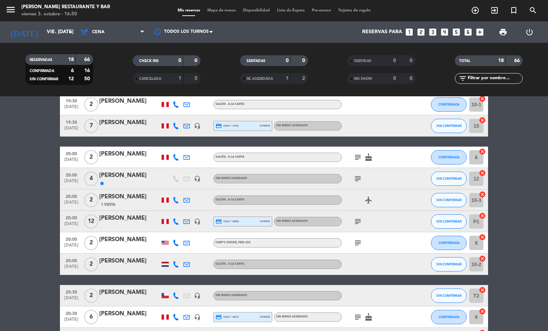
click at [356, 175] on icon "subject" at bounding box center [358, 179] width 9 height 9
click at [355, 218] on icon "subject" at bounding box center [358, 221] width 9 height 9
click at [355, 242] on icon "subject" at bounding box center [358, 243] width 9 height 9
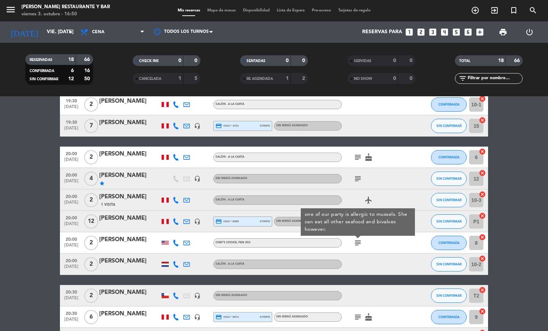
click at [355, 242] on icon "subject" at bounding box center [358, 243] width 9 height 9
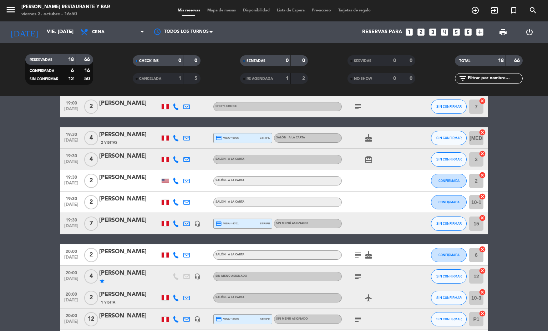
scroll to position [88, 0]
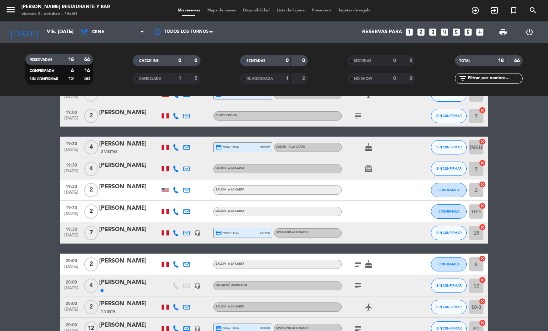
click at [194, 233] on icon "headset_mic" at bounding box center [197, 233] width 6 height 6
click at [186, 233] on div at bounding box center [186, 232] width 11 height 21
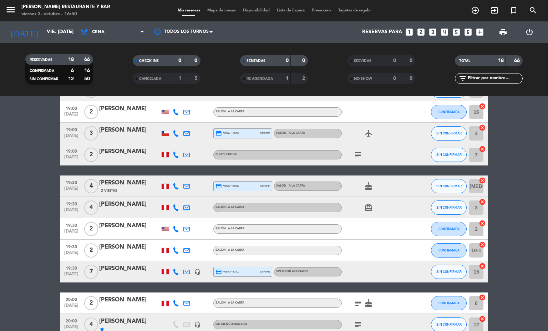
scroll to position [0, 0]
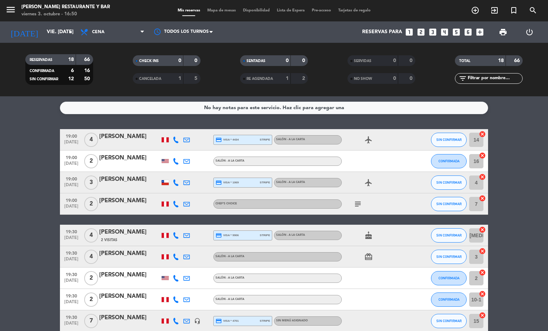
click at [355, 206] on icon "subject" at bounding box center [358, 204] width 9 height 9
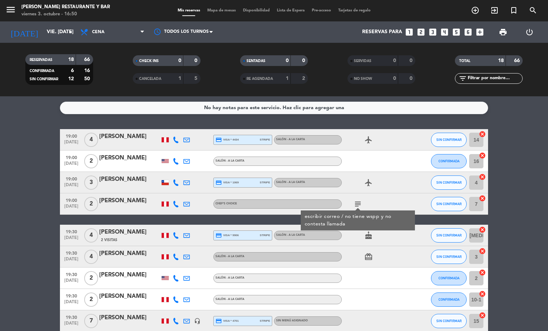
click at [354, 206] on icon "subject" at bounding box center [358, 204] width 9 height 9
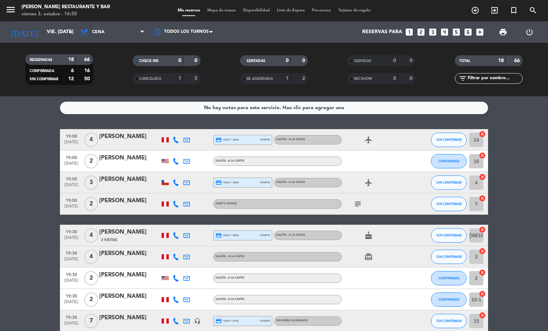
click at [354, 206] on icon "subject" at bounding box center [358, 204] width 9 height 9
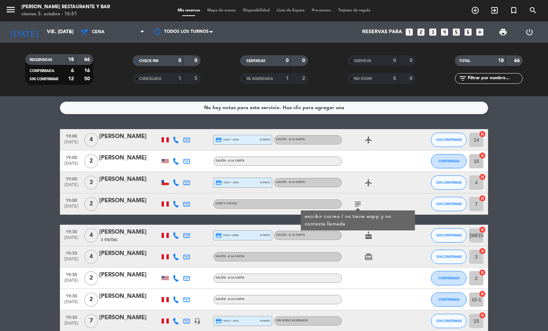
click at [215, 9] on span "Mapa de mesas" at bounding box center [222, 11] width 36 height 4
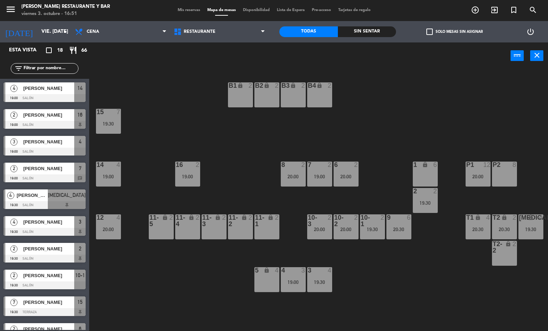
click at [211, 280] on div "B1 lock 2 B2 lock 2 B3 lock 2 B4 lock 2 15 7 19:30 14 4 19:00 8 2 20:00 7 2 19:…" at bounding box center [322, 201] width 454 height 262
click at [412, 272] on div "B1 lock 2 B2 lock 2 B3 lock 2 B4 lock 2 15 7 19:30 14 4 19:00 8 2 20:00 7 2 19:…" at bounding box center [322, 201] width 454 height 262
click at [180, 9] on span "Mis reservas" at bounding box center [189, 10] width 30 height 4
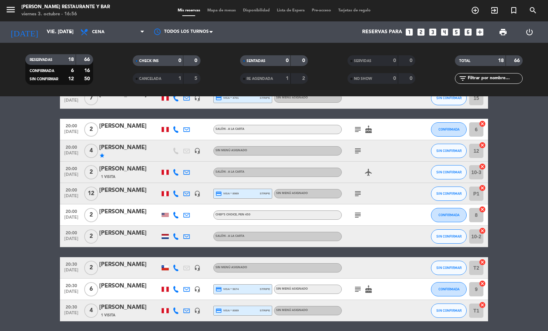
scroll to position [249, 0]
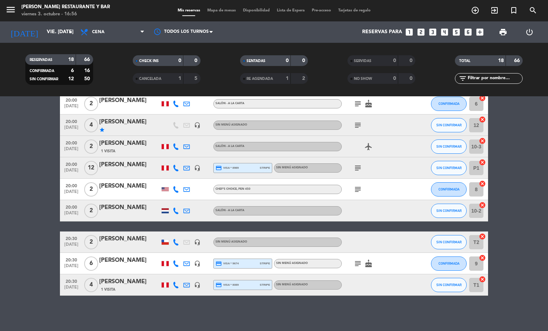
click at [226, 9] on span "Mapa de mesas" at bounding box center [222, 11] width 36 height 4
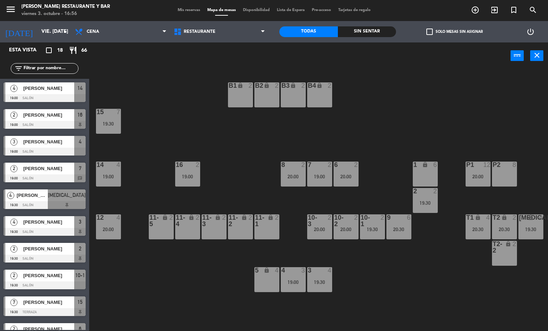
click at [507, 260] on div "T2-2 lock 2" at bounding box center [504, 253] width 25 height 25
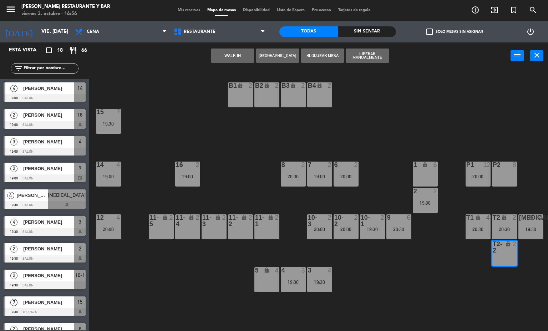
click at [270, 55] on button "[GEOGRAPHIC_DATA]" at bounding box center [277, 56] width 43 height 14
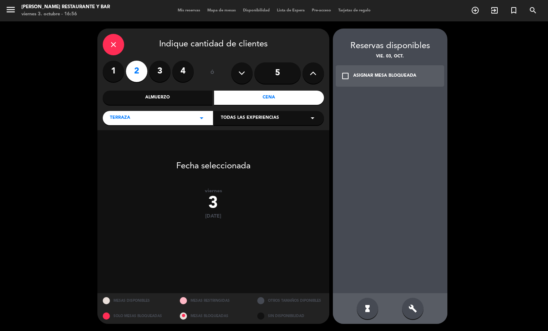
click at [412, 309] on icon "build" at bounding box center [413, 309] width 9 height 9
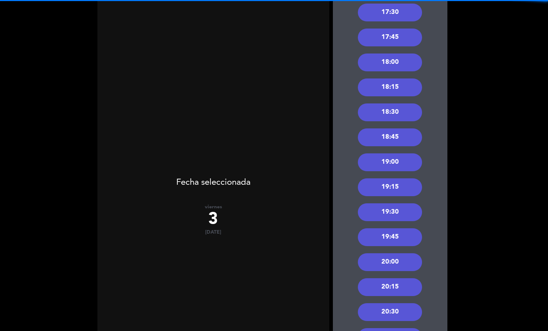
scroll to position [192, 0]
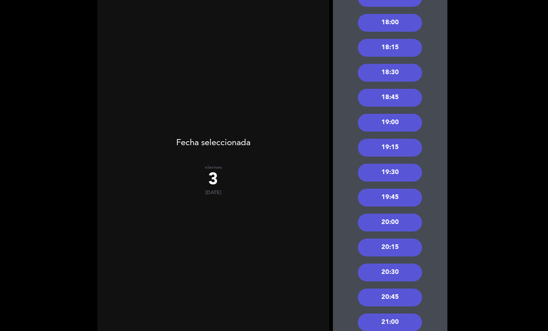
click at [389, 274] on div "20:30" at bounding box center [390, 273] width 64 height 18
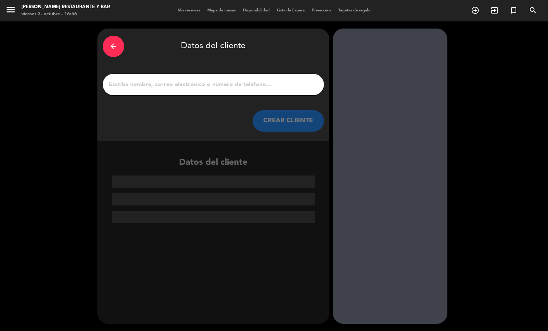
scroll to position [0, 0]
click at [184, 86] on input "1" at bounding box center [213, 85] width 211 height 10
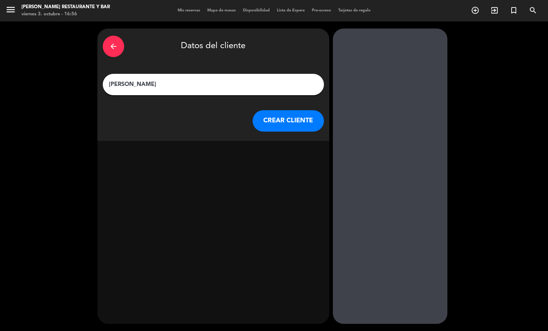
type input "[PERSON_NAME]"
click at [283, 124] on button "CREAR CLIENTE" at bounding box center [288, 120] width 71 height 21
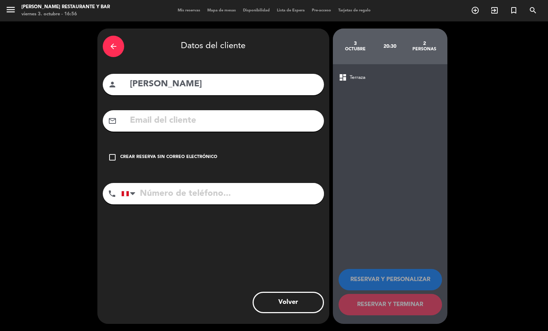
click at [203, 159] on div "Crear reserva sin correo electrónico" at bounding box center [168, 157] width 97 height 7
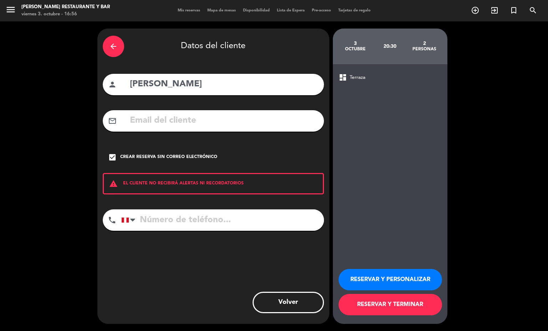
click at [205, 224] on input "tel" at bounding box center [222, 220] width 203 height 21
type input "995049311"
click at [361, 306] on button "RESERVAR Y TERMINAR" at bounding box center [391, 304] width 104 height 21
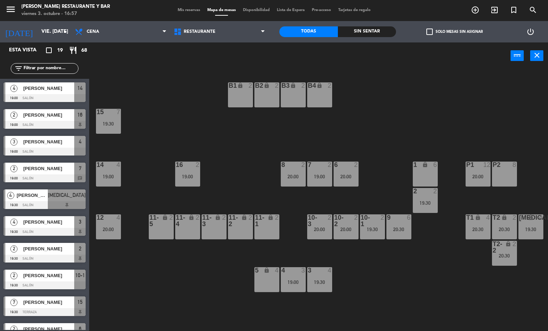
click at [501, 254] on div "20:30" at bounding box center [504, 256] width 25 height 5
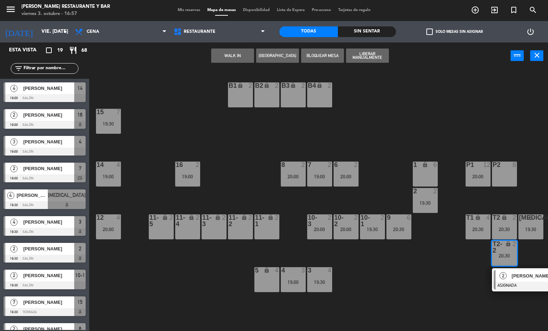
click at [507, 288] on div at bounding box center [532, 286] width 77 height 8
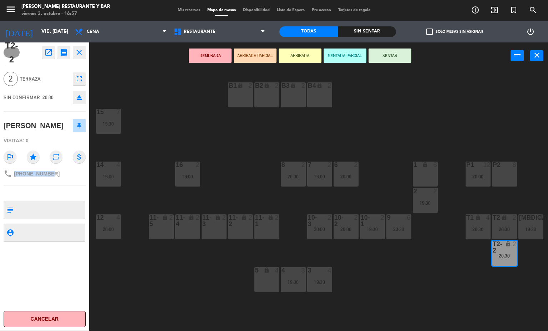
drag, startPoint x: 60, startPoint y: 181, endPoint x: 13, endPoint y: 174, distance: 47.7
click at [13, 174] on div "T2-2 open_in_new receipt 8:30 PM vie., [DATE] 2 personas [PERSON_NAME] Mesa T2-…" at bounding box center [44, 186] width 89 height 289
copy span "[PHONE_NUMBER]"
click at [65, 207] on textarea at bounding box center [50, 209] width 68 height 15
click at [45, 203] on textarea at bounding box center [50, 209] width 68 height 15
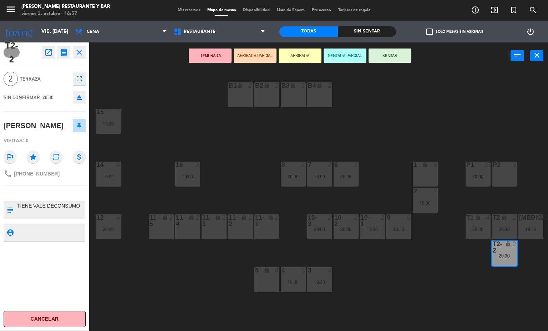
type textarea "TIENE VALE DECONSUMO"
click at [25, 190] on div "T2-2 open_in_new receipt 8:30 PM vie., [DATE] 2 personas [PERSON_NAME] Mesa T2-…" at bounding box center [44, 186] width 89 height 289
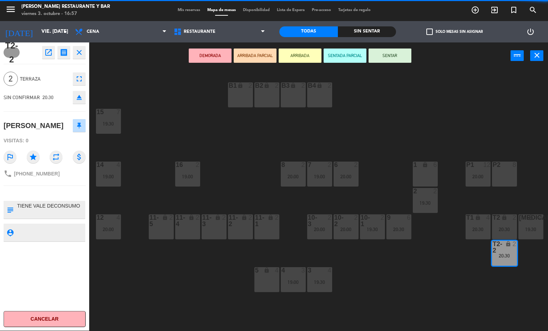
click at [141, 281] on div "B1 lock 2 B2 lock 2 B3 lock 2 B4 lock 2 15 7 19:30 14 4 19:00 8 2 20:00 7 2 19:…" at bounding box center [322, 201] width 454 height 262
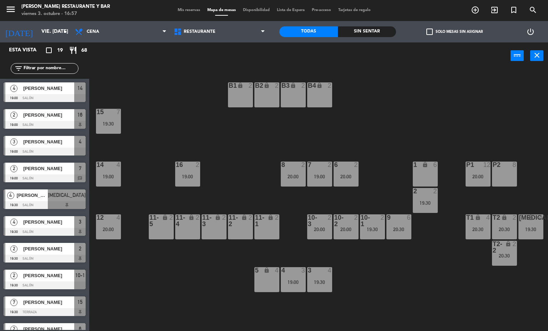
scroll to position [101, 0]
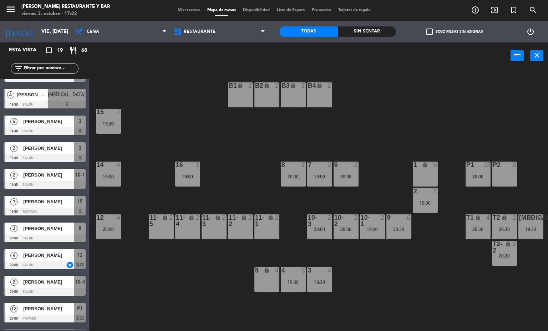
click at [184, 8] on span "Mis reservas" at bounding box center [189, 10] width 30 height 4
